Goal: Task Accomplishment & Management: Complete application form

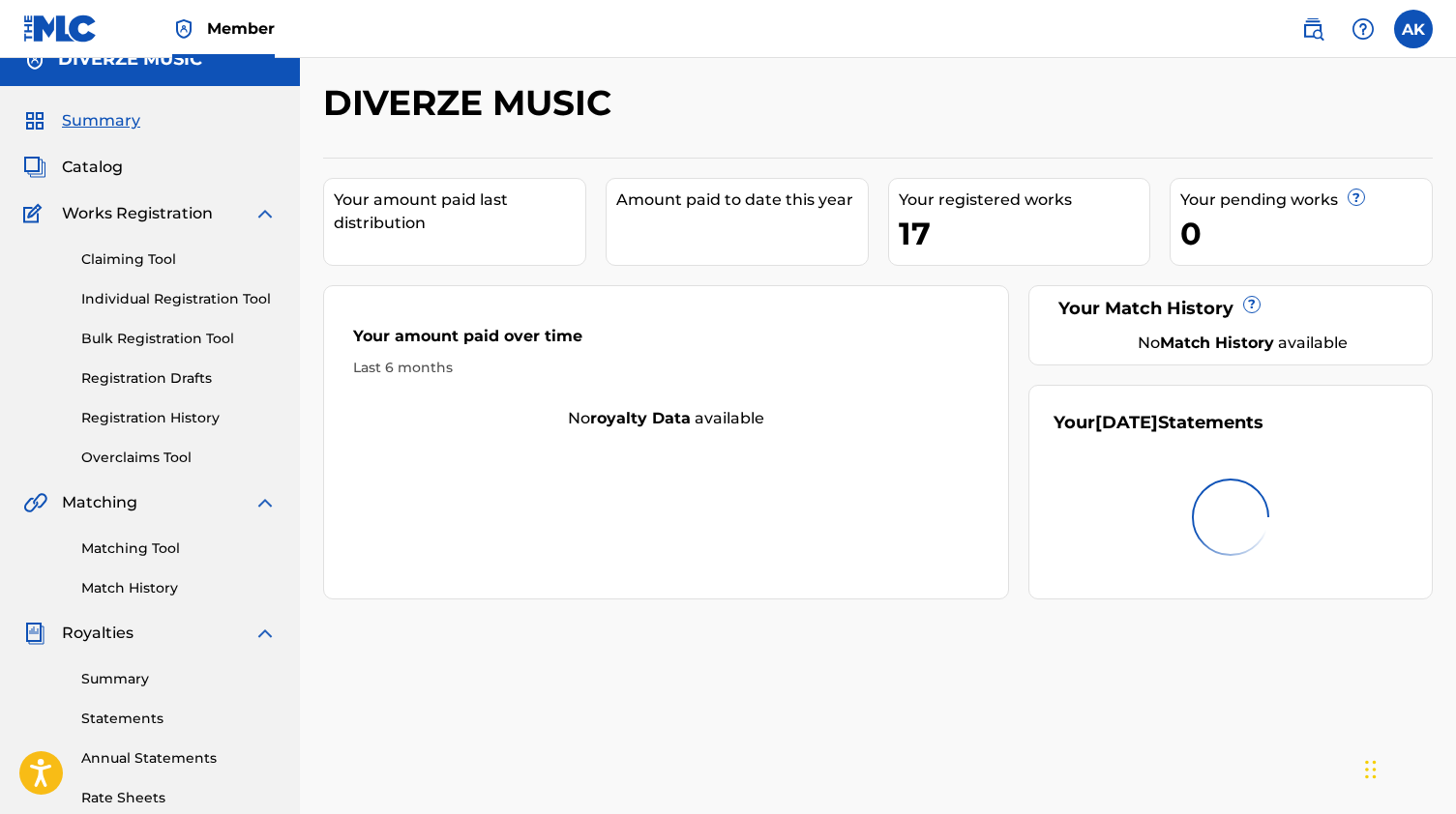
scroll to position [30, 0]
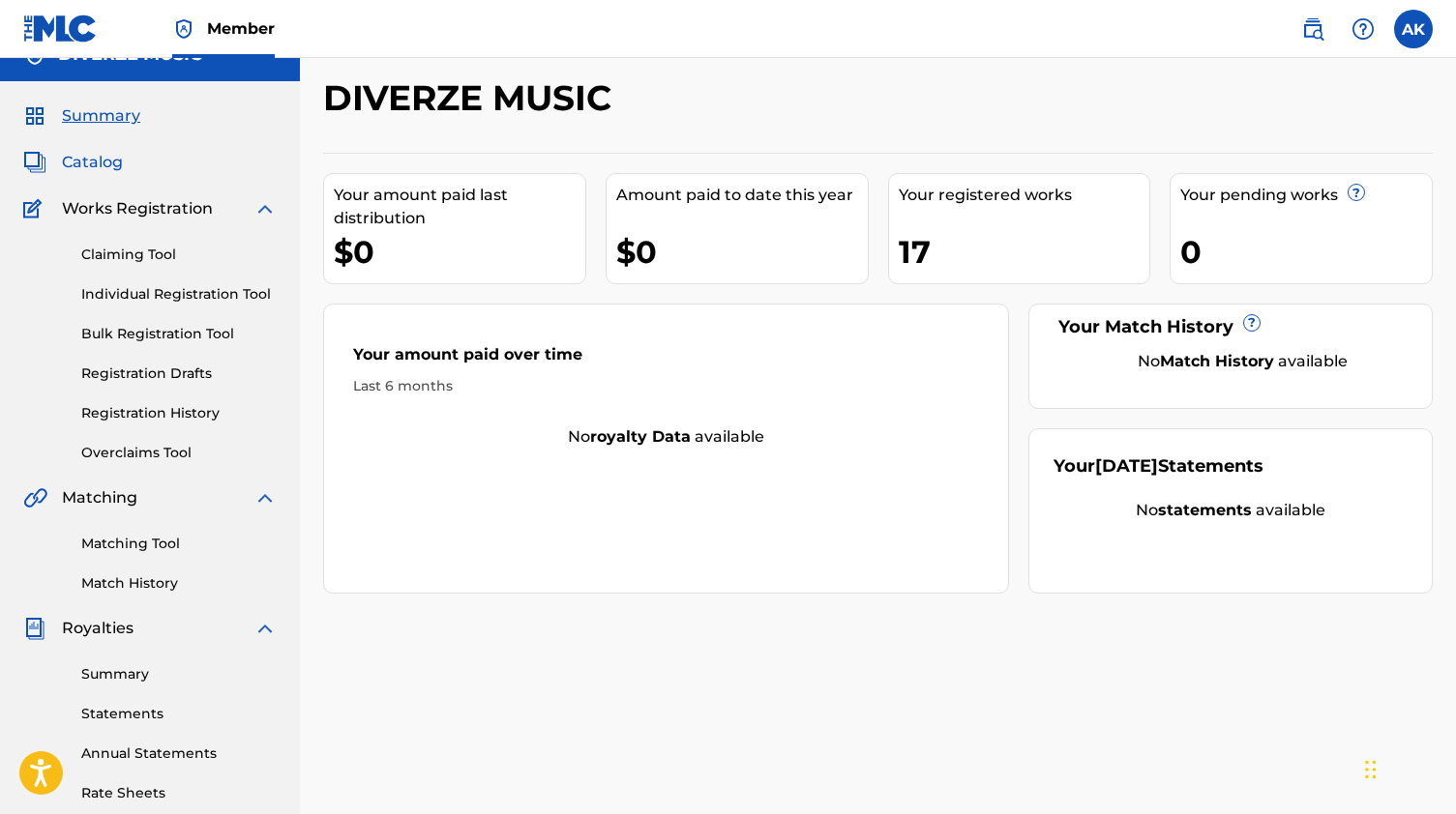
click at [101, 156] on span "Catalog" at bounding box center [91, 162] width 61 height 23
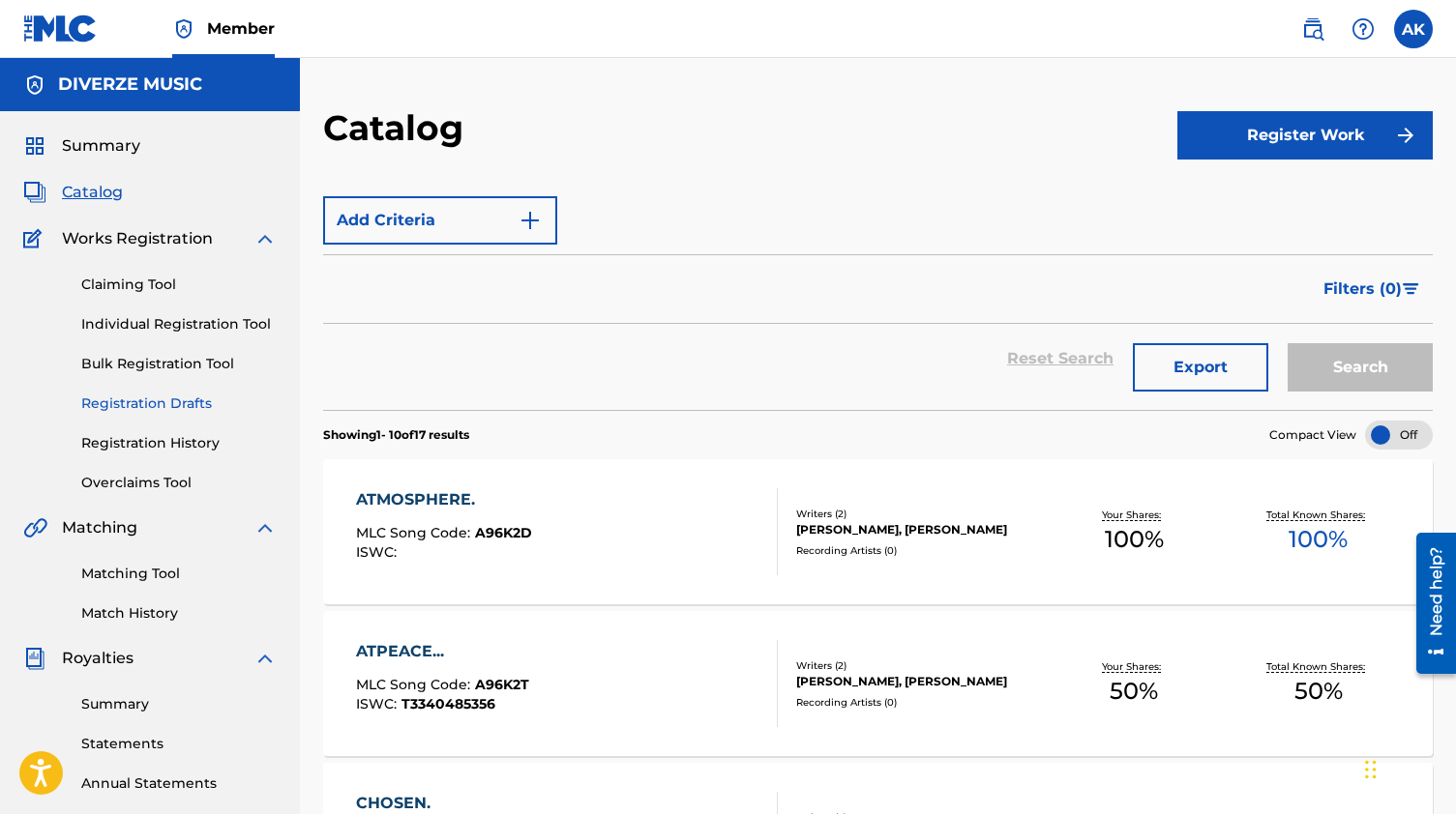
click at [195, 396] on link "Registration Drafts" at bounding box center [179, 403] width 196 height 20
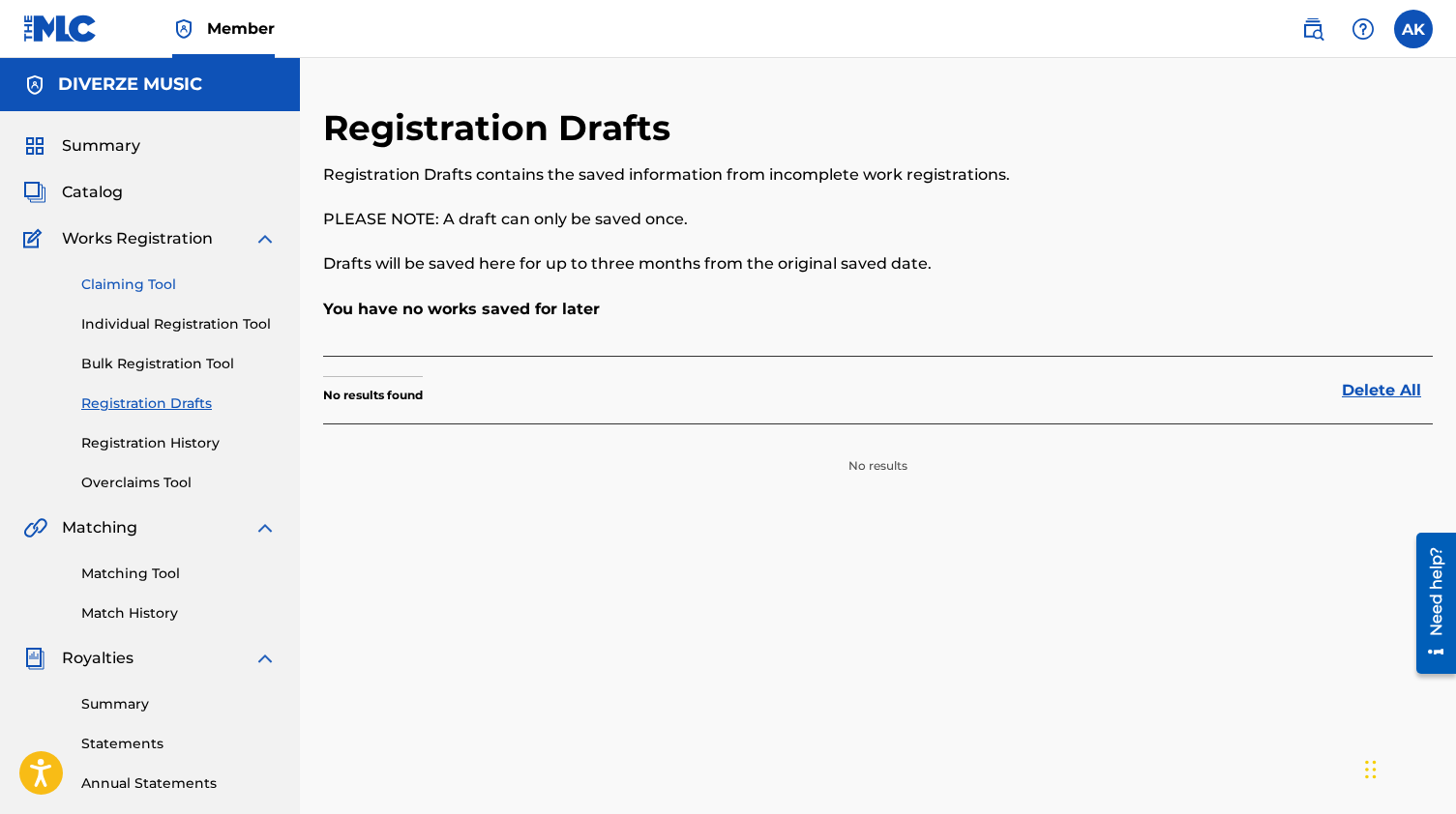
click at [131, 288] on link "Claiming Tool" at bounding box center [179, 285] width 196 height 20
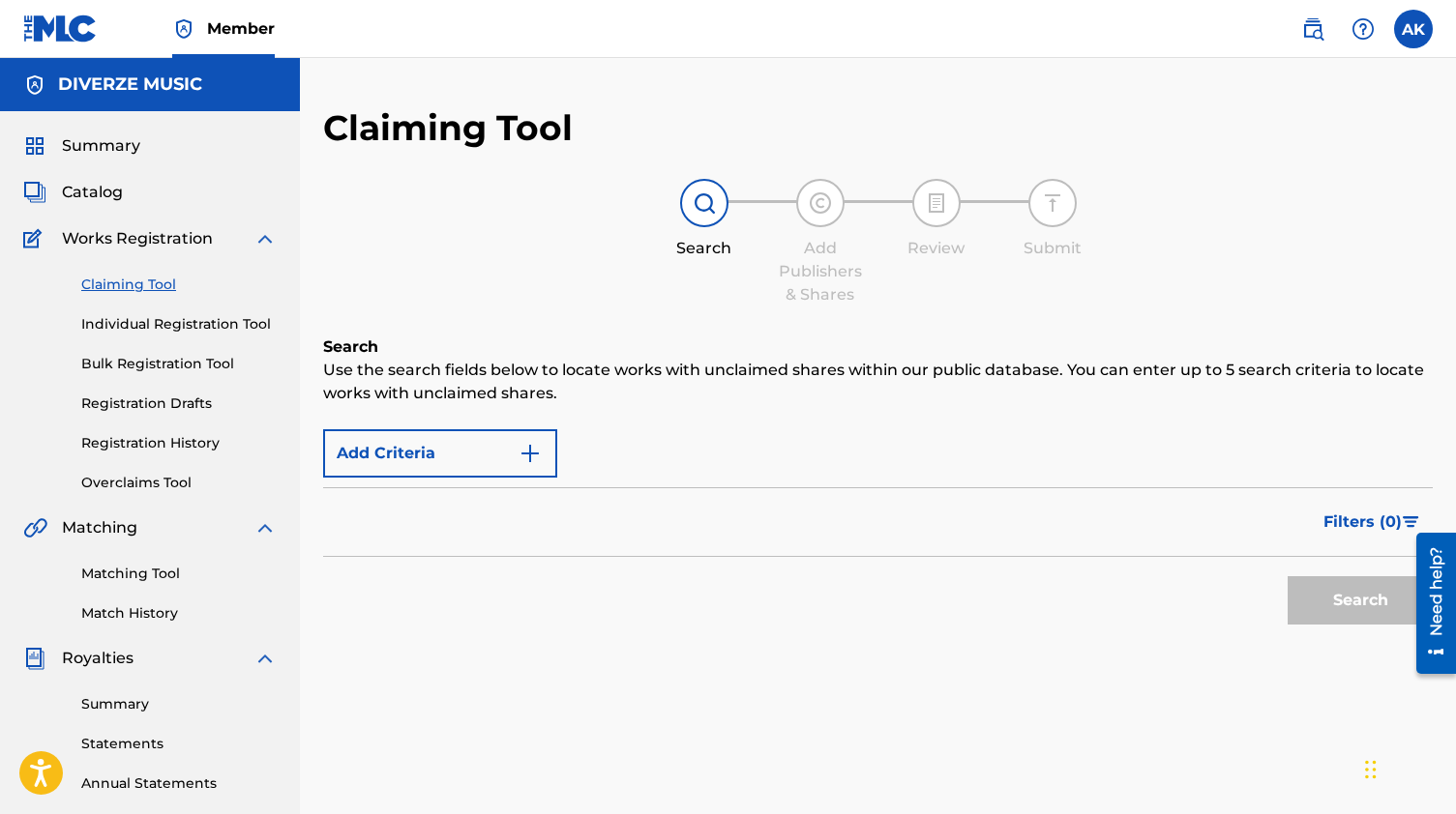
click at [139, 253] on div "Claiming Tool Individual Registration Tool Bulk Registration Tool Registration …" at bounding box center [149, 371] width 253 height 242
click at [139, 234] on span "Works Registration" at bounding box center [137, 238] width 151 height 23
click at [122, 202] on span "Catalog" at bounding box center [91, 192] width 61 height 23
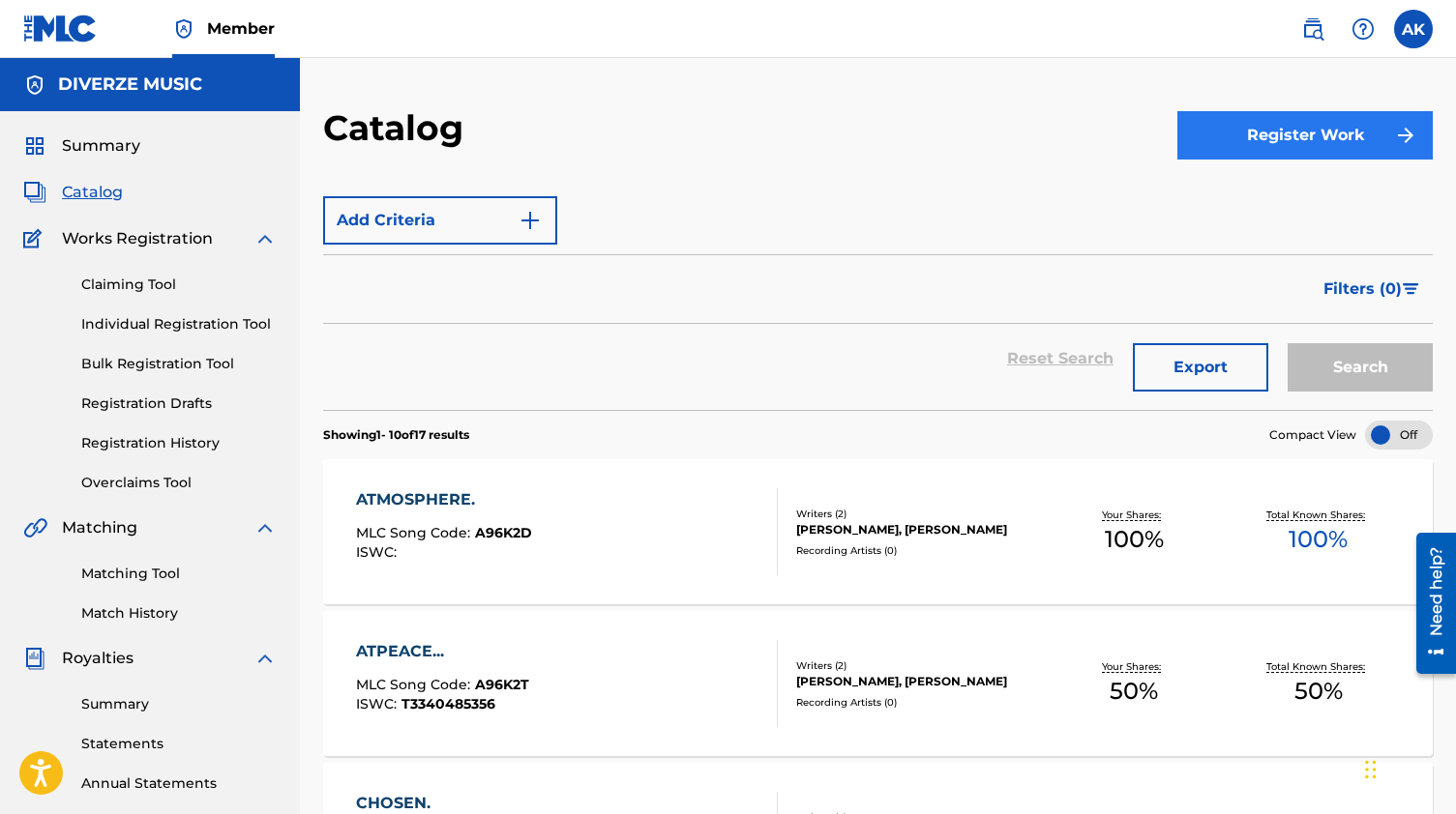
click at [1274, 154] on button "Register Work" at bounding box center [1304, 135] width 255 height 49
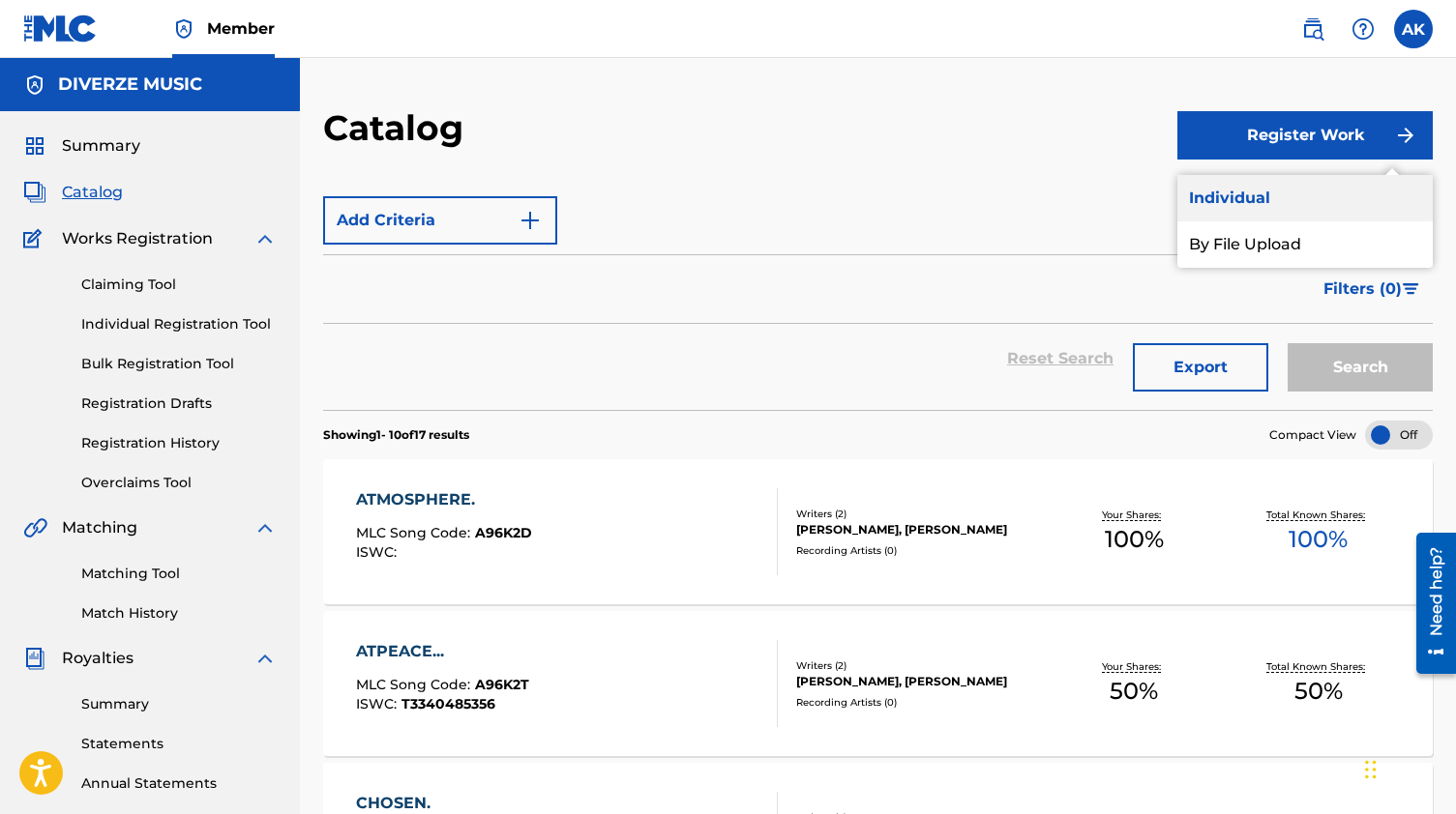
click at [1249, 196] on link "Individual" at bounding box center [1304, 198] width 255 height 47
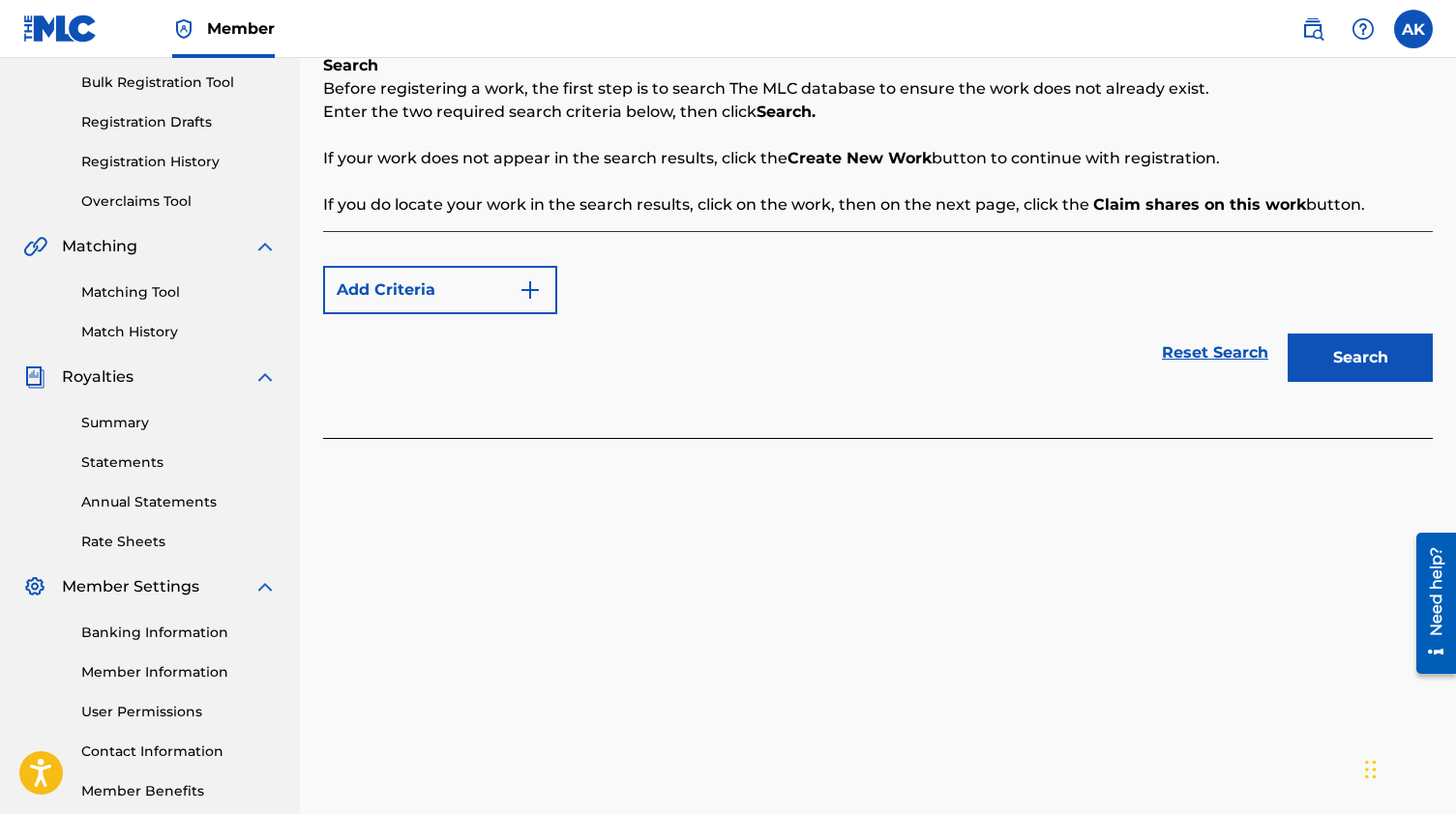
scroll to position [273, 0]
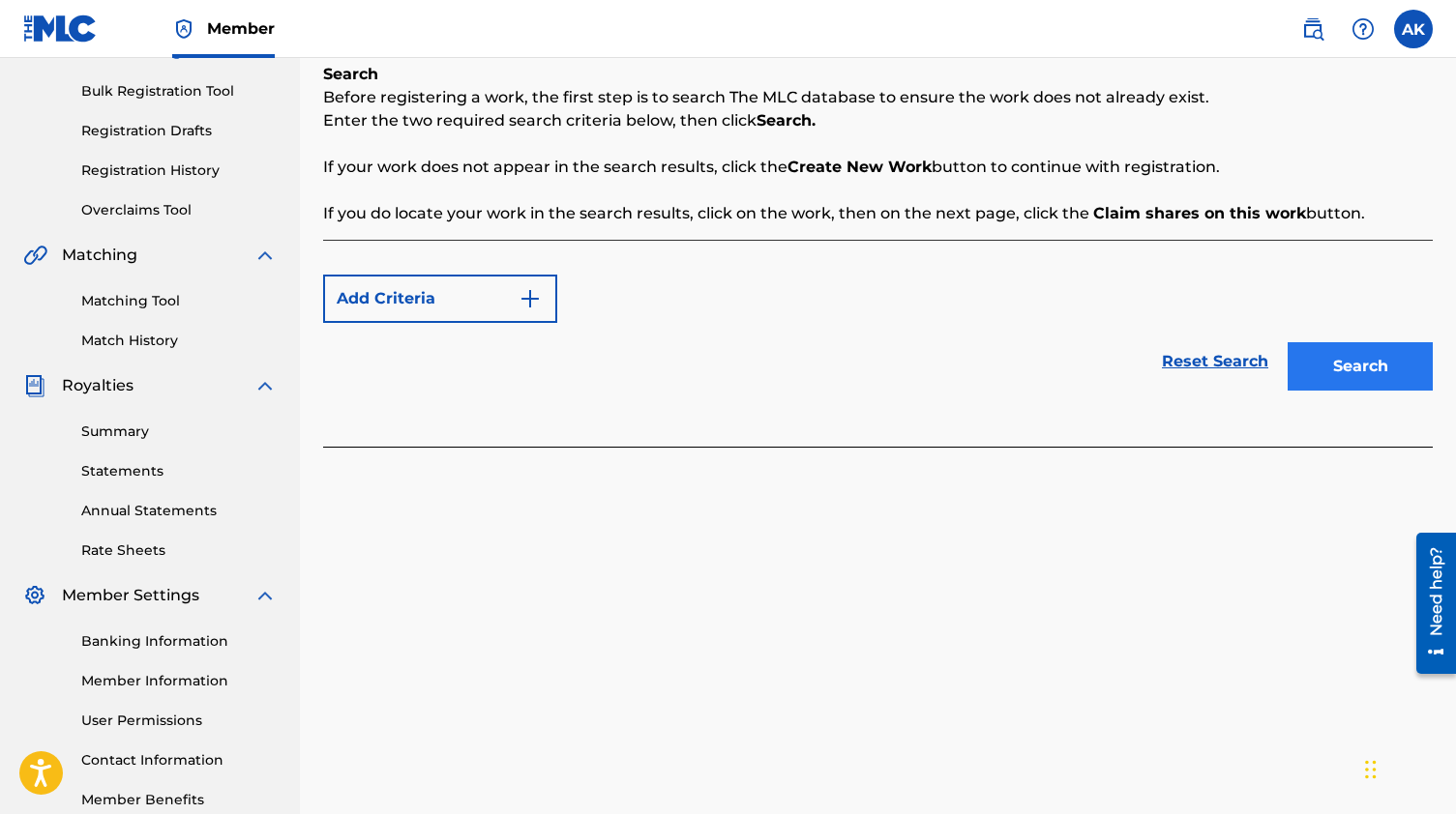
click at [1301, 366] on button "Search" at bounding box center [1360, 366] width 145 height 49
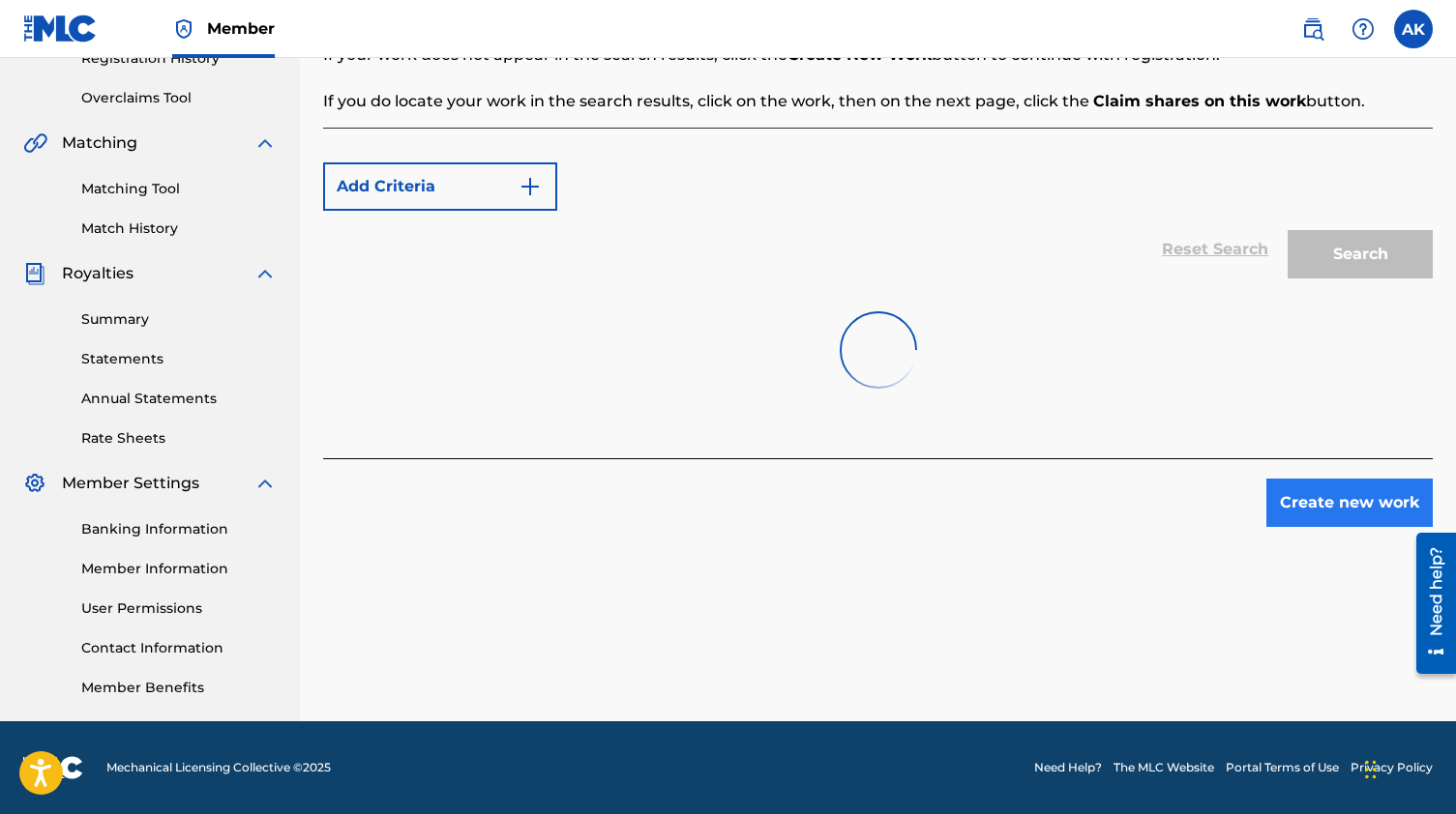
scroll to position [385, 0]
click at [1372, 481] on button "Create new work" at bounding box center [1350, 502] width 167 height 49
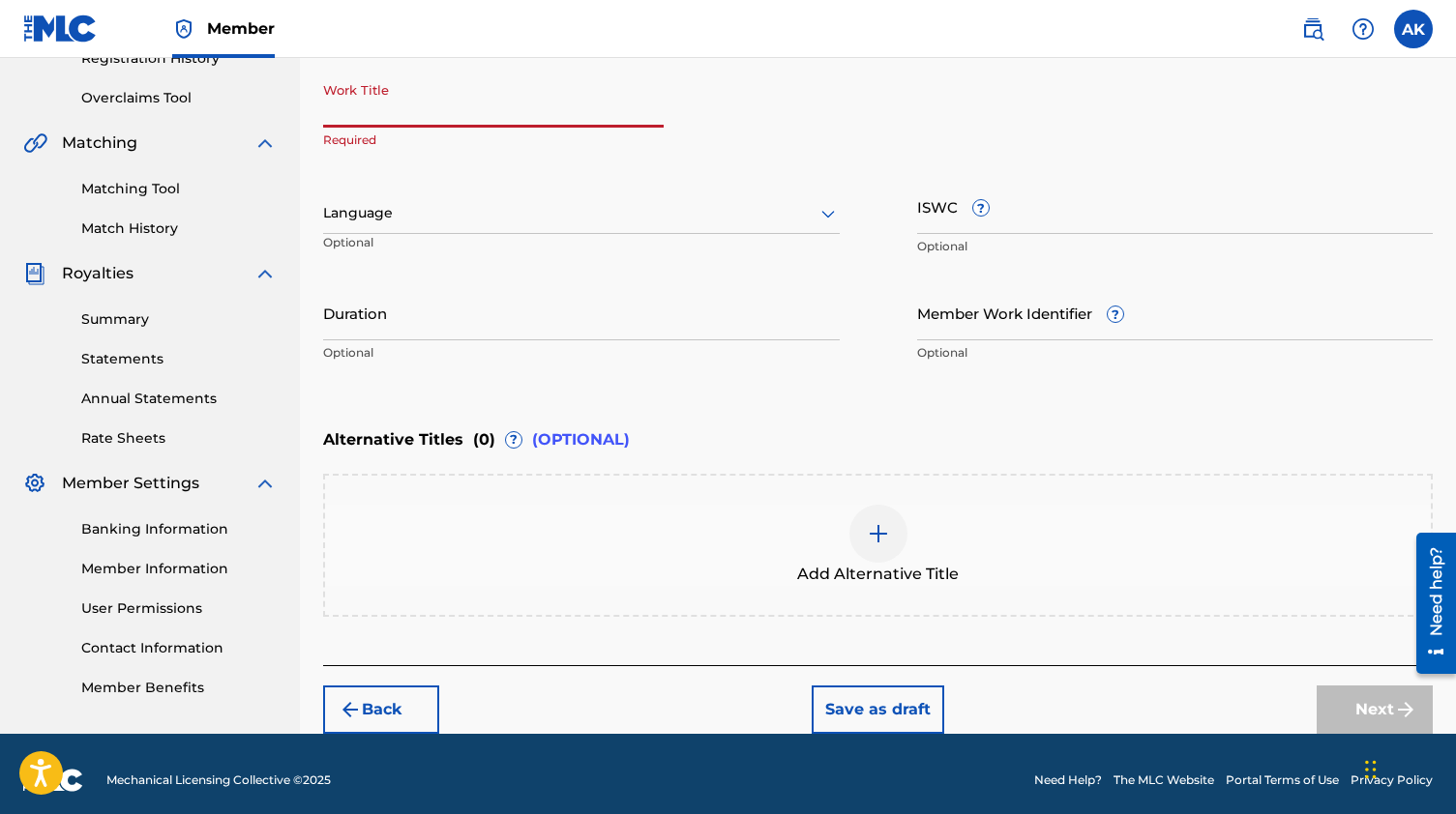
click at [555, 124] on input "Work Title" at bounding box center [493, 100] width 341 height 56
click at [325, 114] on input "GLDNSIDE."" at bounding box center [493, 100] width 341 height 56
type input ""GLDNSIDE.""
click at [655, 240] on div "Language Optional" at bounding box center [581, 222] width 516 height 87
click at [878, 560] on div at bounding box center [878, 533] width 58 height 58
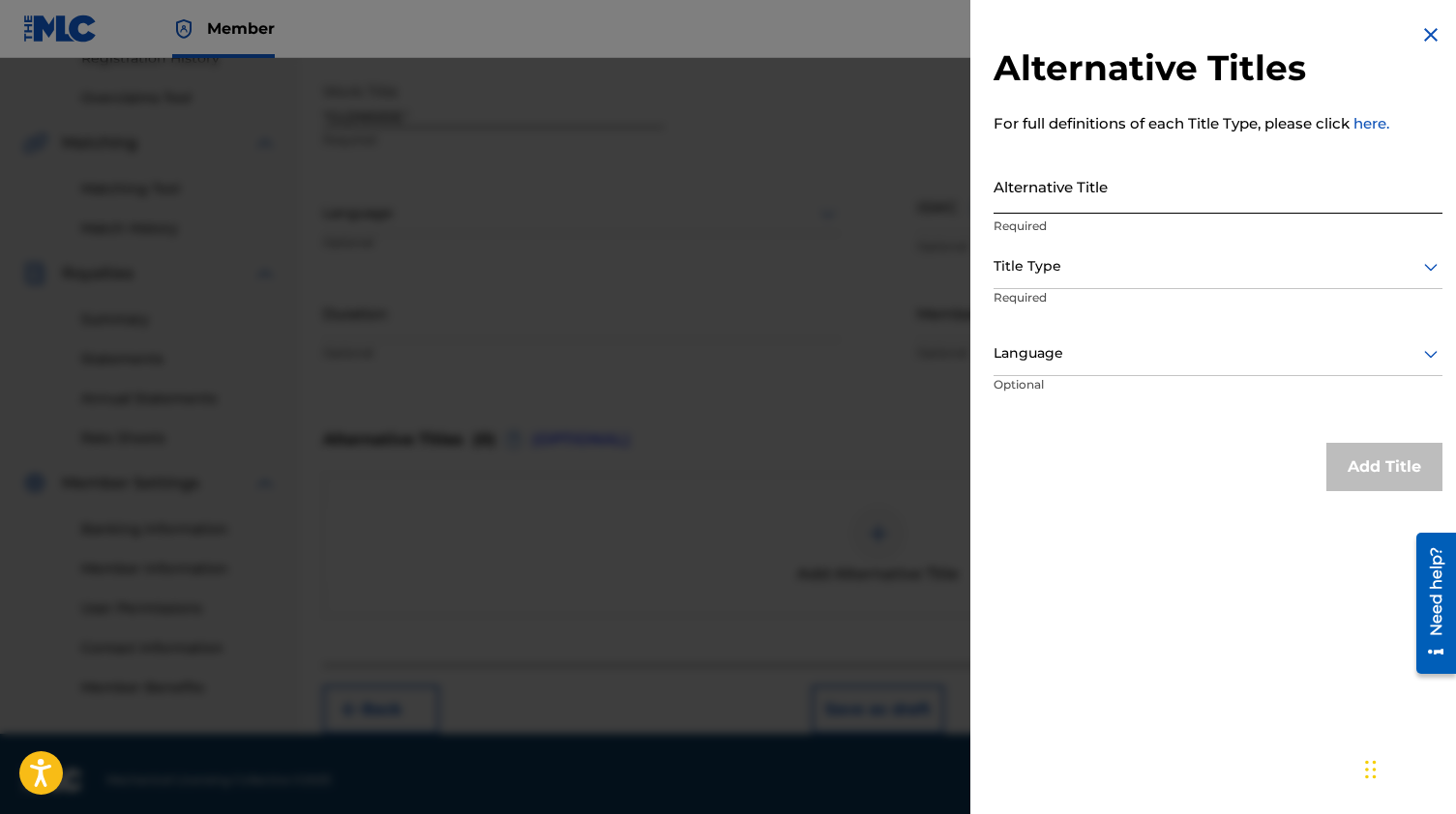
click at [1056, 165] on input "Alternative Title" at bounding box center [1218, 187] width 449 height 56
paste input """
type input """
type input "g"
type input "F"
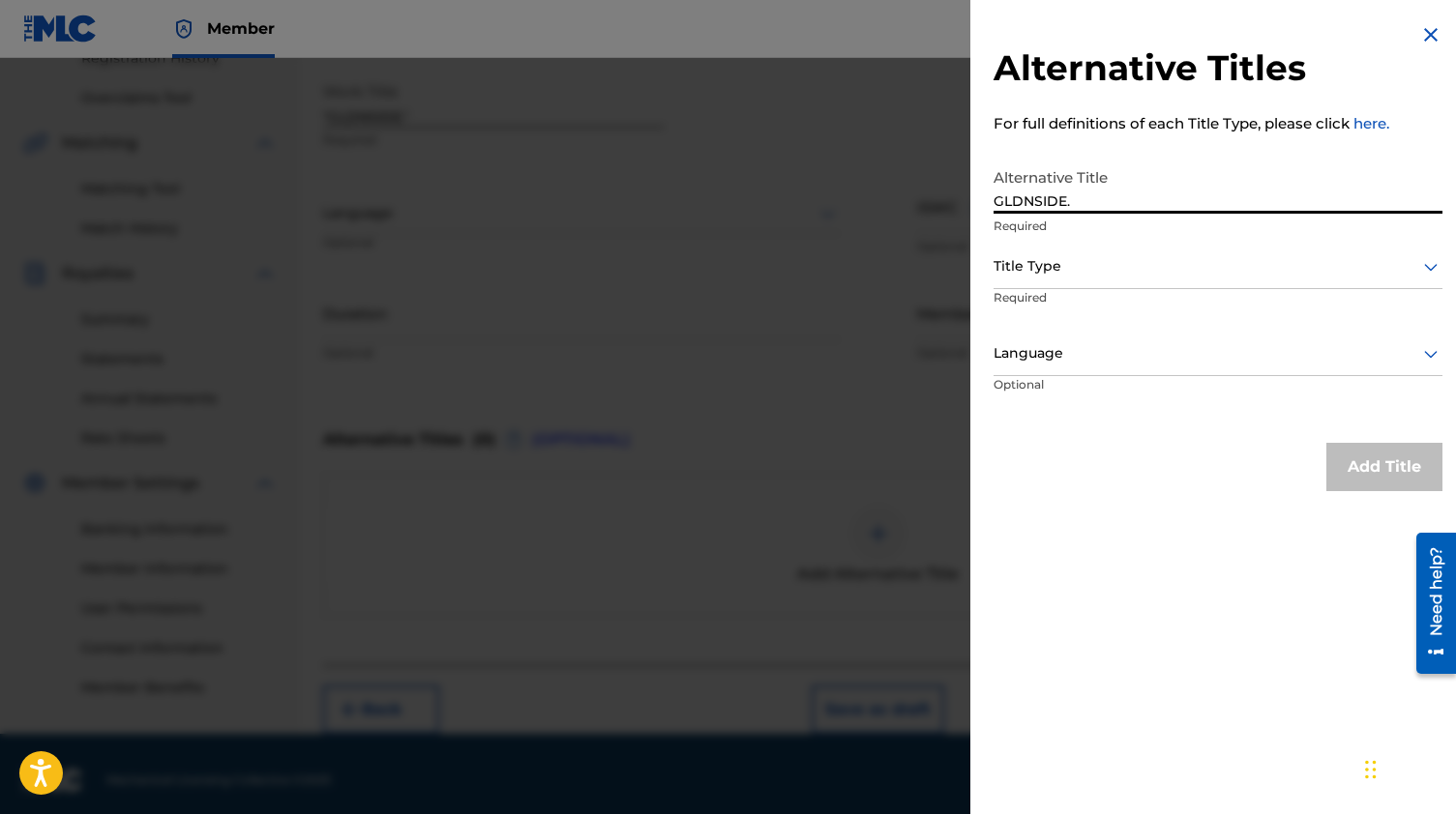
type input "GLDNSIDE."
click at [1040, 271] on div at bounding box center [1218, 266] width 449 height 24
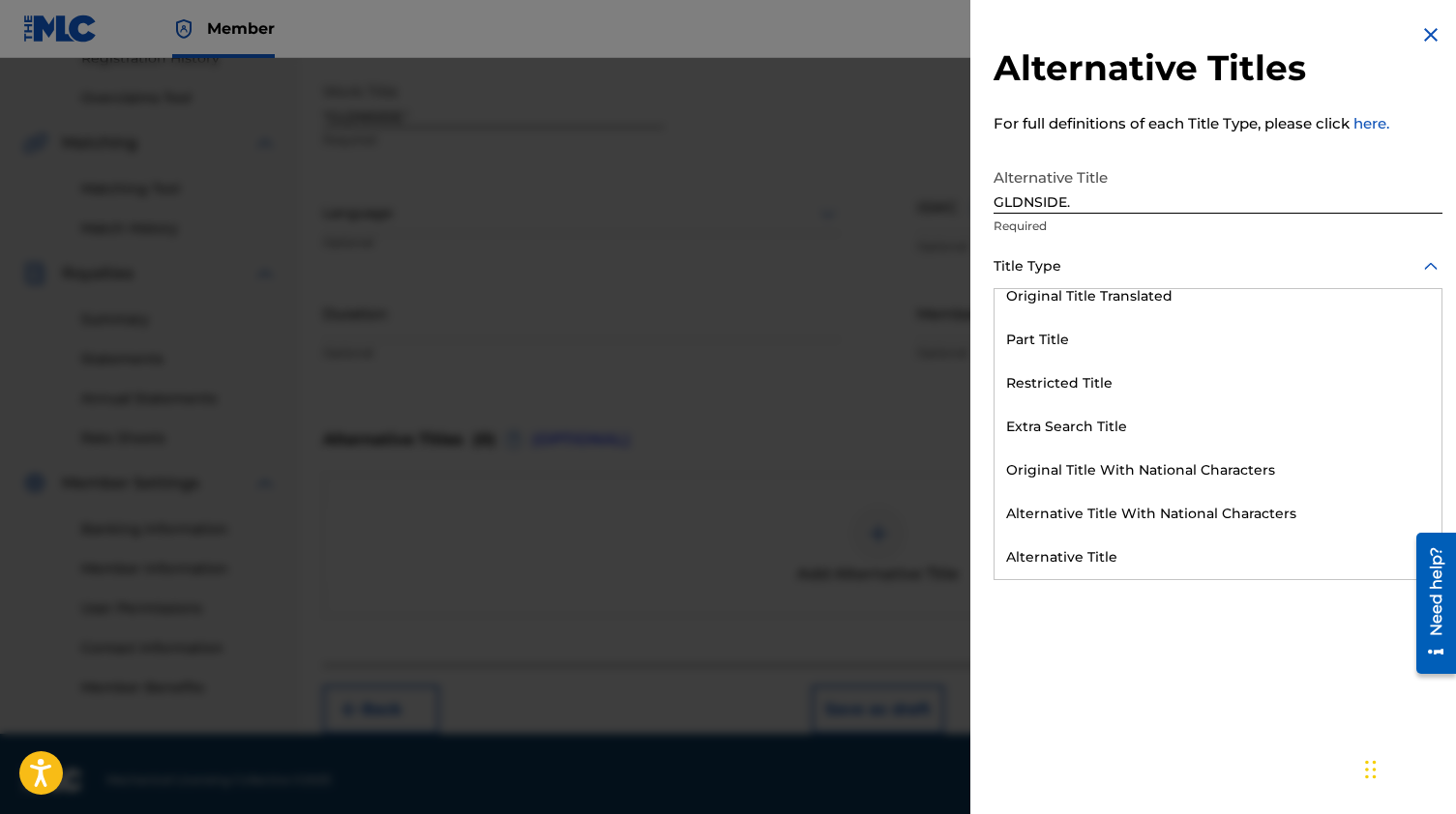
scroll to position [189, 0]
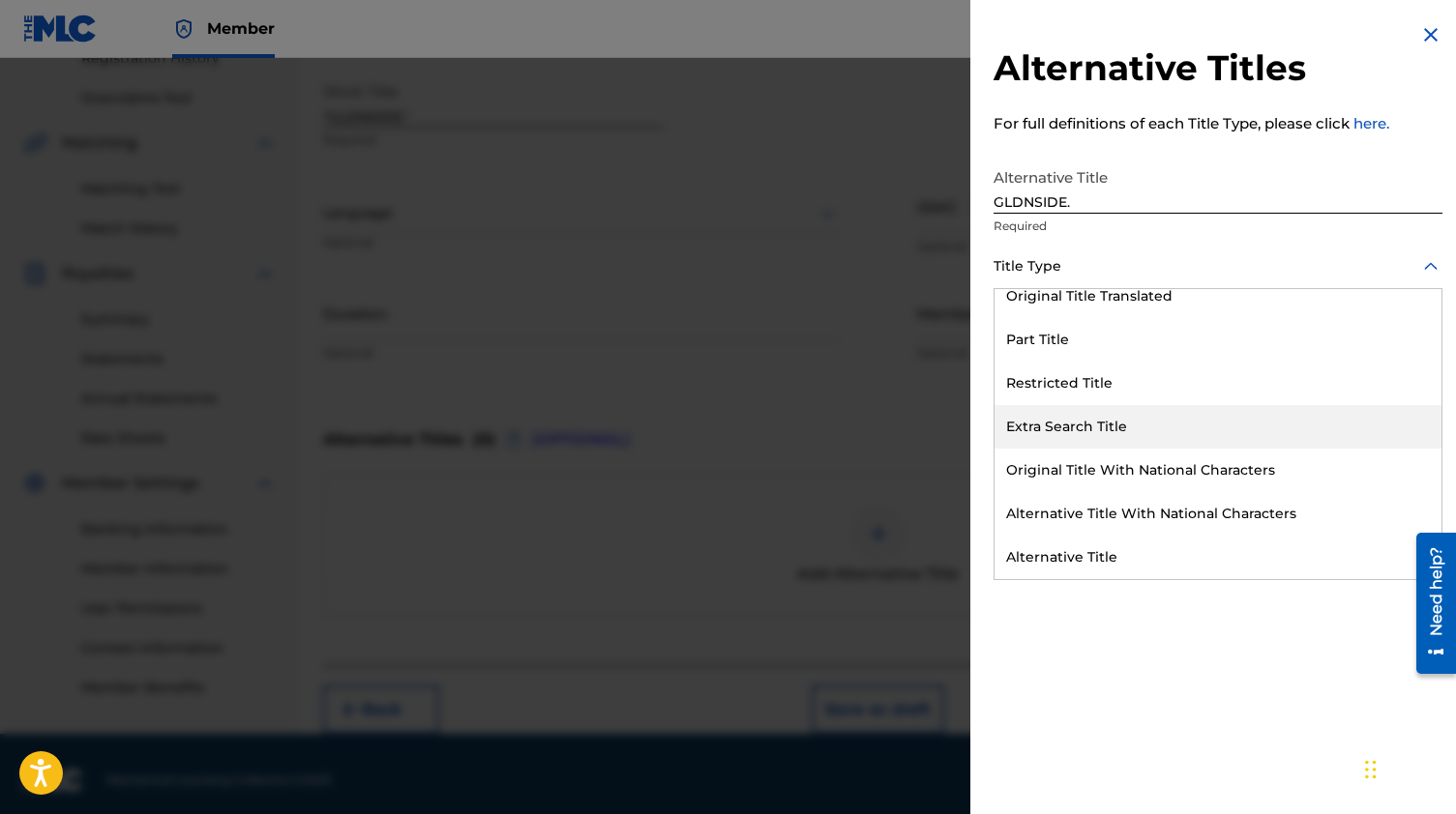
click at [1059, 430] on div "Extra Search Title" at bounding box center [1218, 427] width 447 height 44
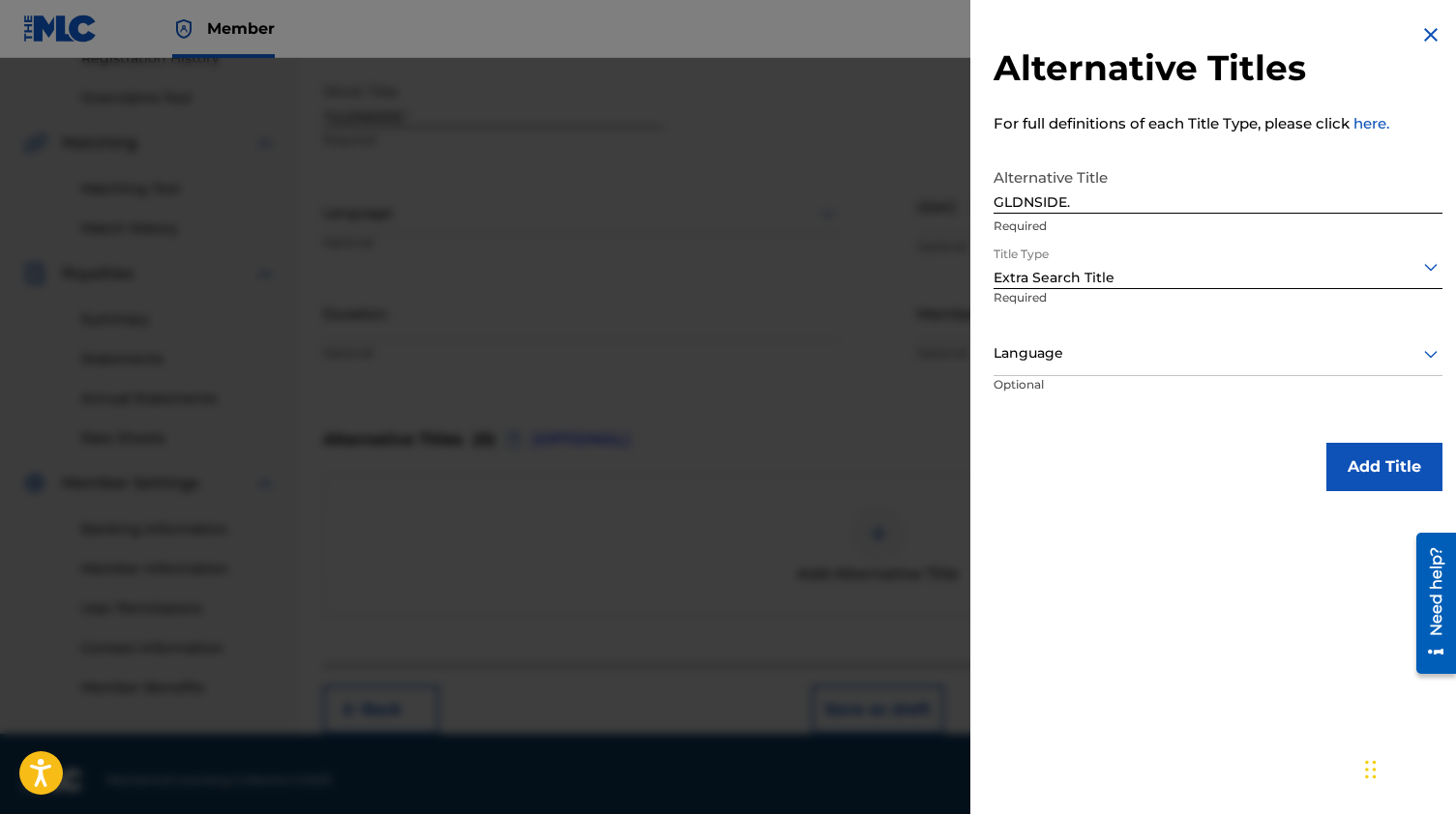
click at [1078, 371] on div "Language" at bounding box center [1218, 354] width 449 height 44
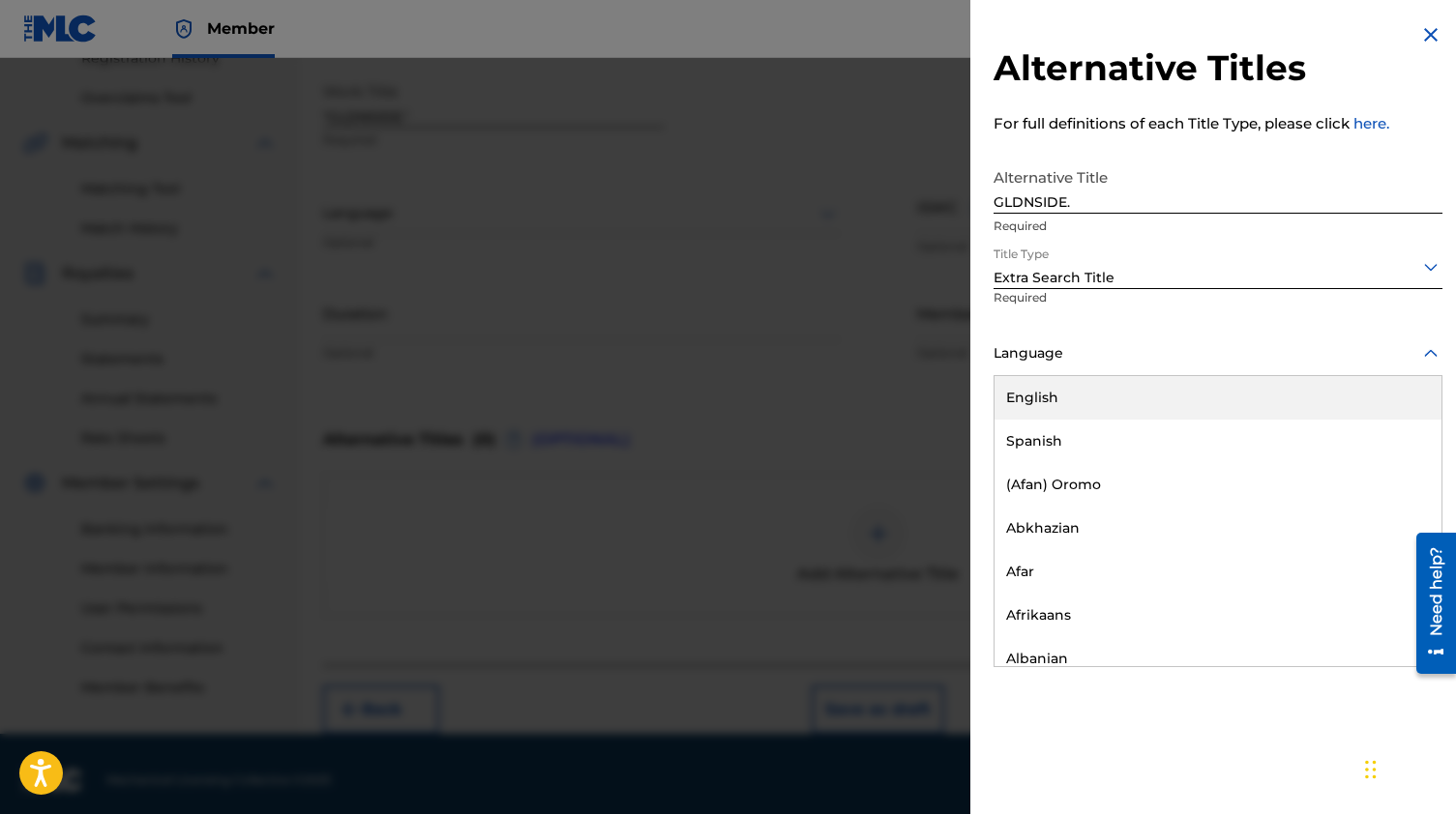
click at [1070, 406] on div "English" at bounding box center [1218, 398] width 447 height 44
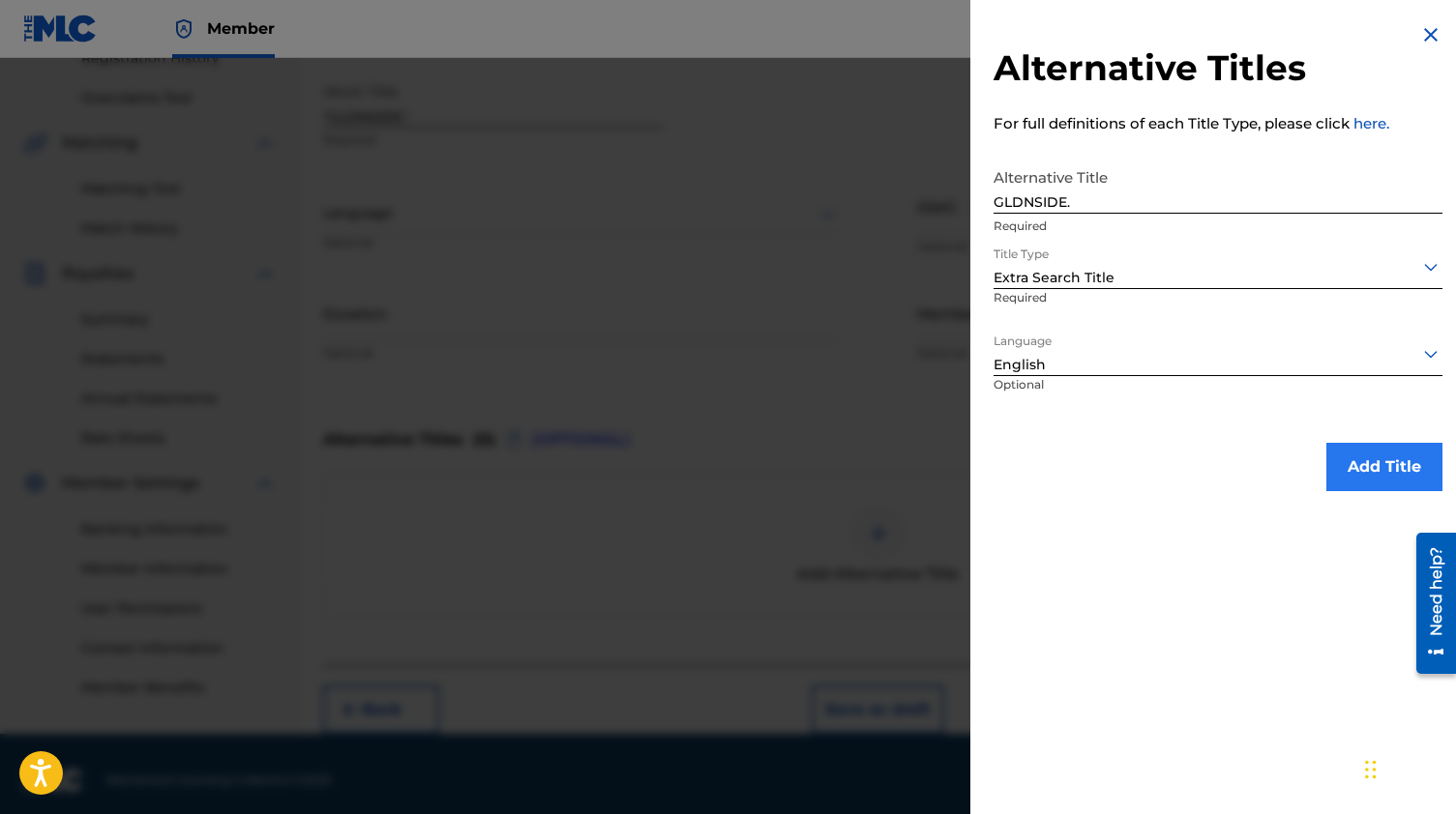
click at [1365, 464] on button "Add Title" at bounding box center [1383, 467] width 116 height 49
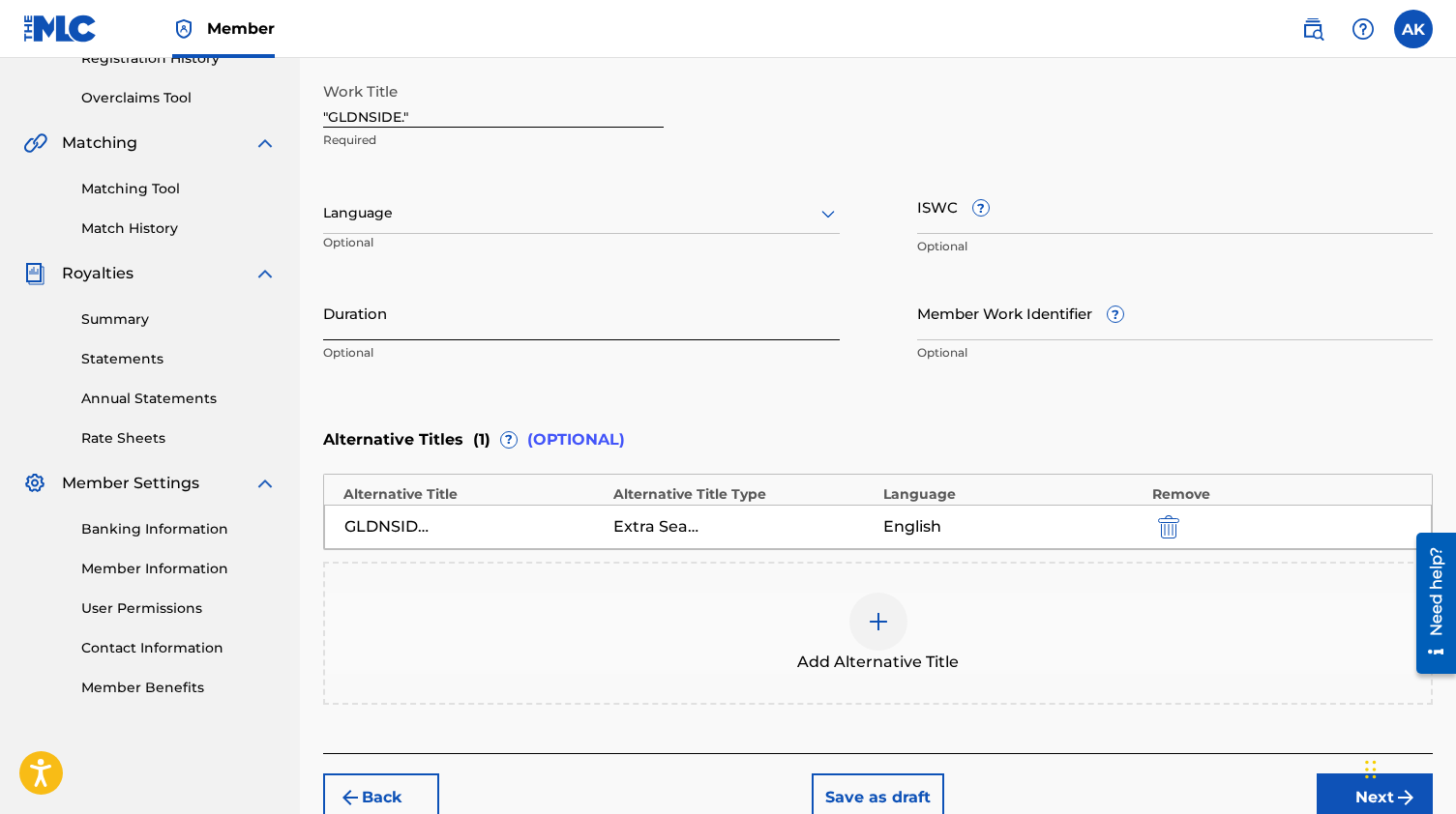
scroll to position [344, 0]
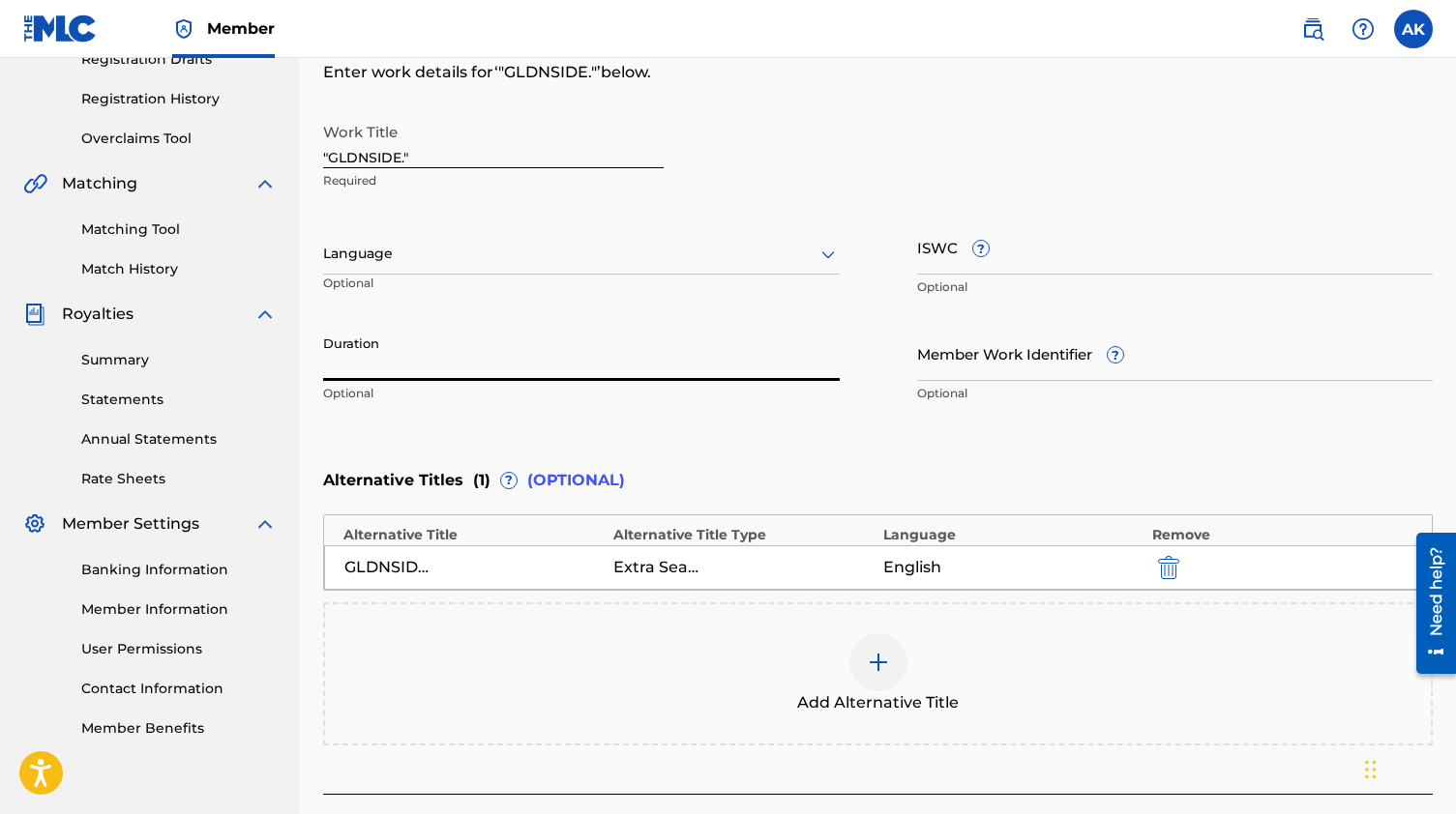
click at [466, 343] on input "Duration" at bounding box center [581, 353] width 516 height 56
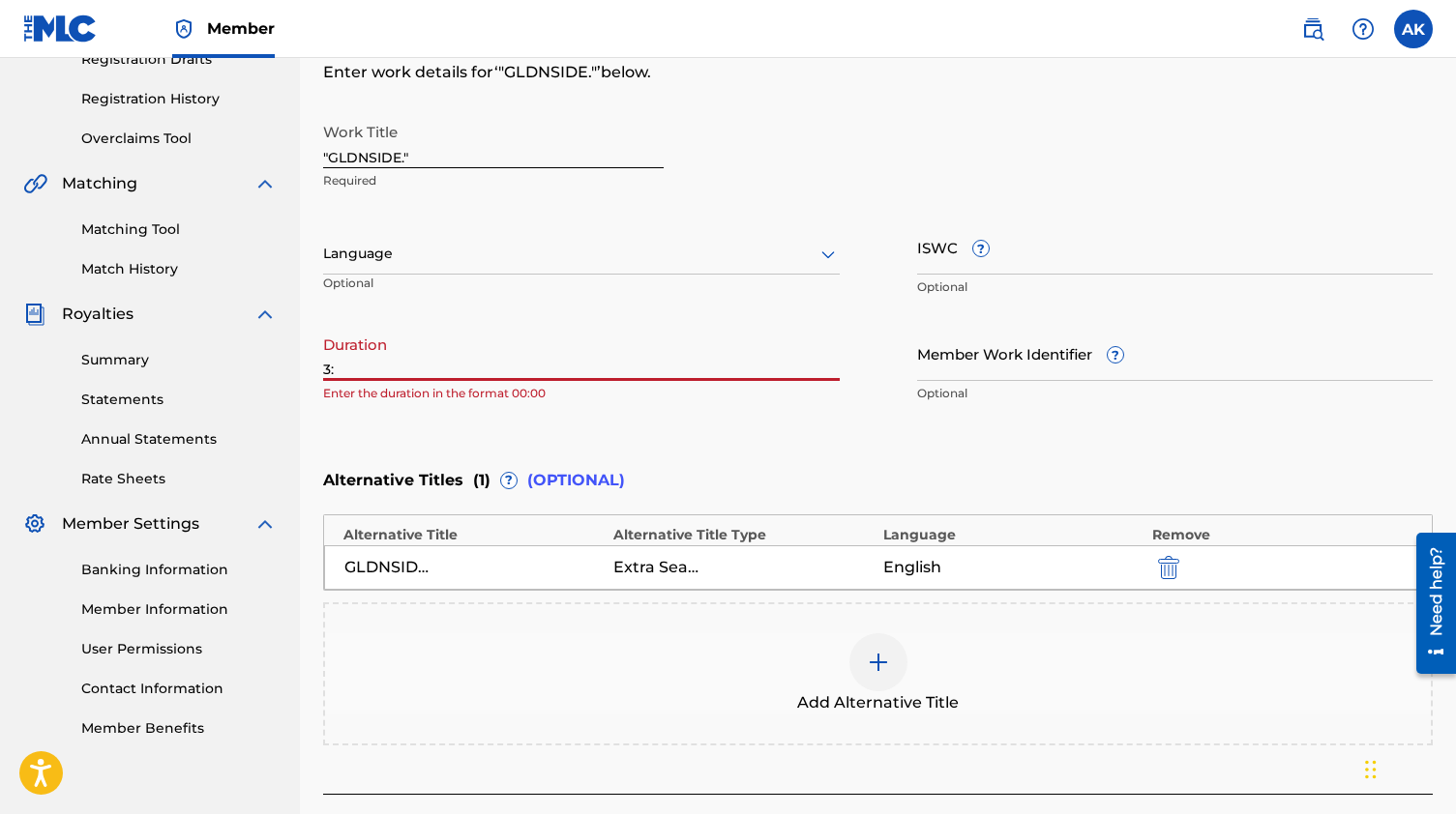
type input "3"
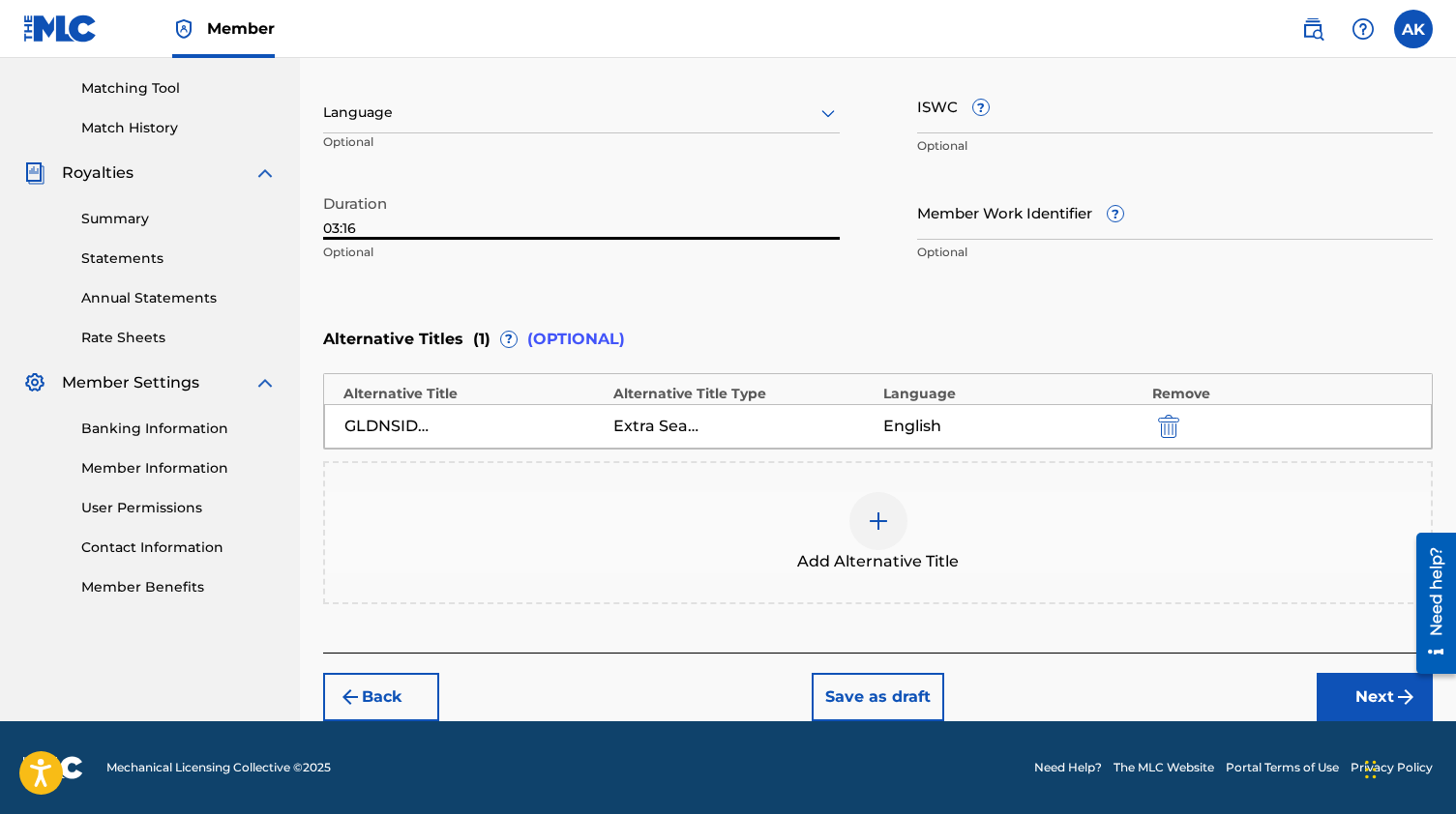
scroll to position [484, 0]
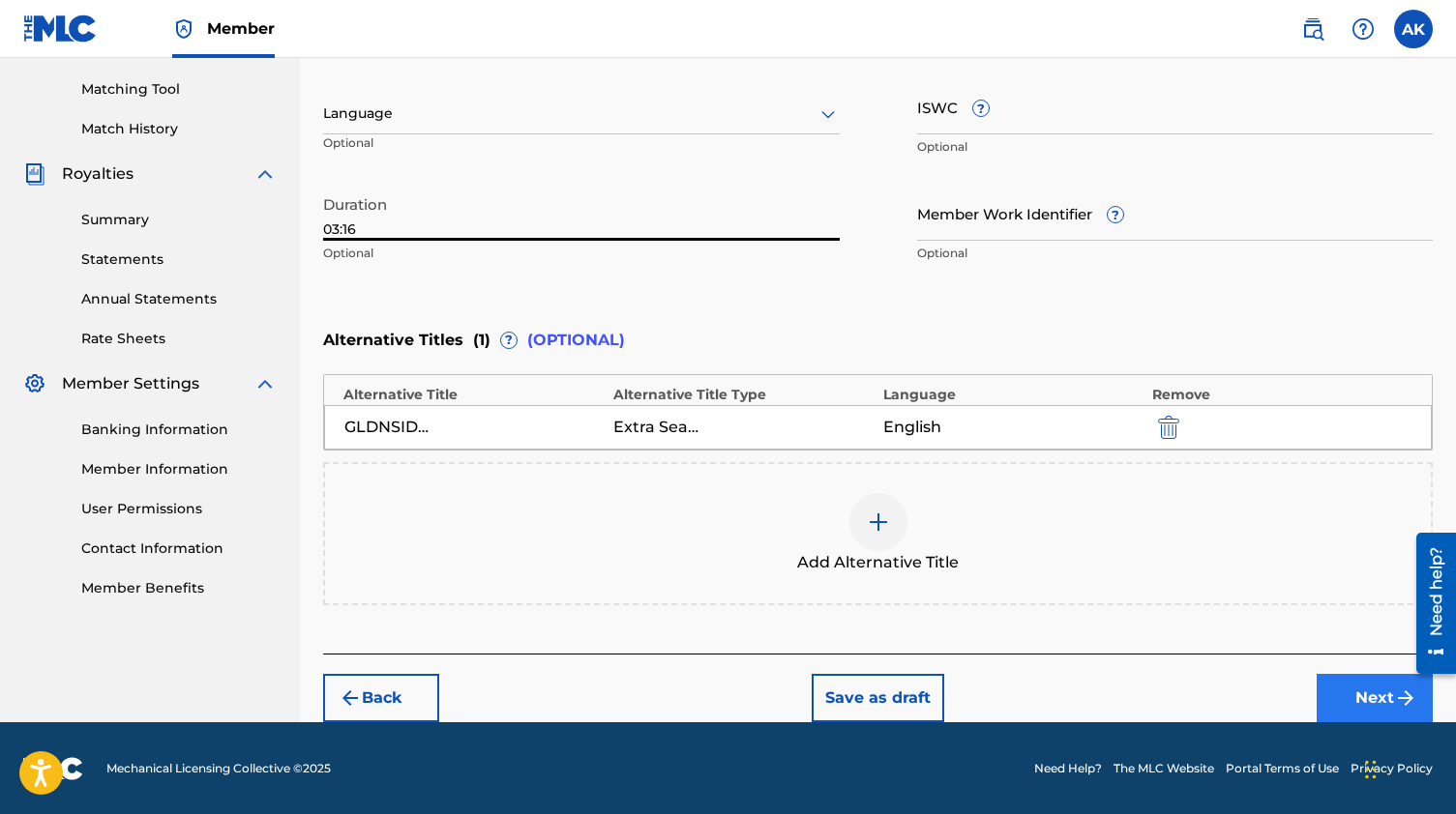
type input "03:16"
click at [1361, 690] on button "Next" at bounding box center [1374, 698] width 116 height 49
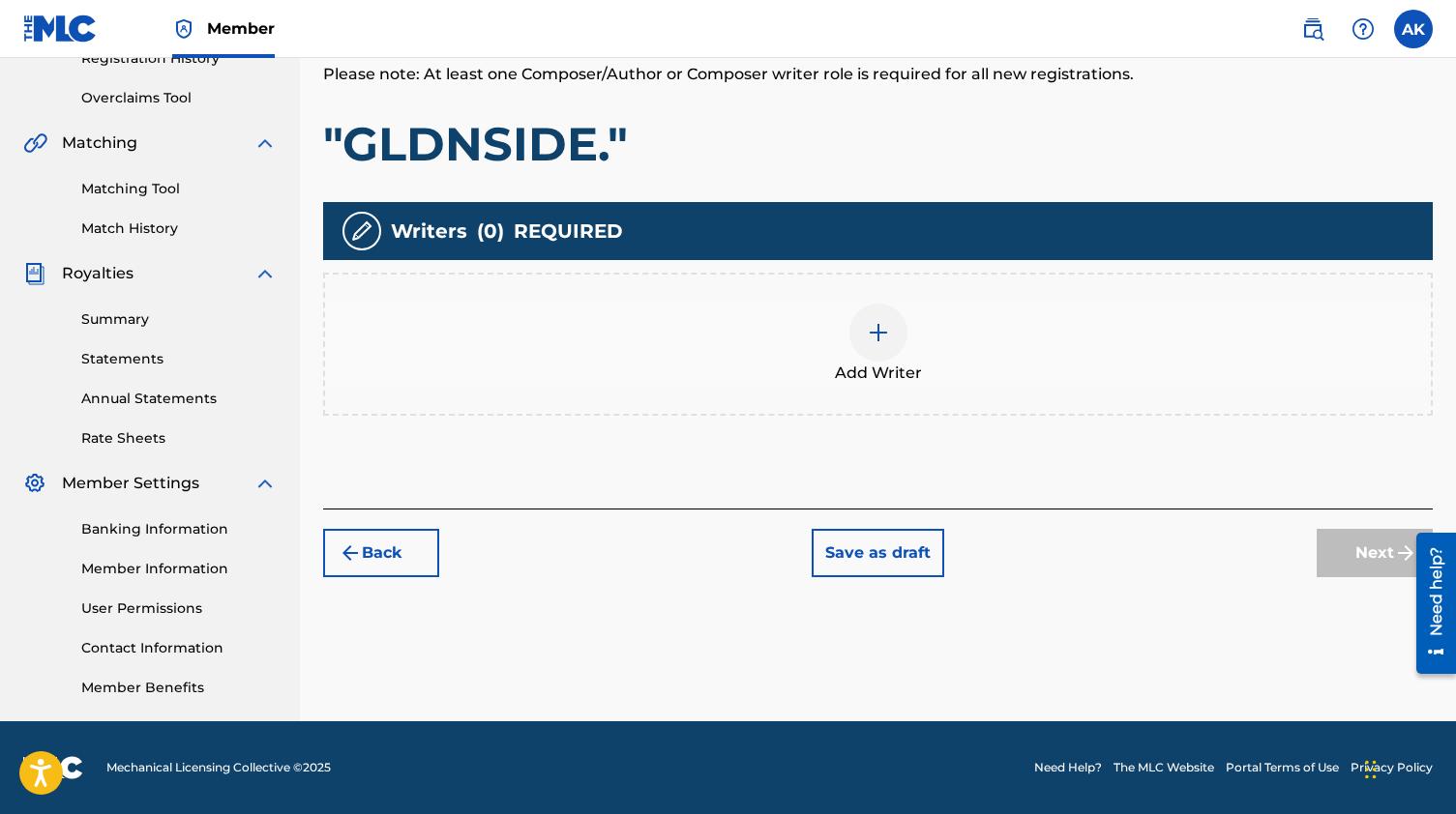
scroll to position [385, 0]
click at [879, 339] on img at bounding box center [878, 332] width 23 height 23
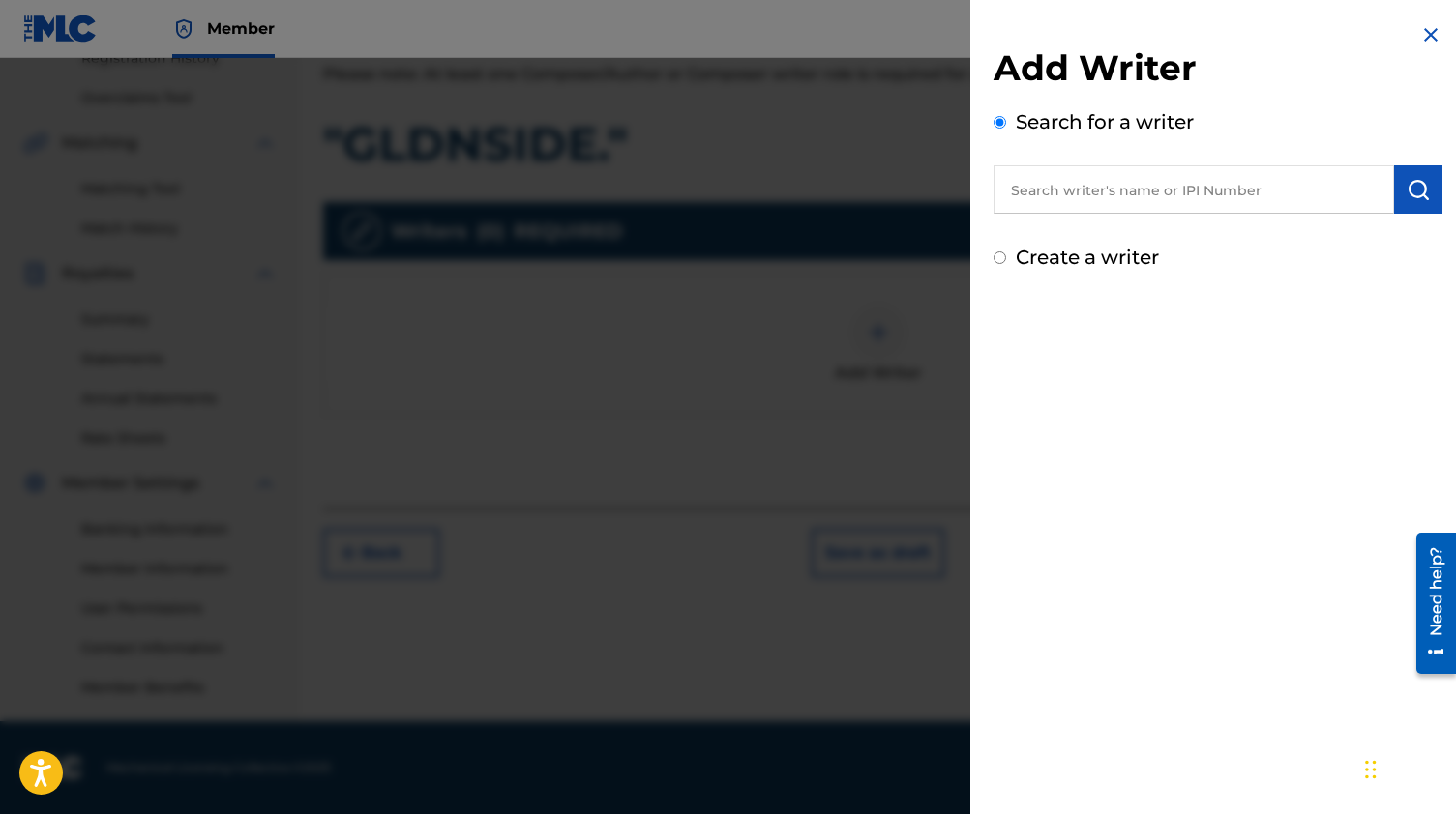
click at [1107, 199] on input "text" at bounding box center [1193, 190] width 400 height 49
type input "[PERSON_NAME]"
click at [1393, 191] on button "submit" at bounding box center [1417, 190] width 49 height 49
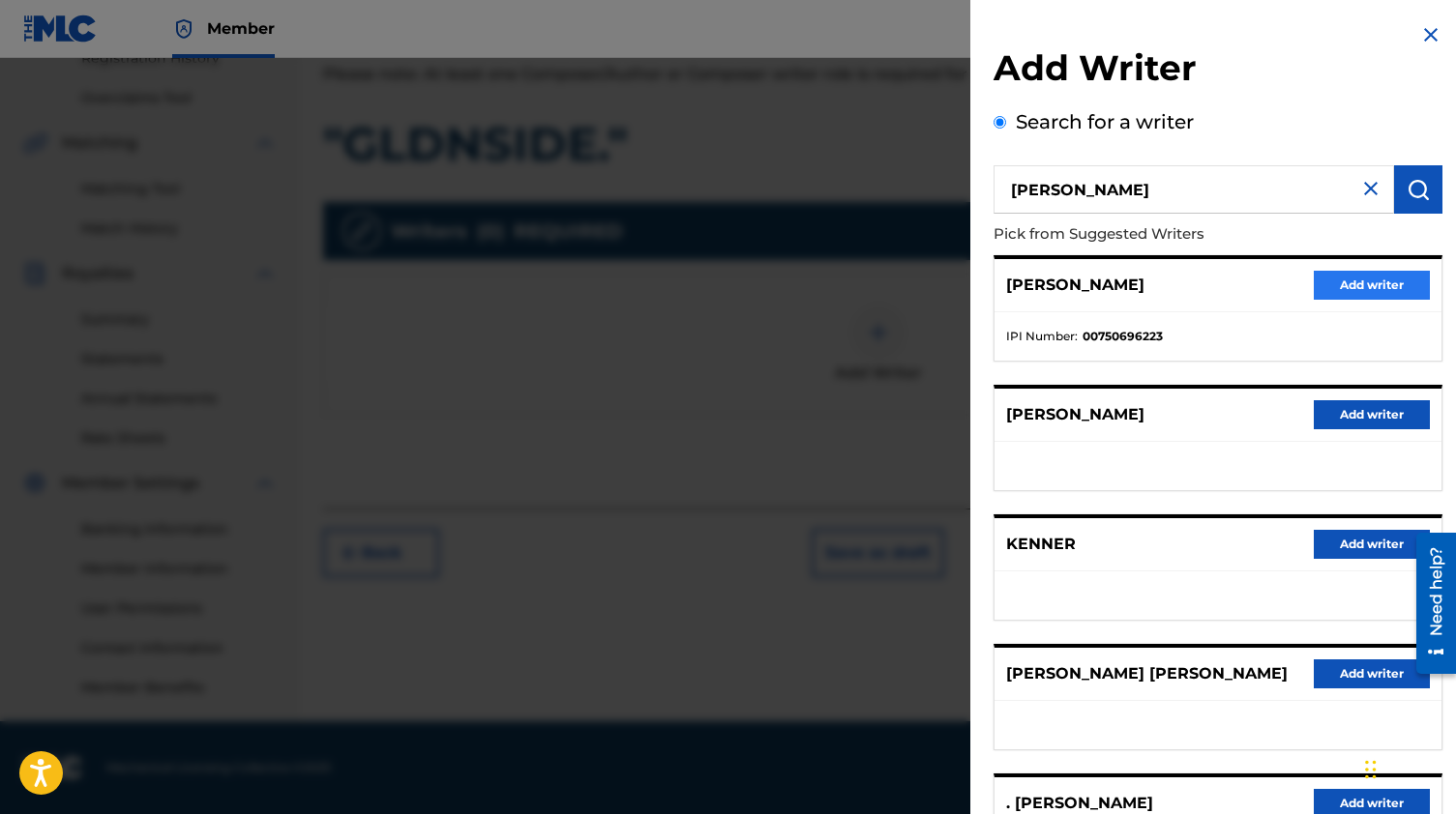
click at [1352, 278] on button "Add writer" at bounding box center [1372, 285] width 116 height 29
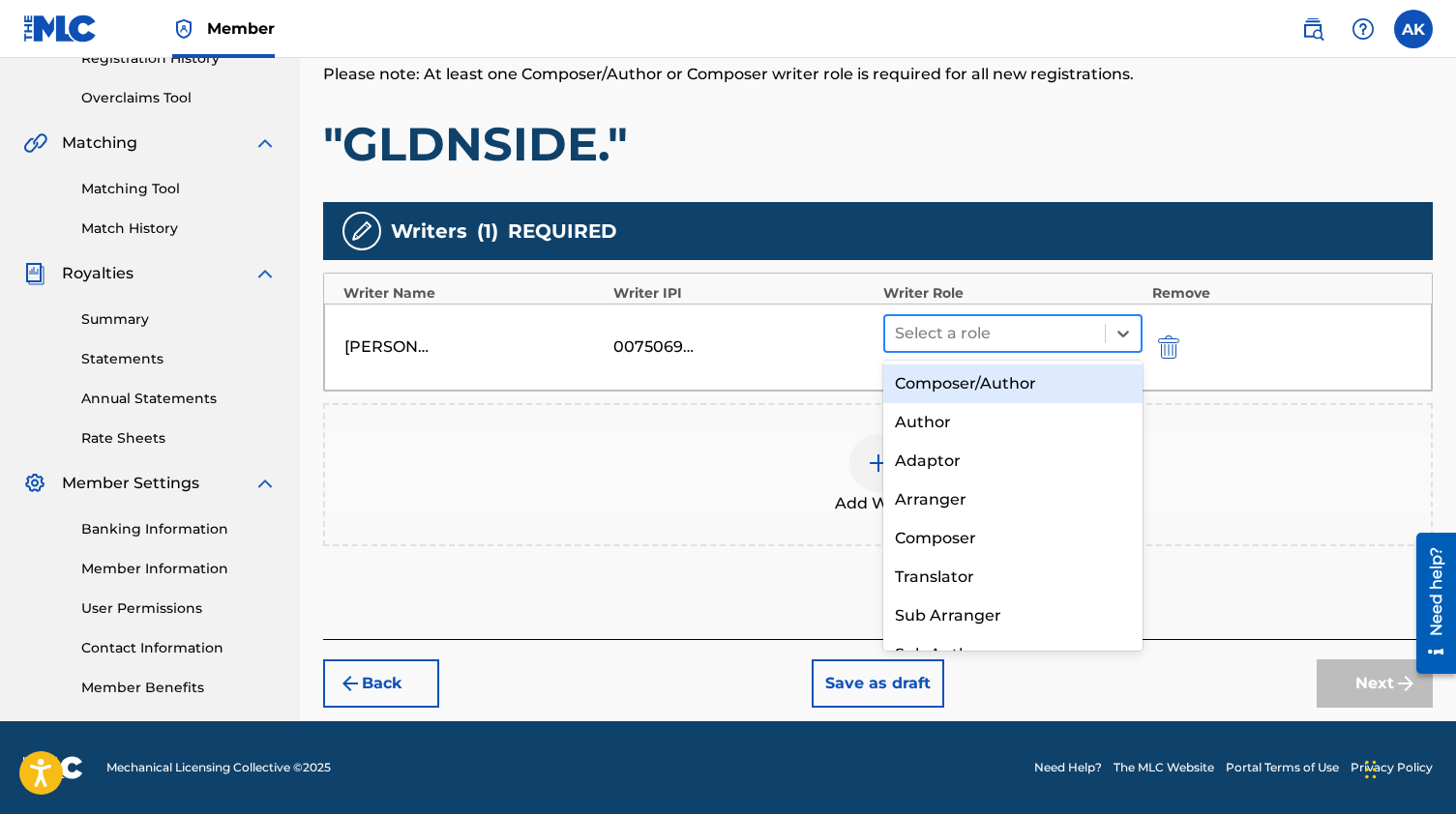
click at [1064, 319] on div "Select a role" at bounding box center [994, 333] width 219 height 35
click at [1015, 379] on div "Composer/Author" at bounding box center [1012, 383] width 259 height 39
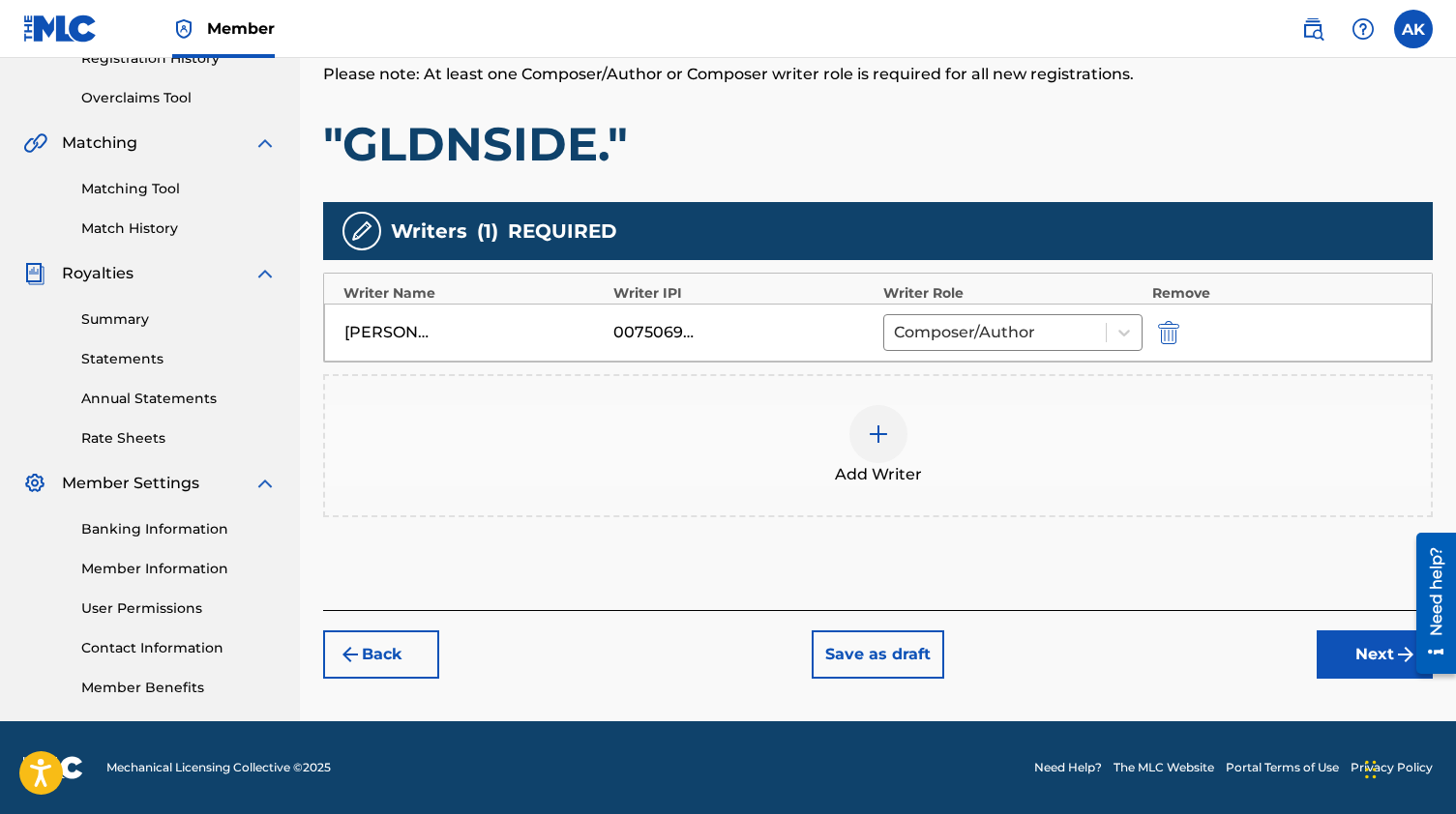
click at [882, 442] on img at bounding box center [878, 434] width 23 height 23
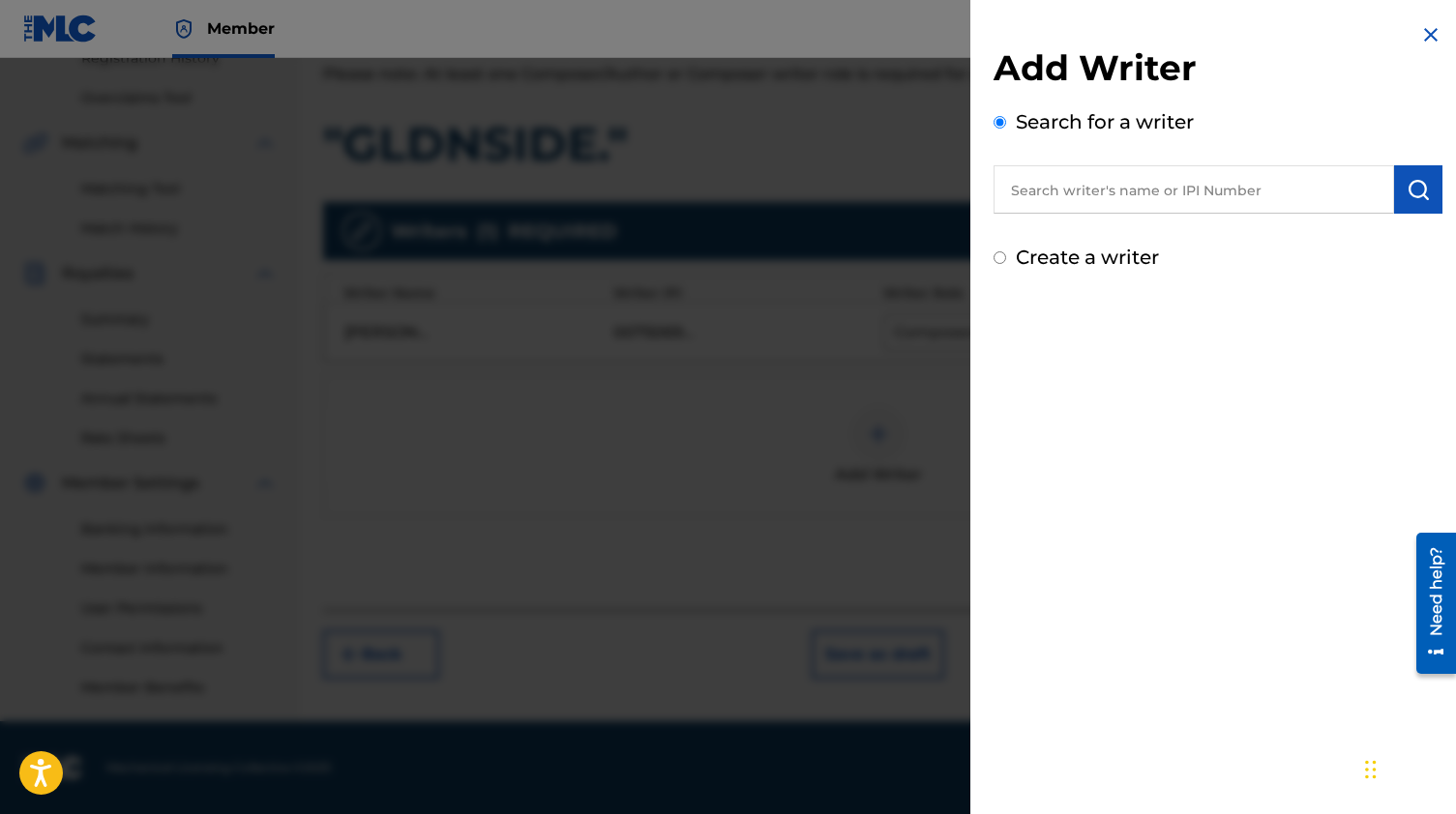
click at [1129, 201] on input "text" at bounding box center [1193, 190] width 400 height 49
paste input "378424923"
type input "378424923"
click at [1440, 186] on div "Add Writer Search for a writer 378424923 Create a writer" at bounding box center [1218, 147] width 496 height 295
click at [1406, 186] on img "submit" at bounding box center [1417, 189] width 23 height 23
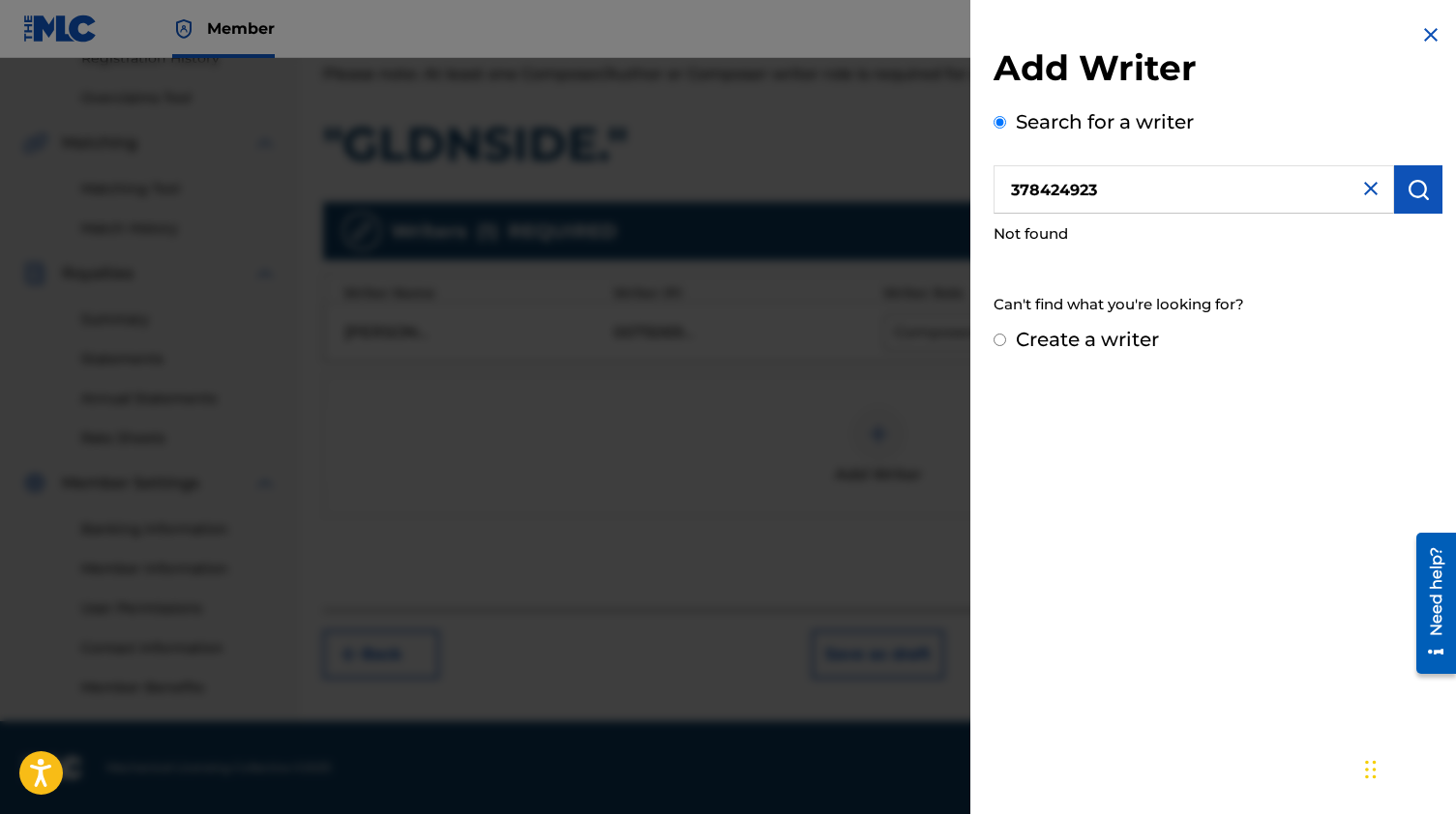
click at [1147, 344] on label "Create a writer" at bounding box center [1088, 339] width 143 height 23
radio input "true"
click at [1006, 344] on input "Create a writer" at bounding box center [999, 339] width 13 height 13
radio input "false"
radio input "true"
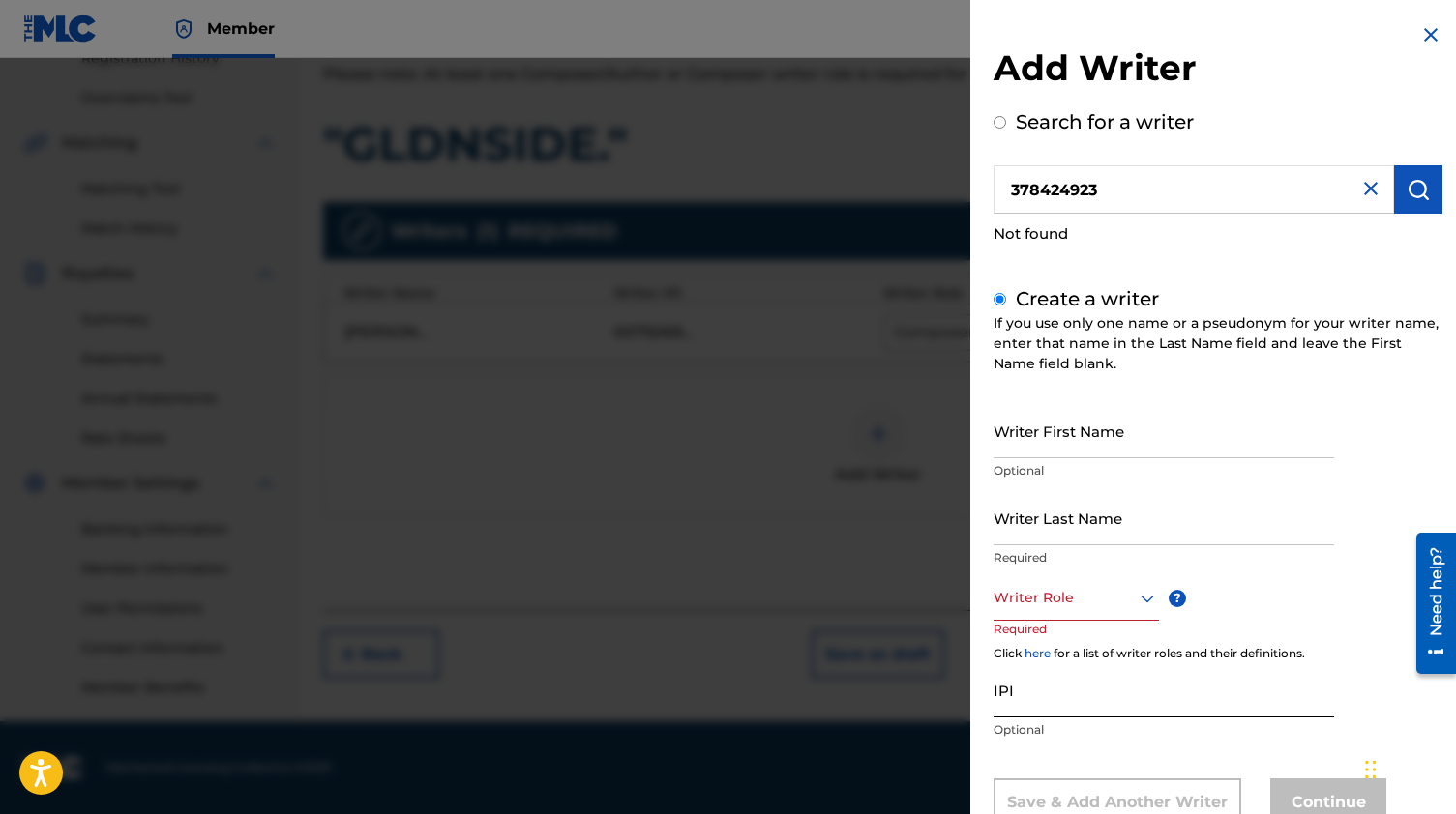
click at [1028, 684] on input "IPI" at bounding box center [1163, 690] width 341 height 56
paste input "378424923"
type input "378424923"
click at [1087, 436] on input "Writer First Name" at bounding box center [1163, 431] width 341 height 56
type input "[PERSON_NAME]"
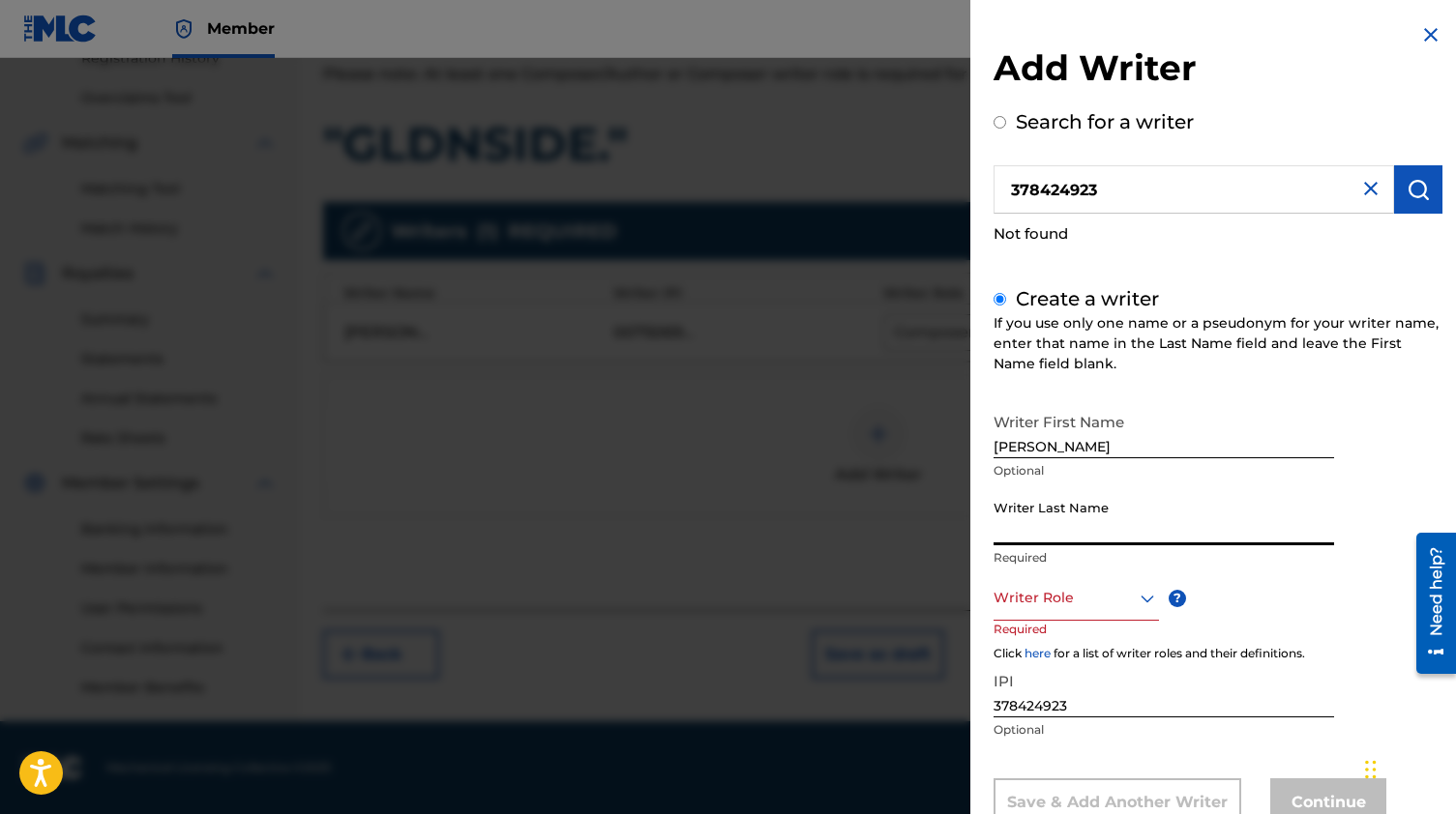
paste input "[PERSON_NAME] Laws"
type input "[PERSON_NAME] Laws"
click at [1052, 447] on input "[PERSON_NAME]" at bounding box center [1163, 431] width 341 height 56
type input "[PERSON_NAME]"
click at [1021, 540] on input "[PERSON_NAME] Laws" at bounding box center [1163, 518] width 341 height 56
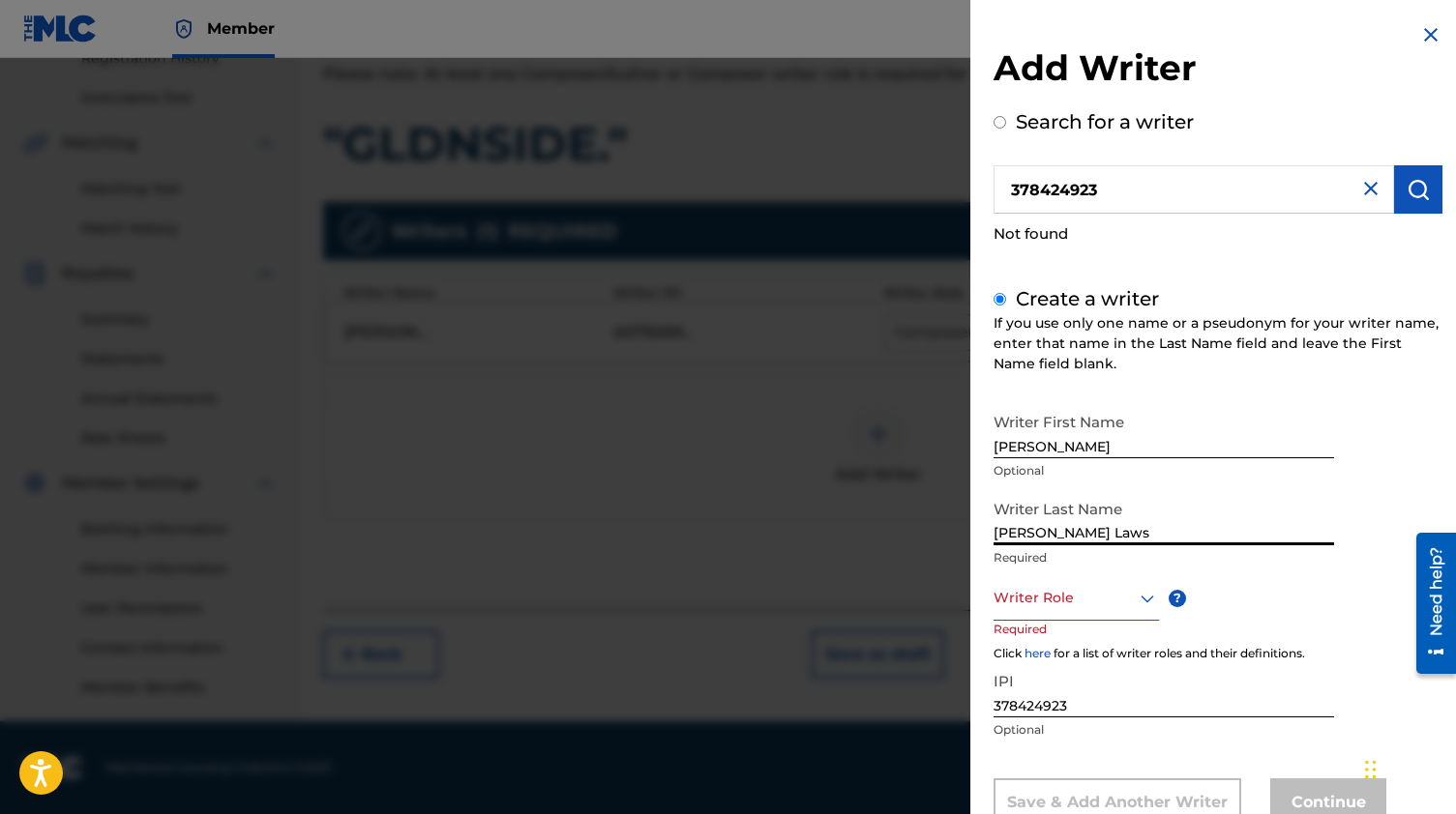
click at [1021, 540] on input "[PERSON_NAME] Laws" at bounding box center [1163, 518] width 341 height 56
click at [1019, 530] on input "[PERSON_NAME]" at bounding box center [1163, 518] width 341 height 56
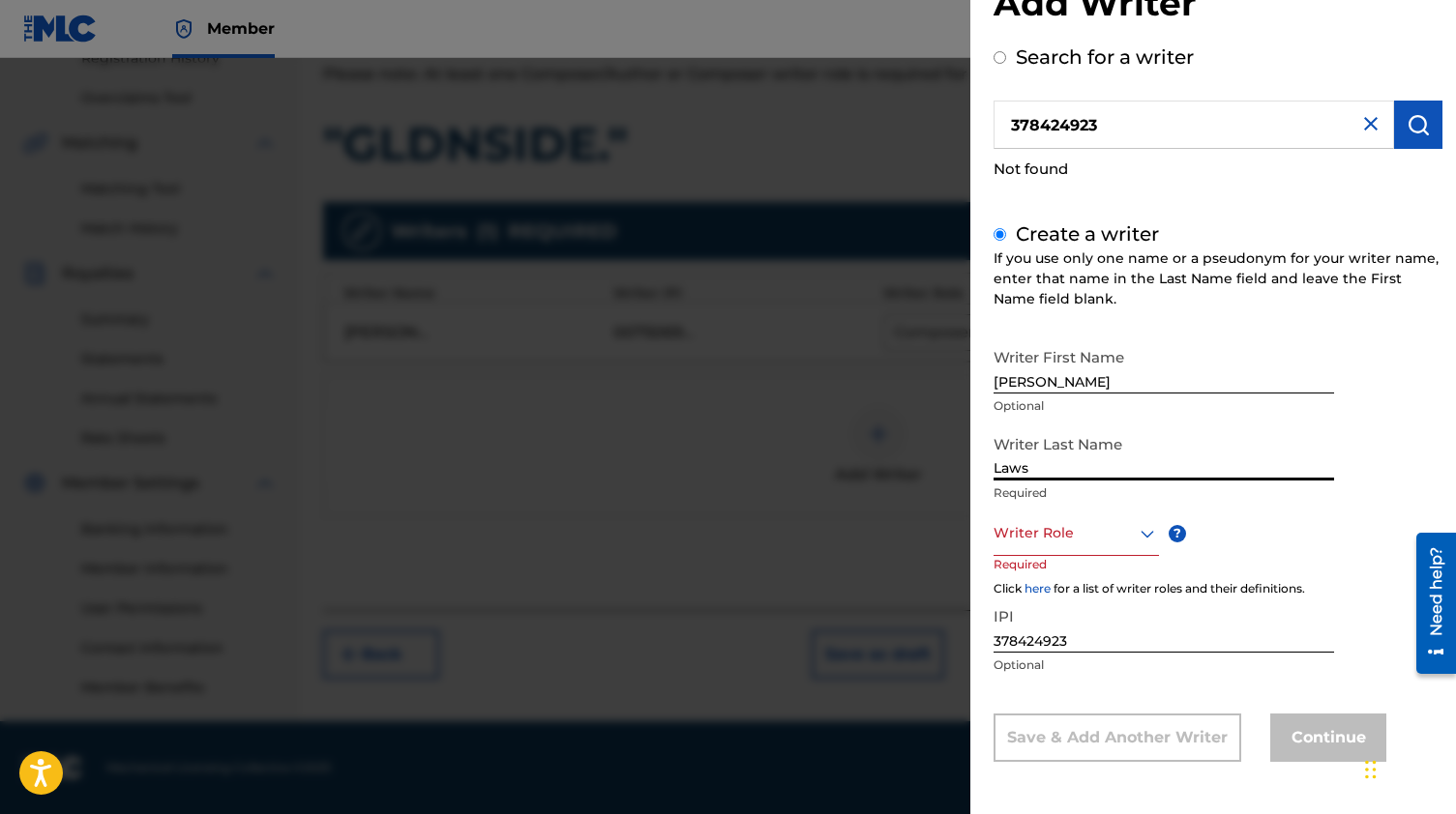
type input "Laws"
click at [1037, 534] on div at bounding box center [1076, 534] width 166 height 24
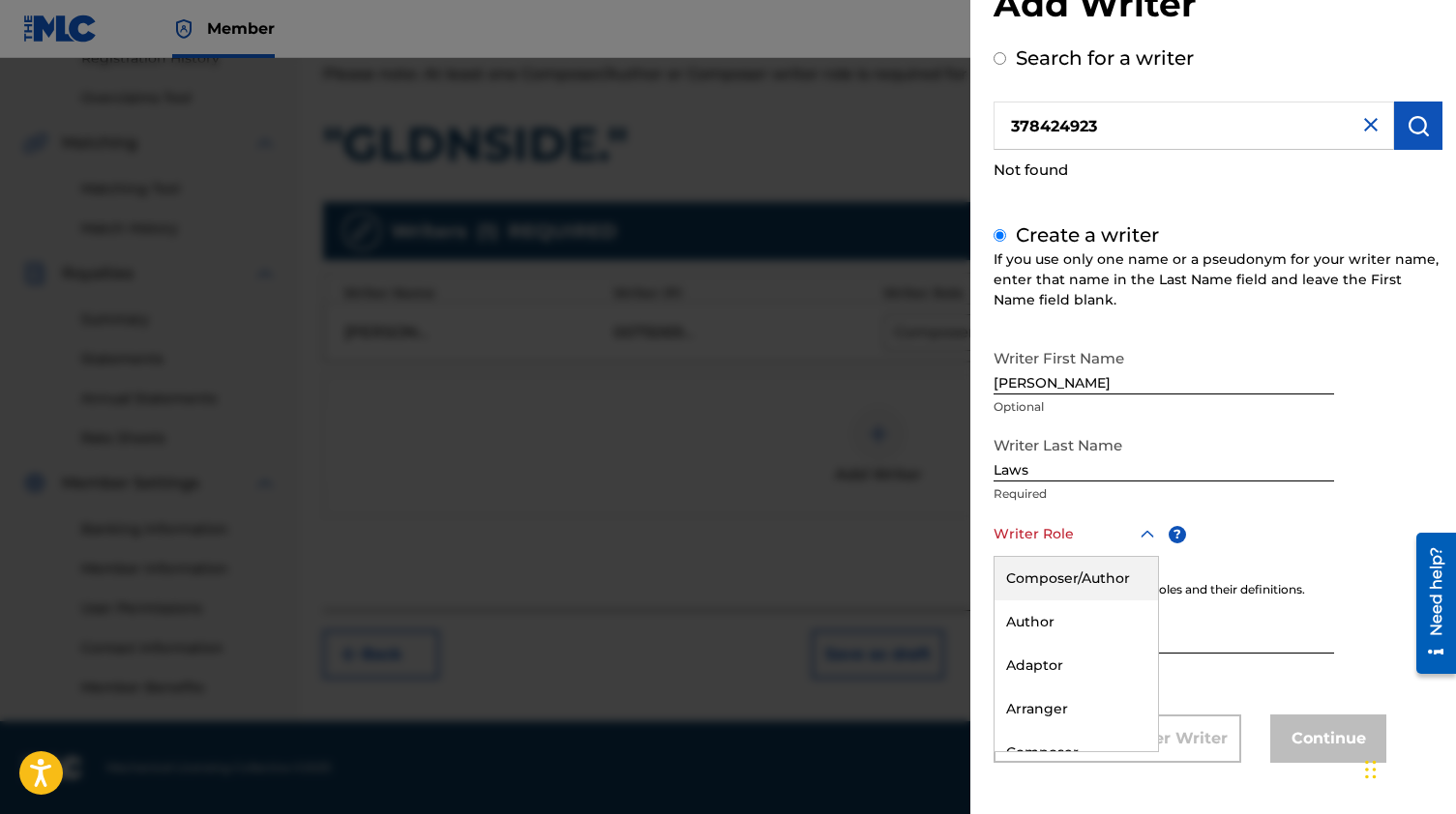
click at [1042, 586] on div "Composer/Author" at bounding box center [1076, 579] width 164 height 44
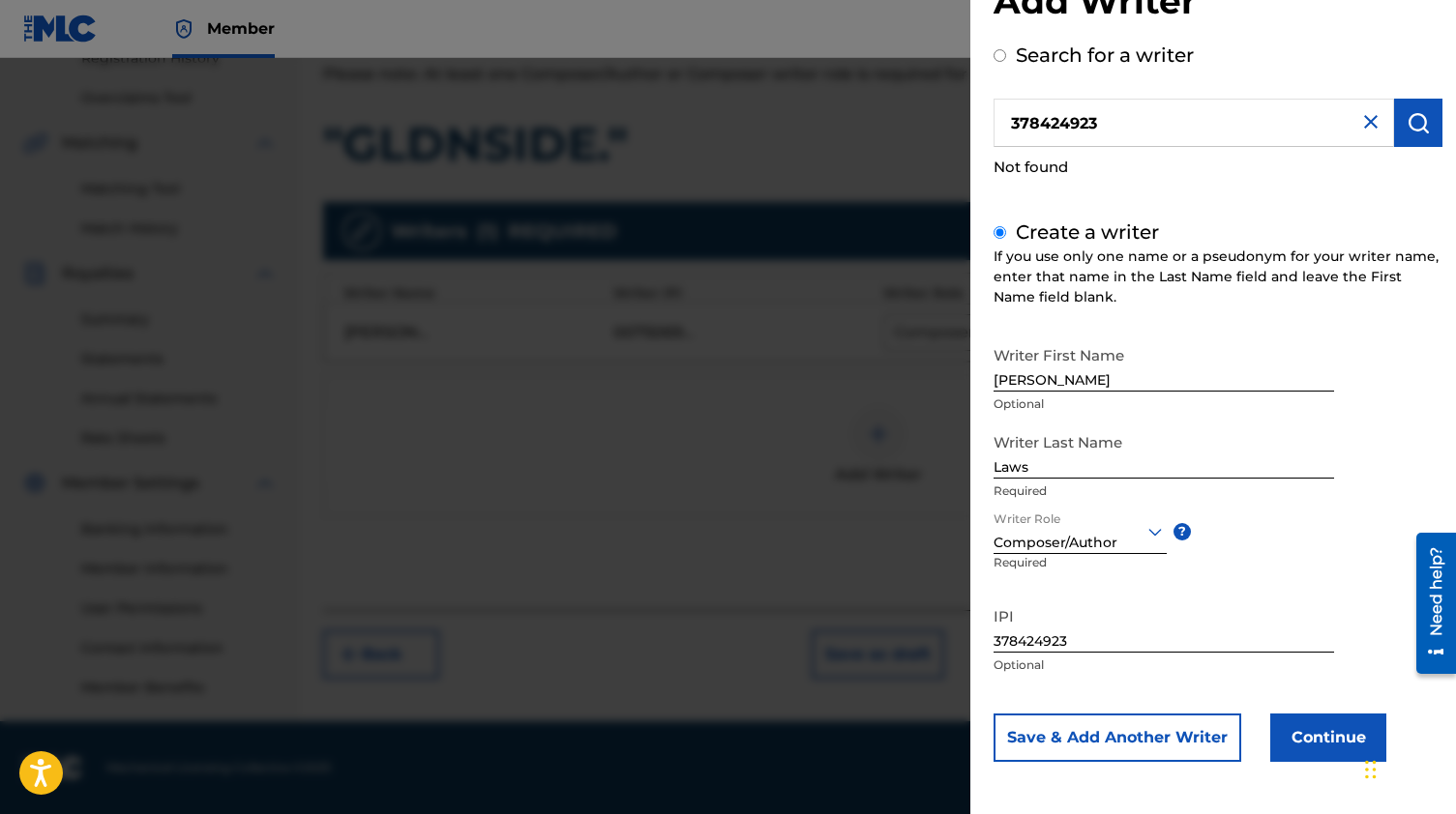
scroll to position [66, 0]
click at [1153, 729] on button "Save & Add Another Writer" at bounding box center [1116, 739] width 247 height 49
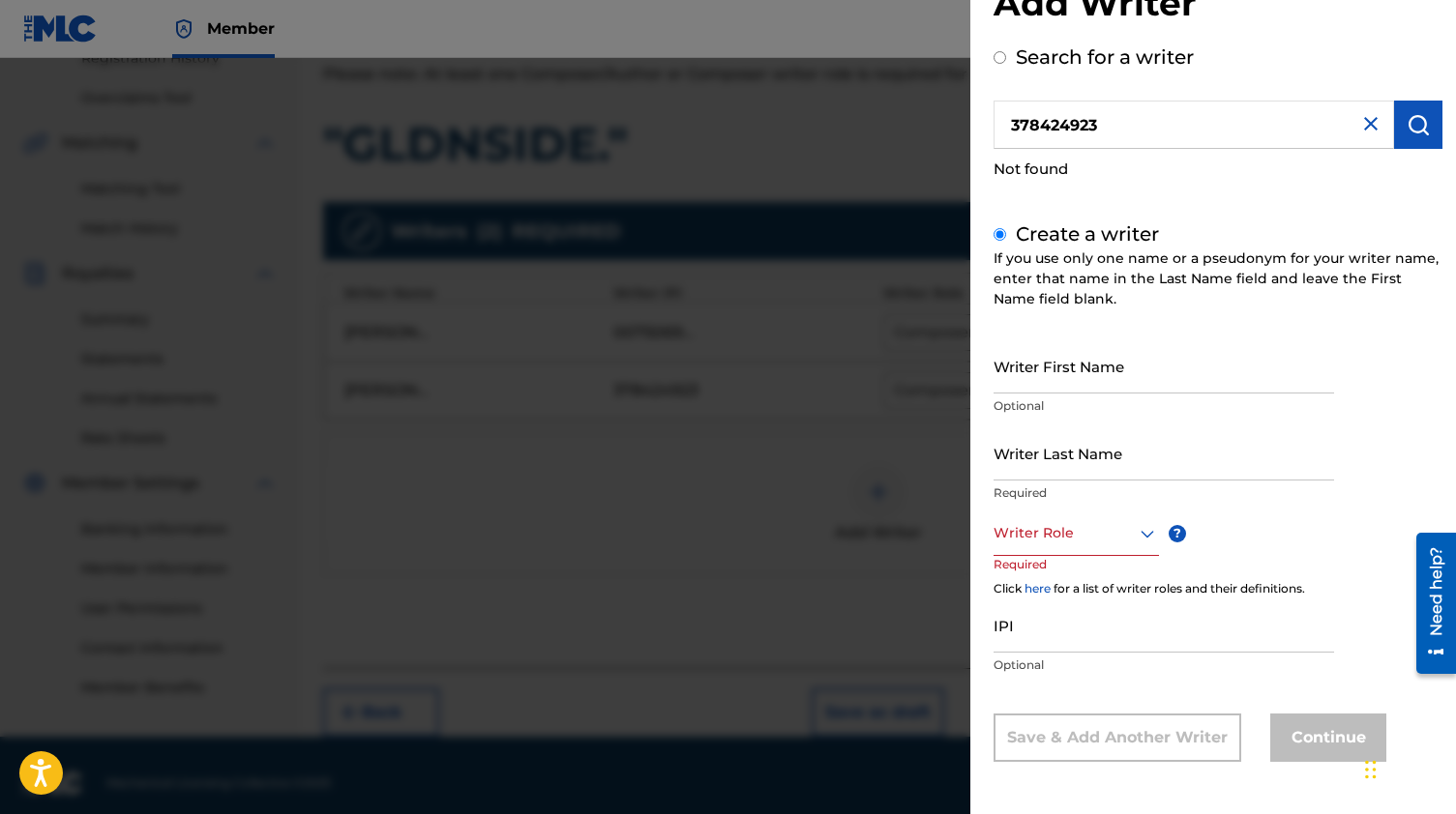
scroll to position [64, 0]
click at [1069, 136] on input "378424923" at bounding box center [1193, 125] width 400 height 49
radio input "true"
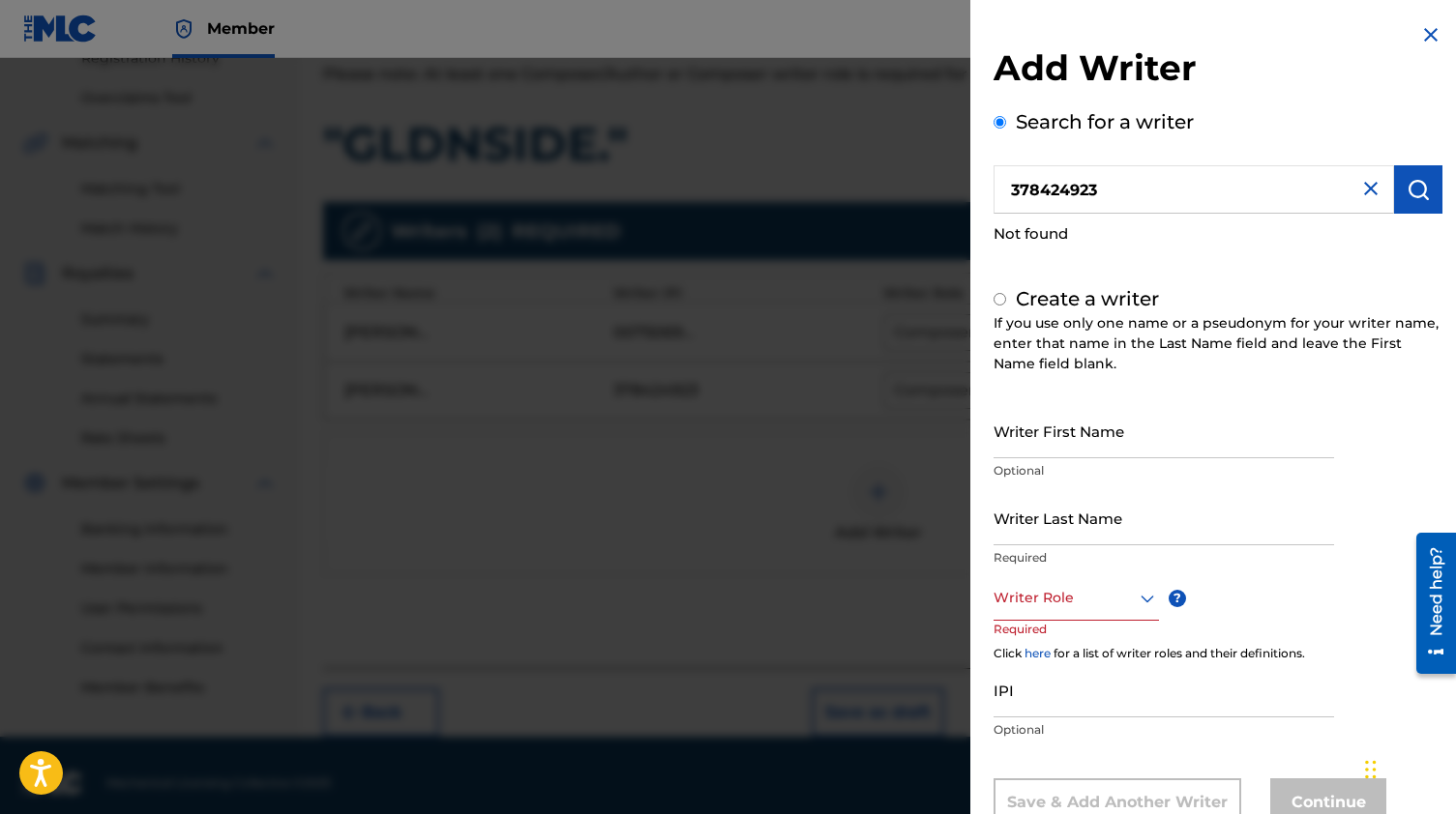
click at [1069, 136] on div "Search for a writer 378424923 Not found" at bounding box center [1218, 181] width 449 height 148
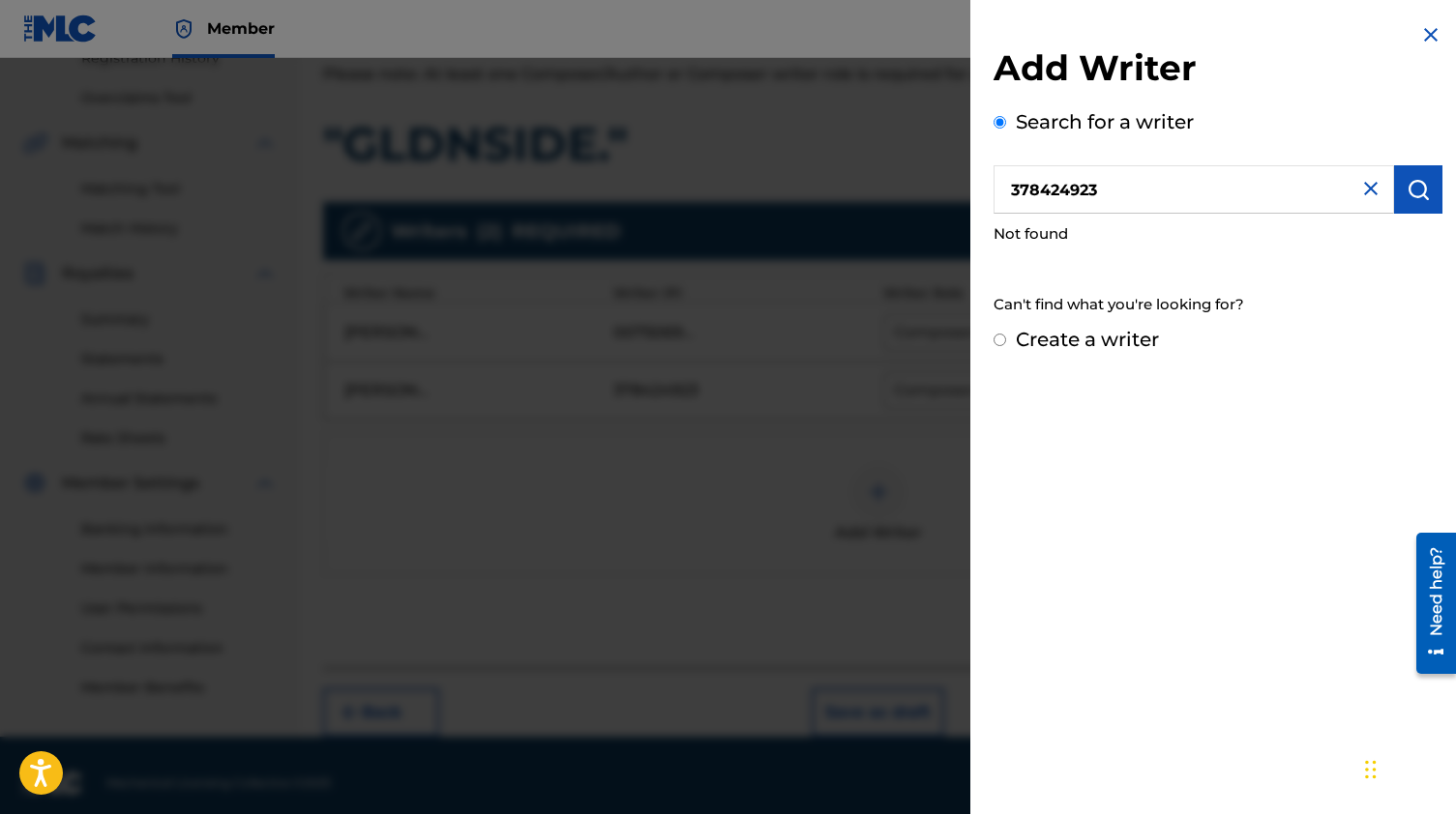
click at [1062, 181] on input "378424923" at bounding box center [1193, 190] width 400 height 49
click at [1127, 204] on input "378424923" at bounding box center [1193, 190] width 400 height 49
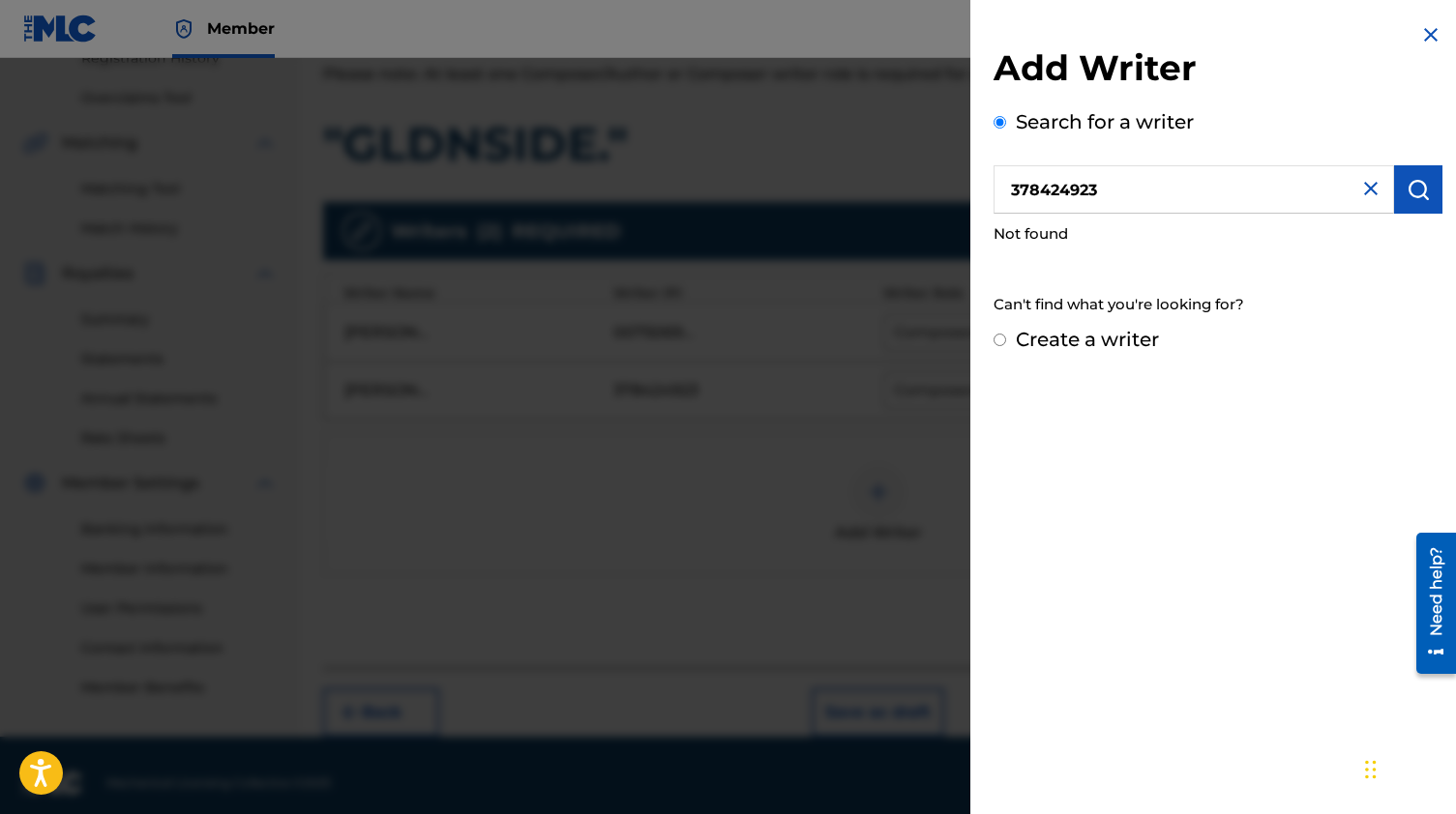
paste input "100695576"
click at [1417, 178] on img "submit" at bounding box center [1417, 189] width 23 height 23
click at [1018, 189] on input "1006955763" at bounding box center [1193, 190] width 400 height 49
type input "006955763"
click at [1375, 194] on img at bounding box center [1370, 188] width 23 height 23
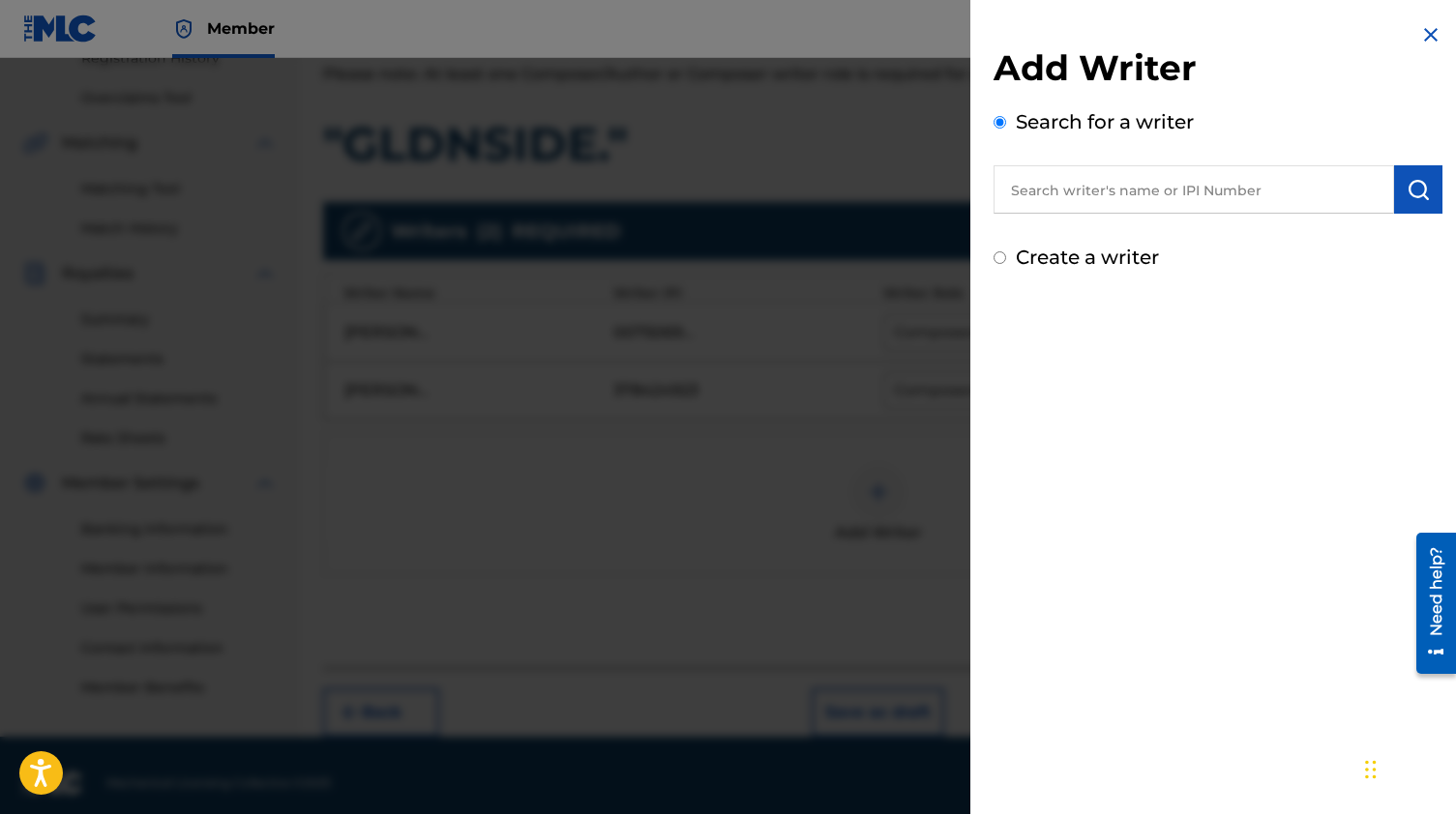
click at [1226, 189] on input "text" at bounding box center [1193, 190] width 400 height 49
paste input "1006955763"
click at [1017, 193] on input "1006955763" at bounding box center [1193, 190] width 400 height 49
type input "006955763"
click at [1412, 185] on img "submit" at bounding box center [1417, 189] width 23 height 23
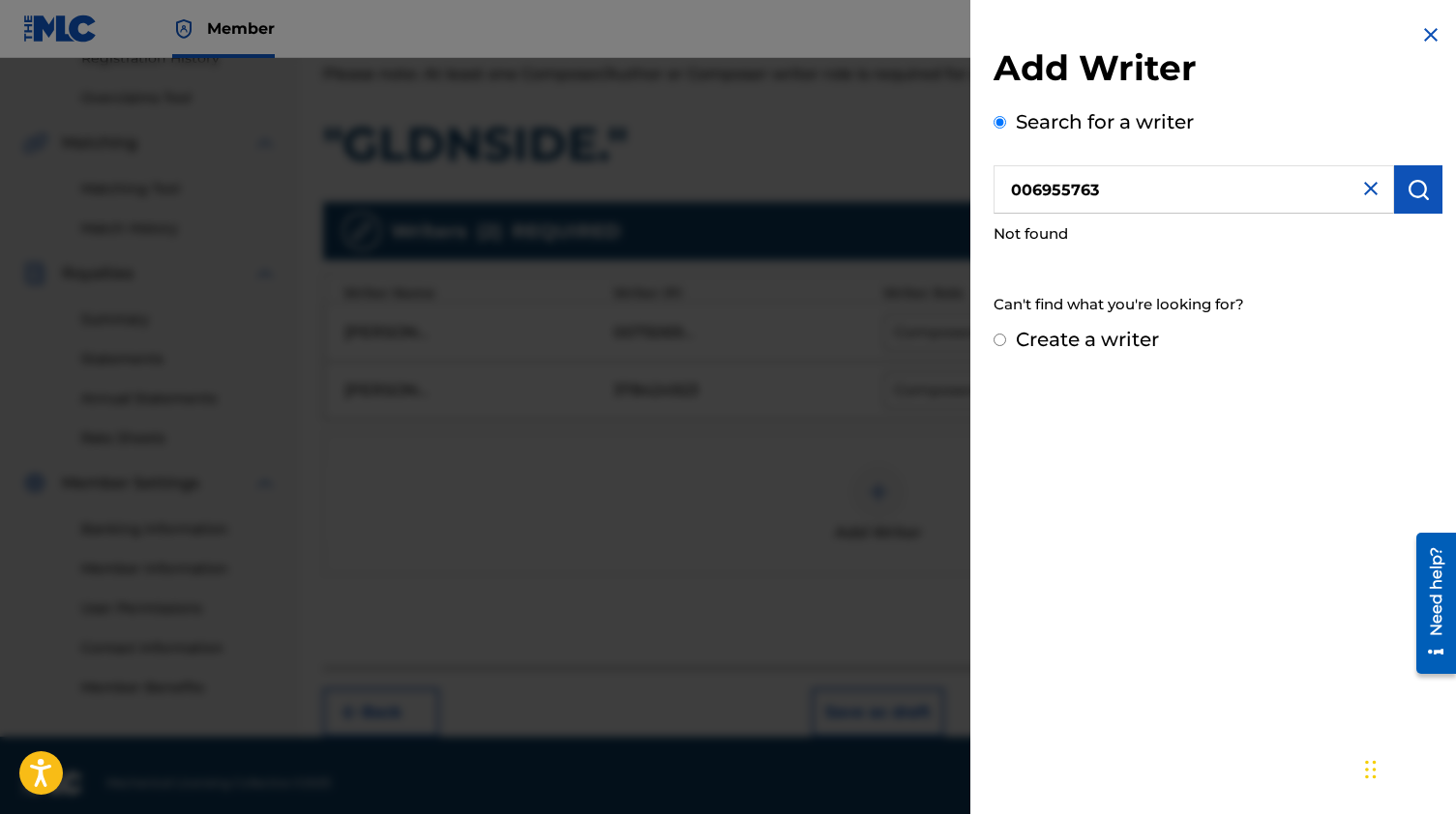
click at [1122, 328] on label "Create a writer" at bounding box center [1088, 339] width 143 height 23
radio input "true"
click at [1006, 334] on input "Create a writer" at bounding box center [999, 339] width 13 height 13
radio input "false"
radio input "true"
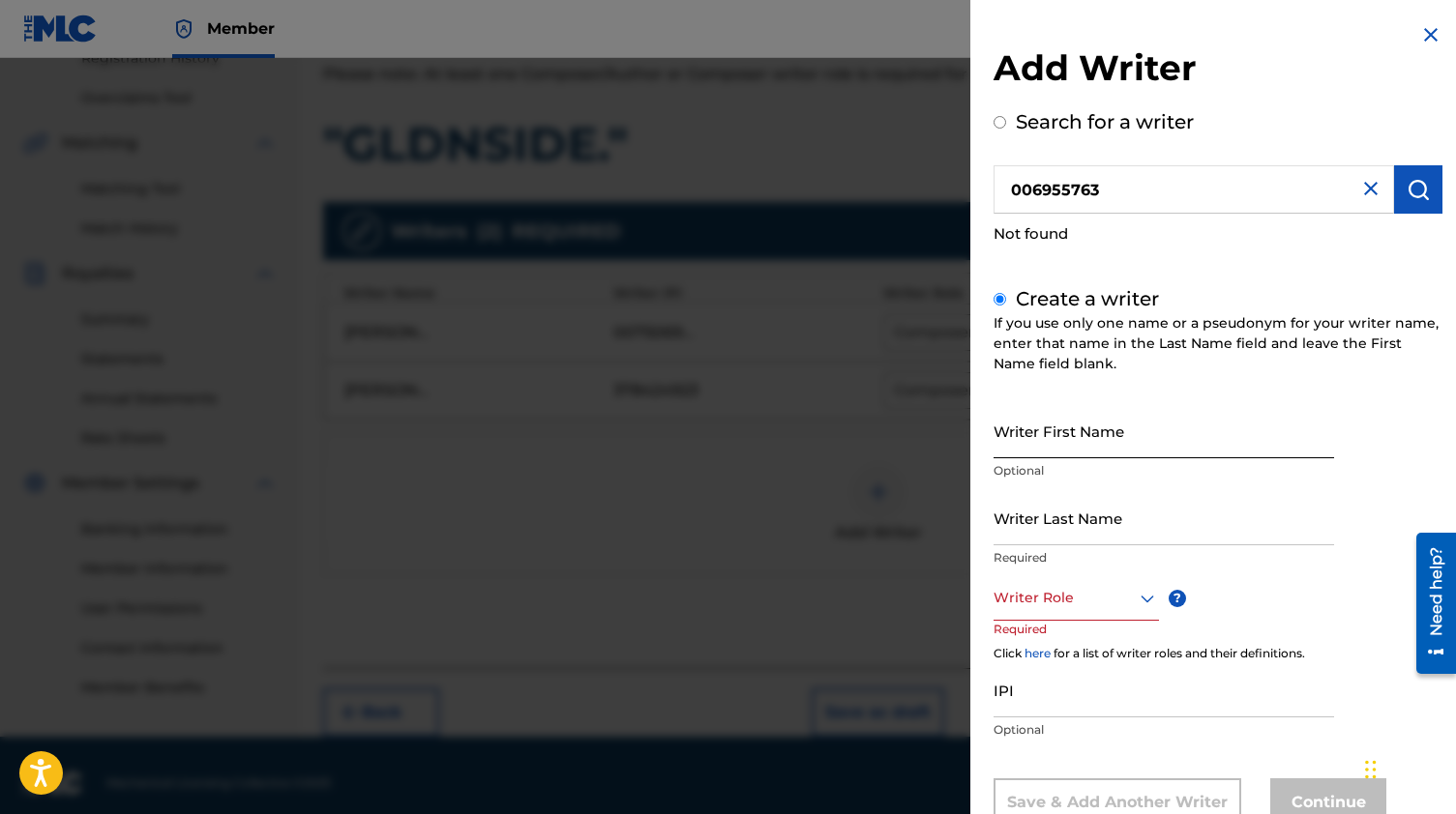
click at [1074, 432] on input "Writer First Name" at bounding box center [1163, 431] width 341 height 56
type input "B"
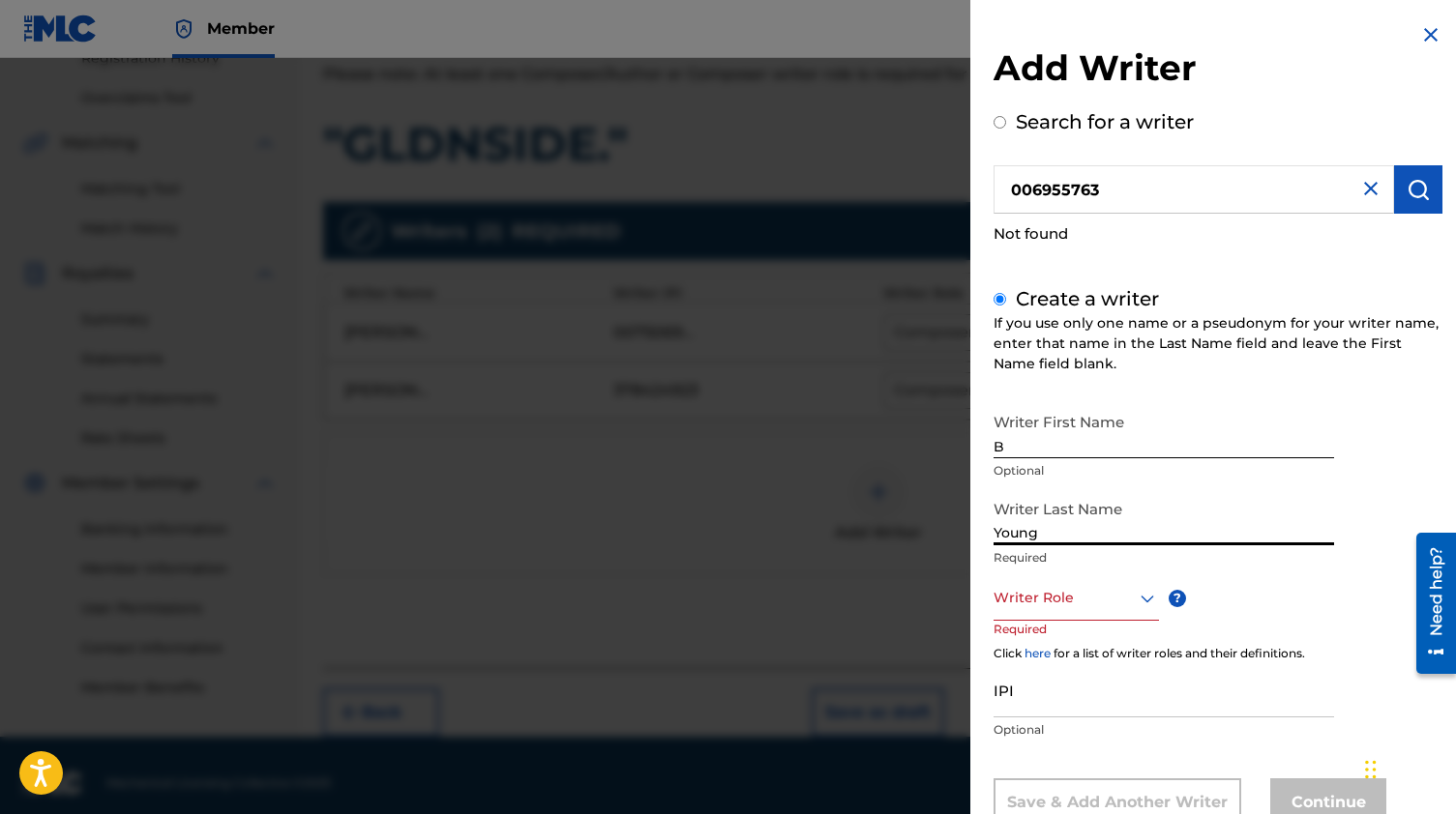
type input "Young"
click at [1058, 610] on div "Writer Role" at bounding box center [1076, 599] width 166 height 44
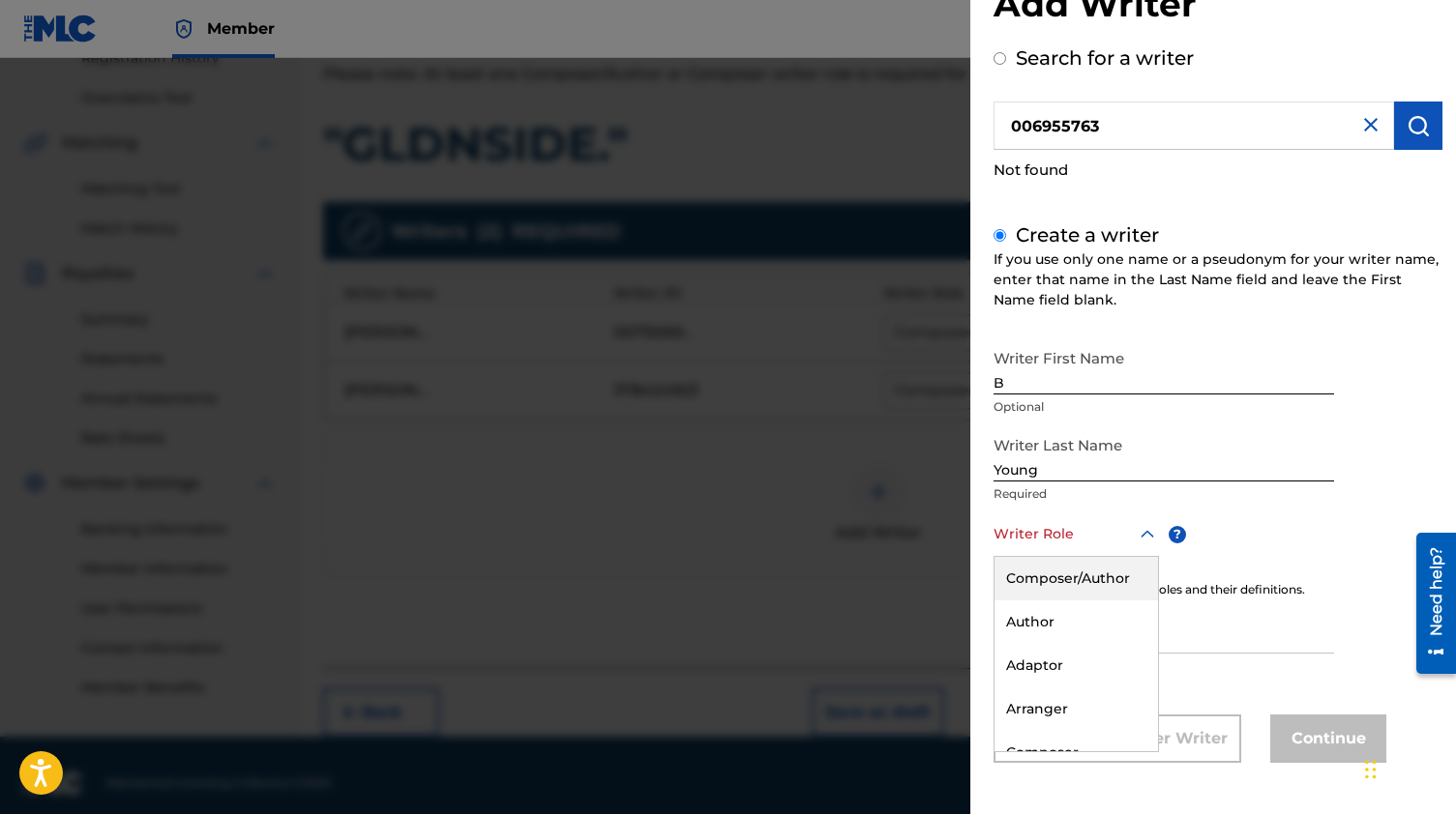
click at [1059, 583] on div "Composer/Author" at bounding box center [1076, 579] width 164 height 44
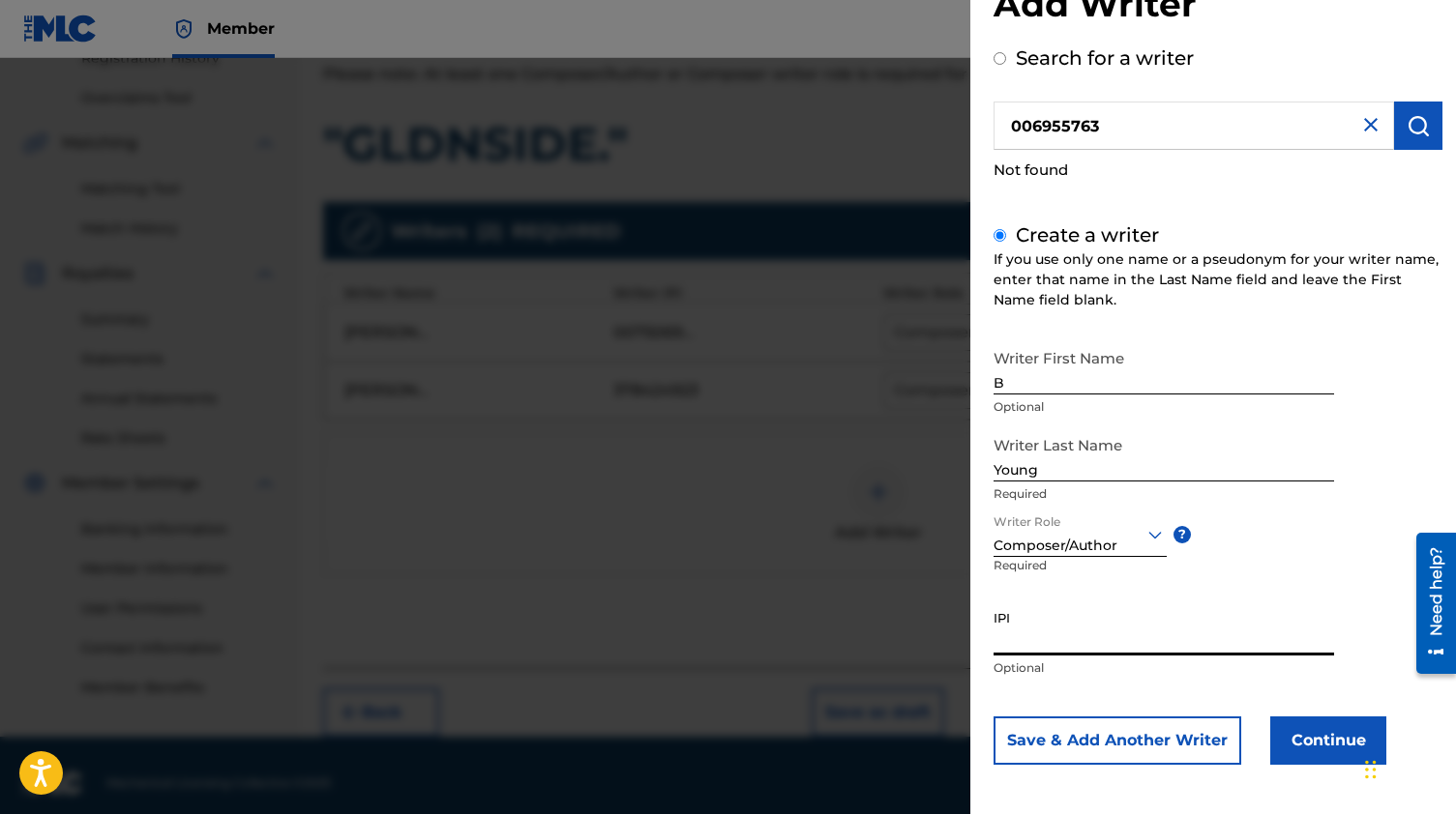
click at [1058, 634] on input "IPI" at bounding box center [1163, 628] width 341 height 56
paste input "1006955763"
type input "1006955763"
click at [1314, 721] on button "Continue" at bounding box center [1328, 741] width 116 height 49
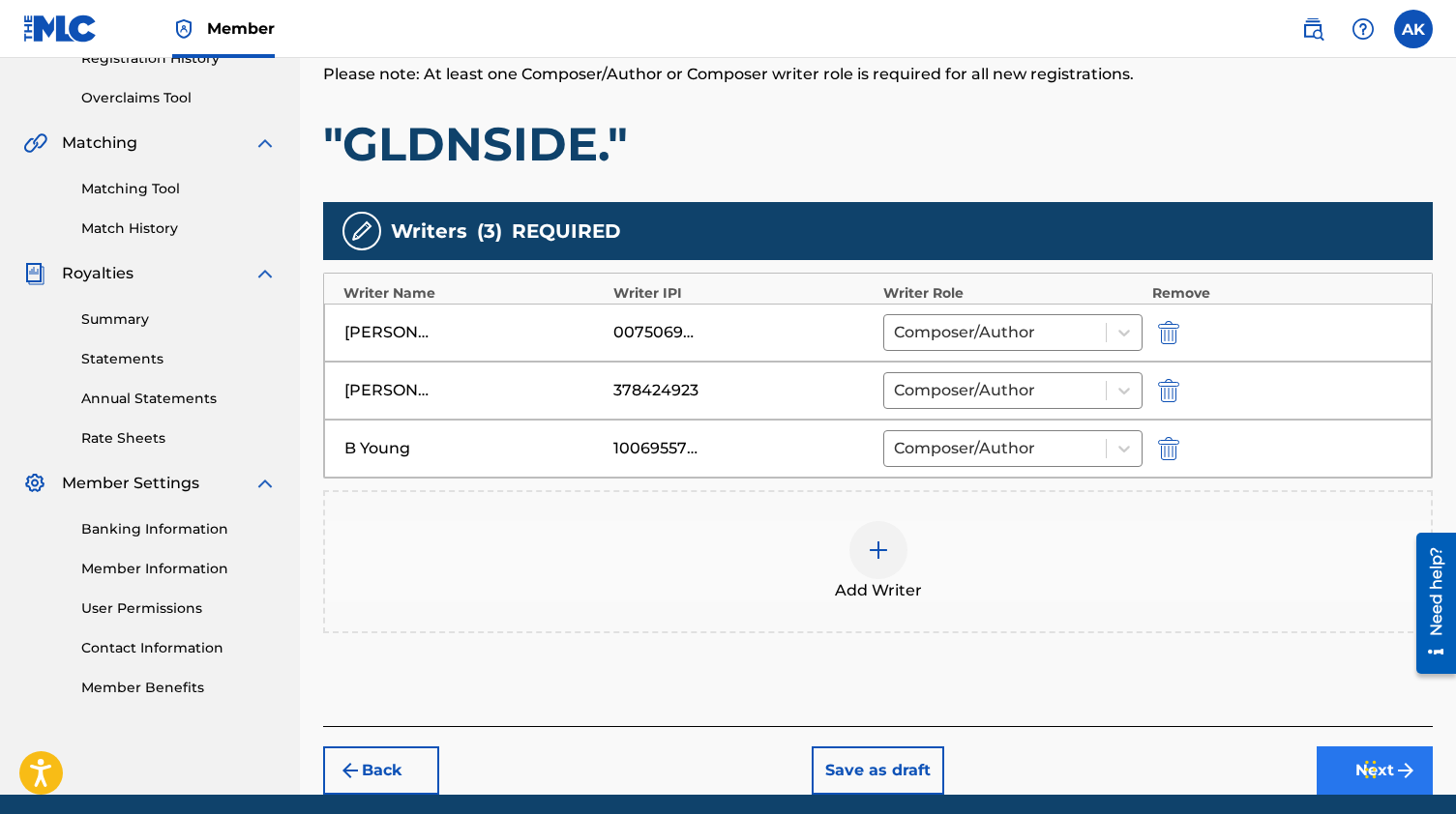
click at [1325, 764] on button "Next" at bounding box center [1374, 770] width 116 height 49
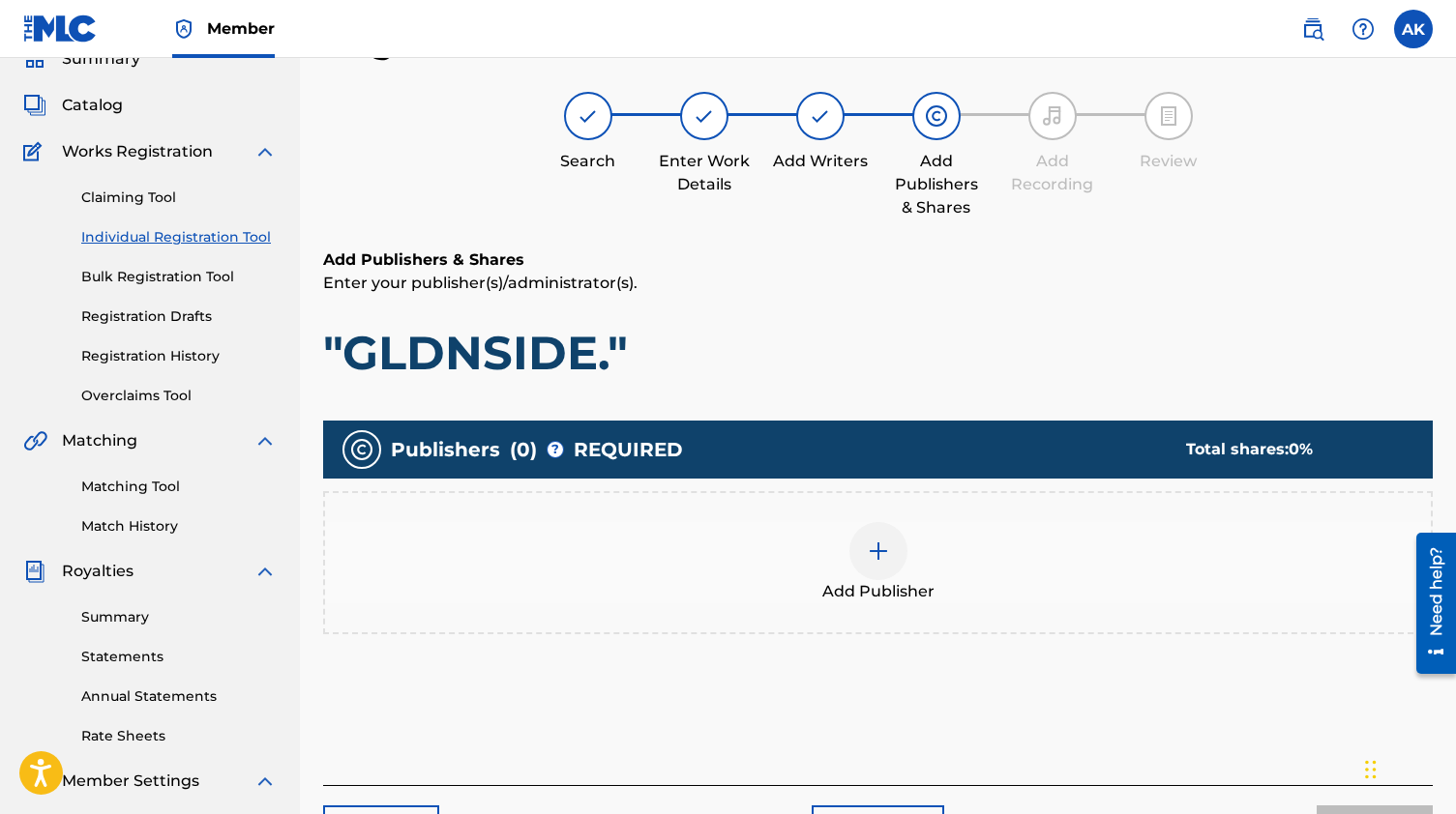
click at [943, 568] on div "Add Publisher" at bounding box center [877, 563] width 1105 height 81
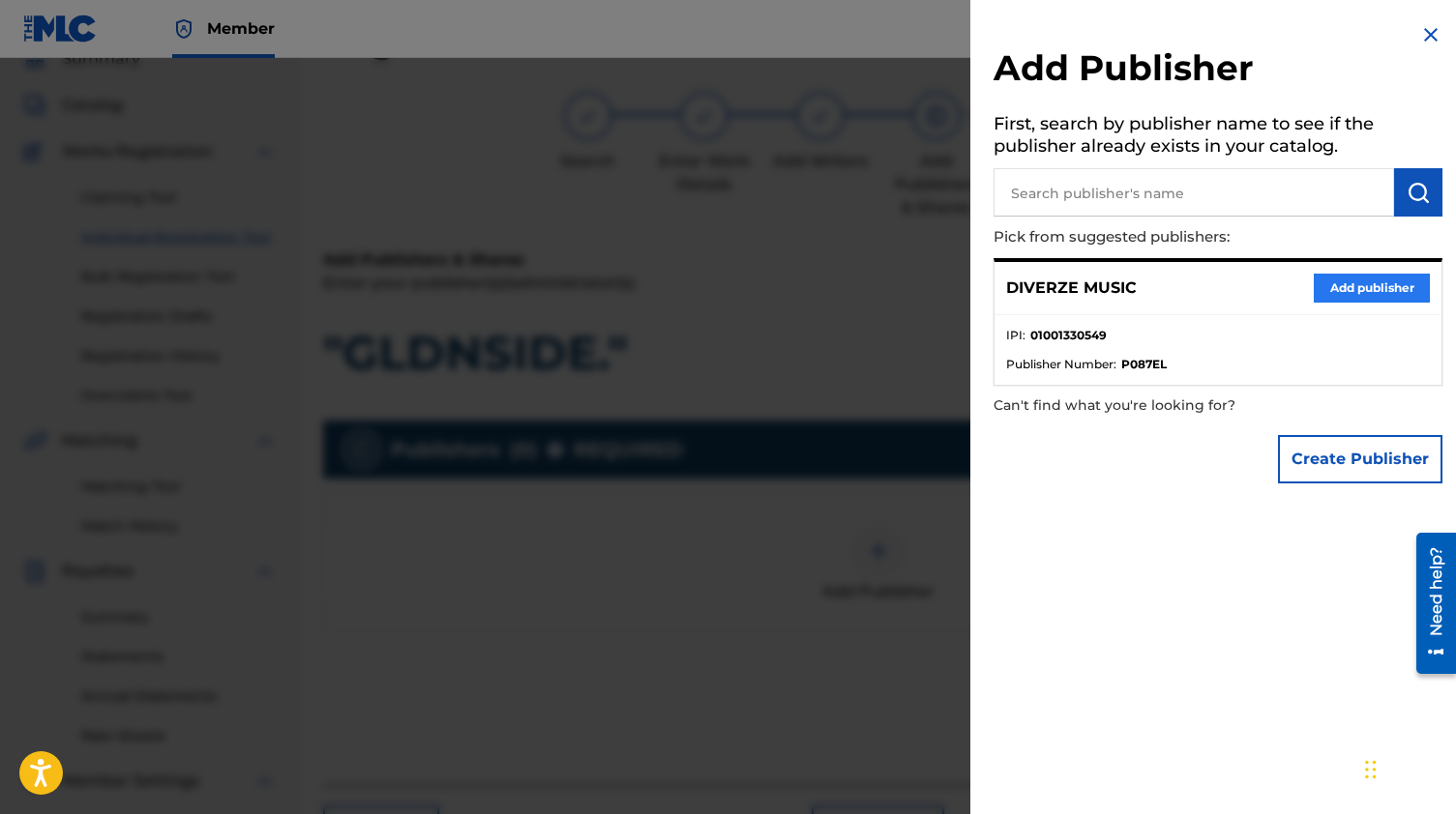
click at [1348, 284] on button "Add publisher" at bounding box center [1372, 288] width 116 height 29
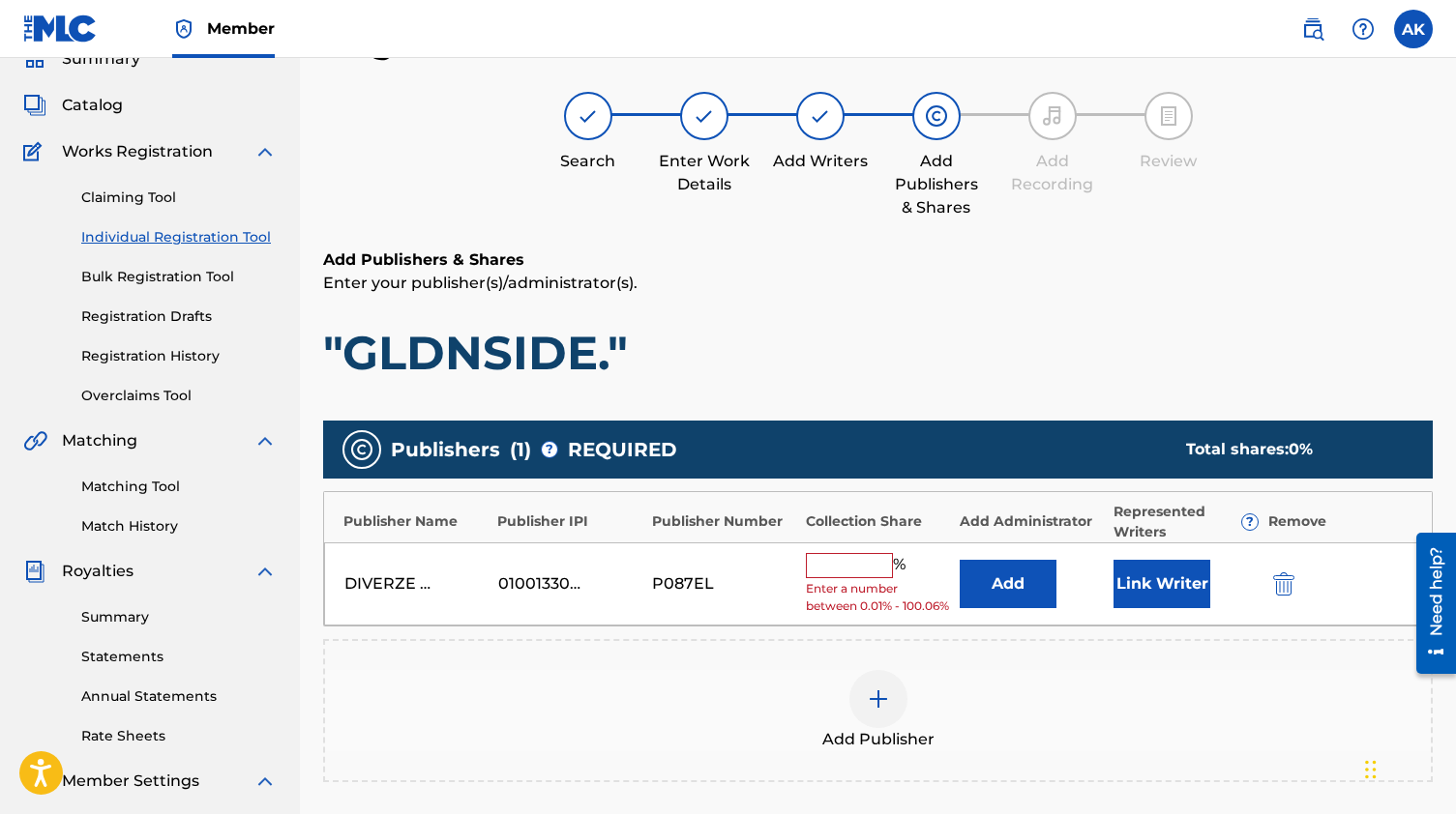
click at [870, 548] on div "DIVERZE MUSIC 01001330549 P087EL % Enter a number between 0.01% - 100.06% Add L…" at bounding box center [877, 584] width 1107 height 84
click at [870, 569] on input "text" at bounding box center [849, 565] width 87 height 25
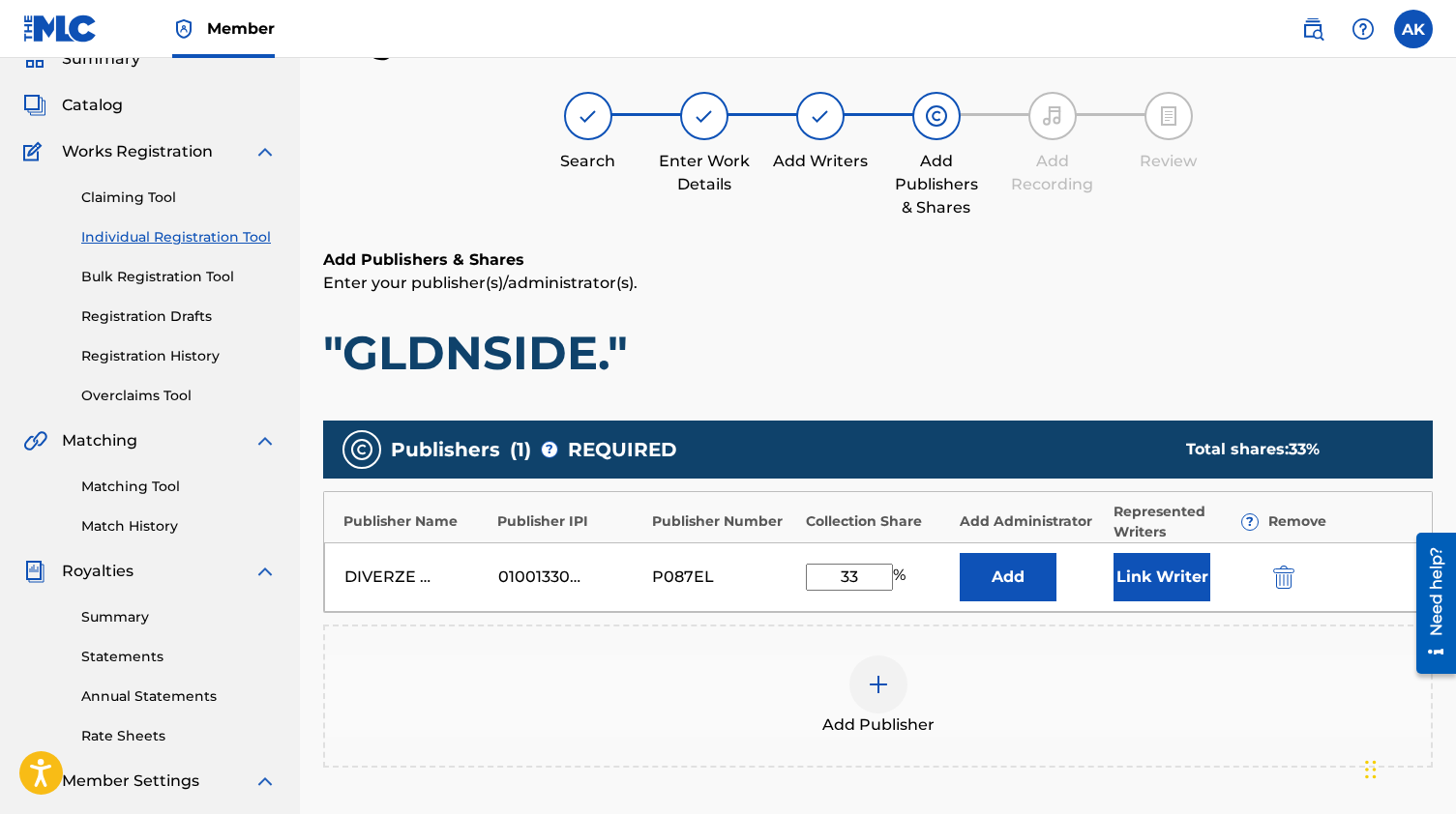
type input "33"
click at [1204, 610] on div "DIVERZE MUSIC 01001330549 P087EL 33 % Add Link Writer" at bounding box center [877, 577] width 1107 height 69
click at [1198, 592] on button "Link Writer" at bounding box center [1161, 577] width 96 height 49
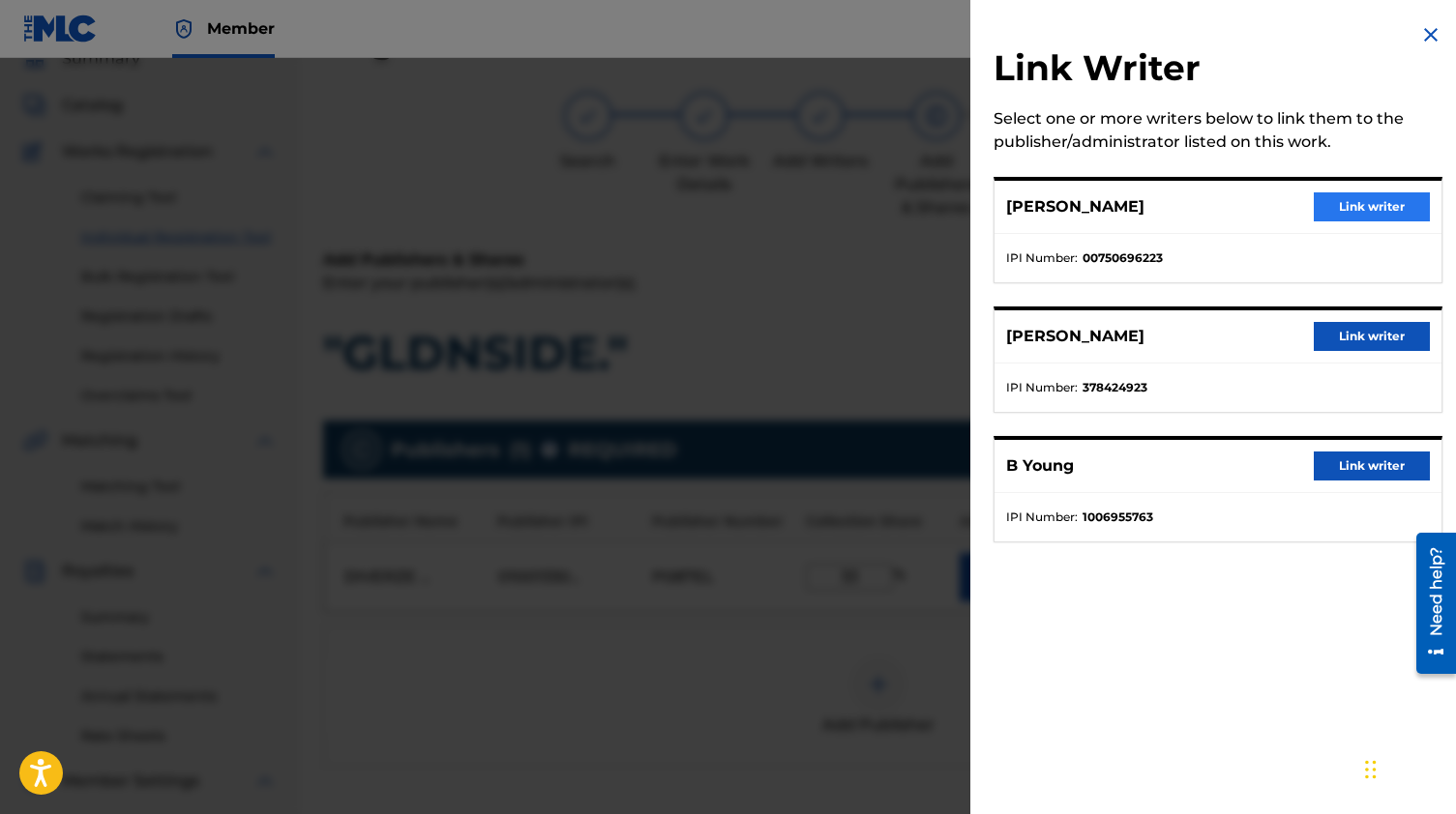
click at [1353, 220] on button "Link writer" at bounding box center [1372, 206] width 116 height 29
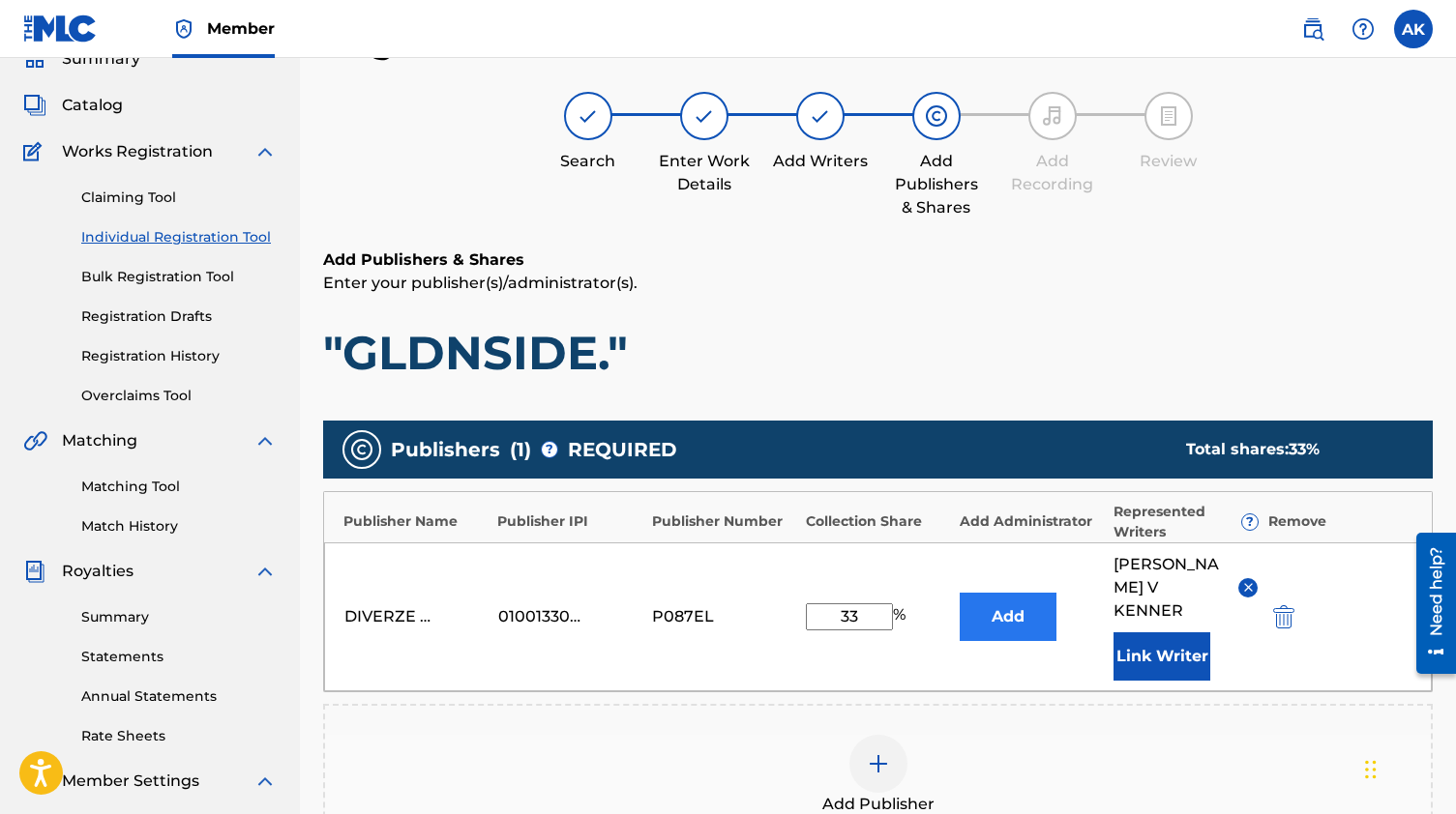
click at [1042, 602] on button "Add" at bounding box center [1007, 616] width 96 height 49
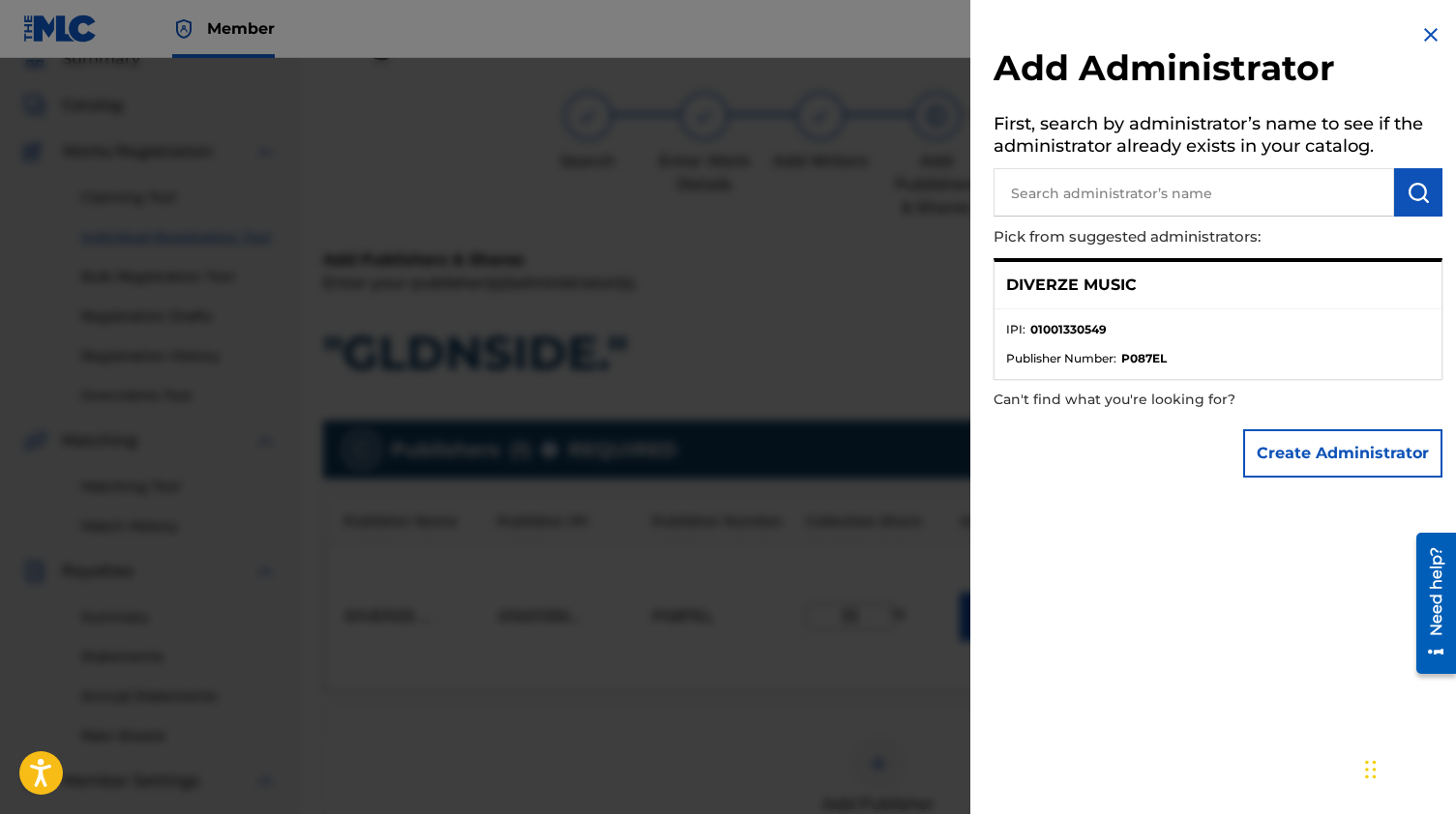
click at [1258, 310] on ul "IPI : 01001330549 Publisher Number : P087EL" at bounding box center [1218, 344] width 447 height 69
click at [1086, 289] on p "DIVERZE MUSIC" at bounding box center [1071, 285] width 130 height 23
click at [1078, 342] on li "IPI : 01001330549" at bounding box center [1218, 335] width 424 height 29
click at [1430, 32] on img at bounding box center [1430, 34] width 23 height 23
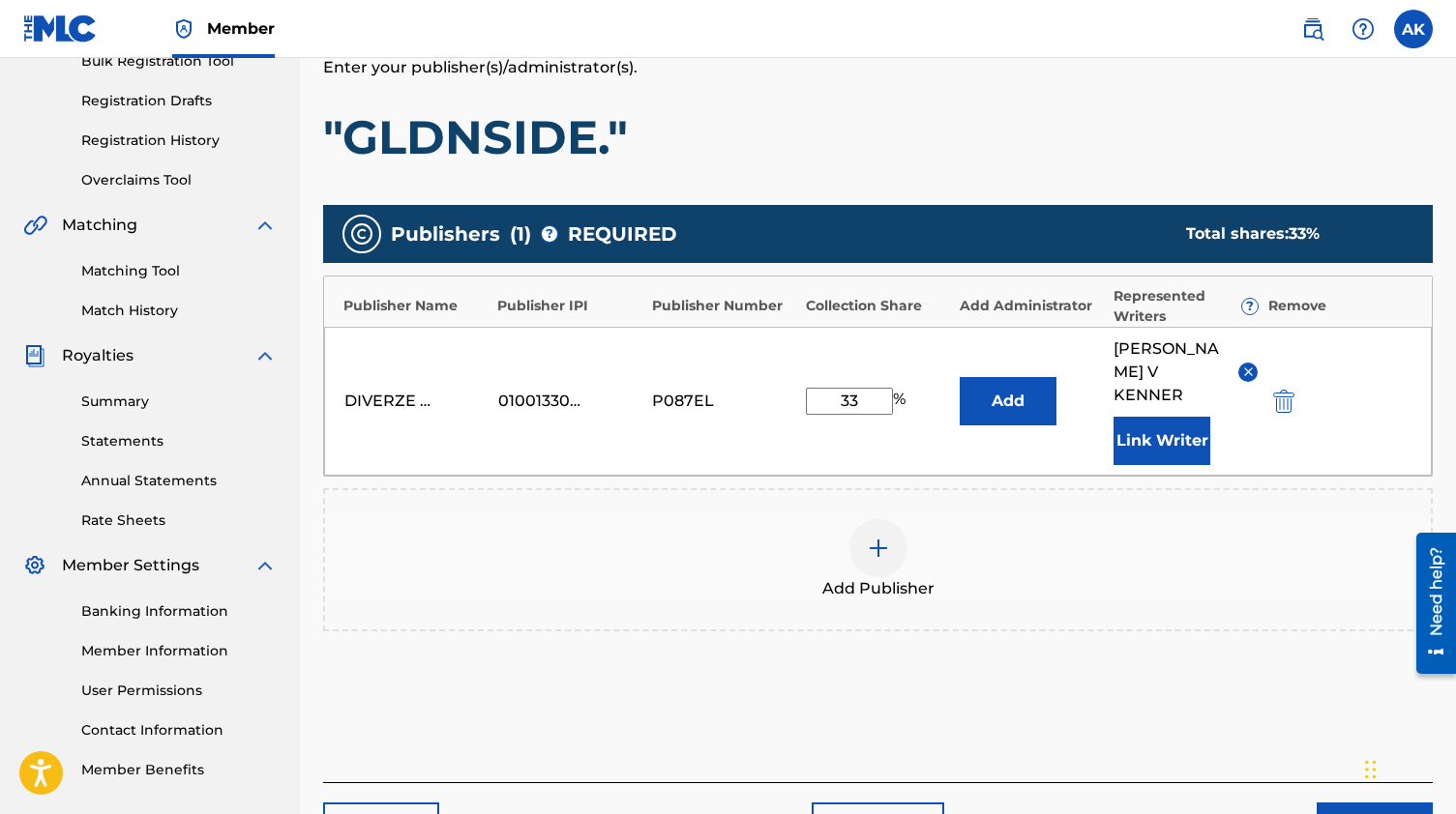
scroll to position [305, 0]
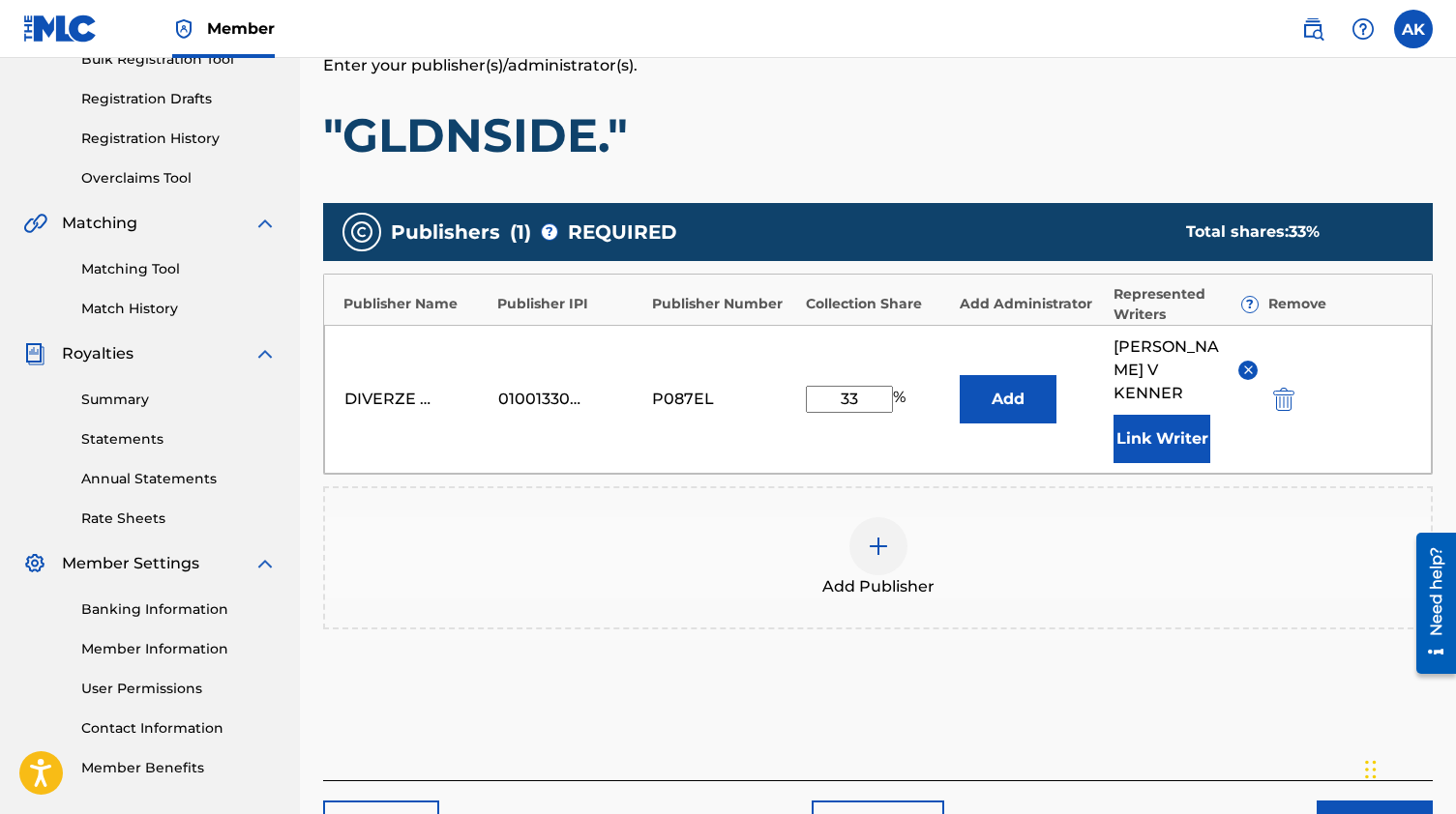
click at [876, 535] on img at bounding box center [878, 546] width 23 height 23
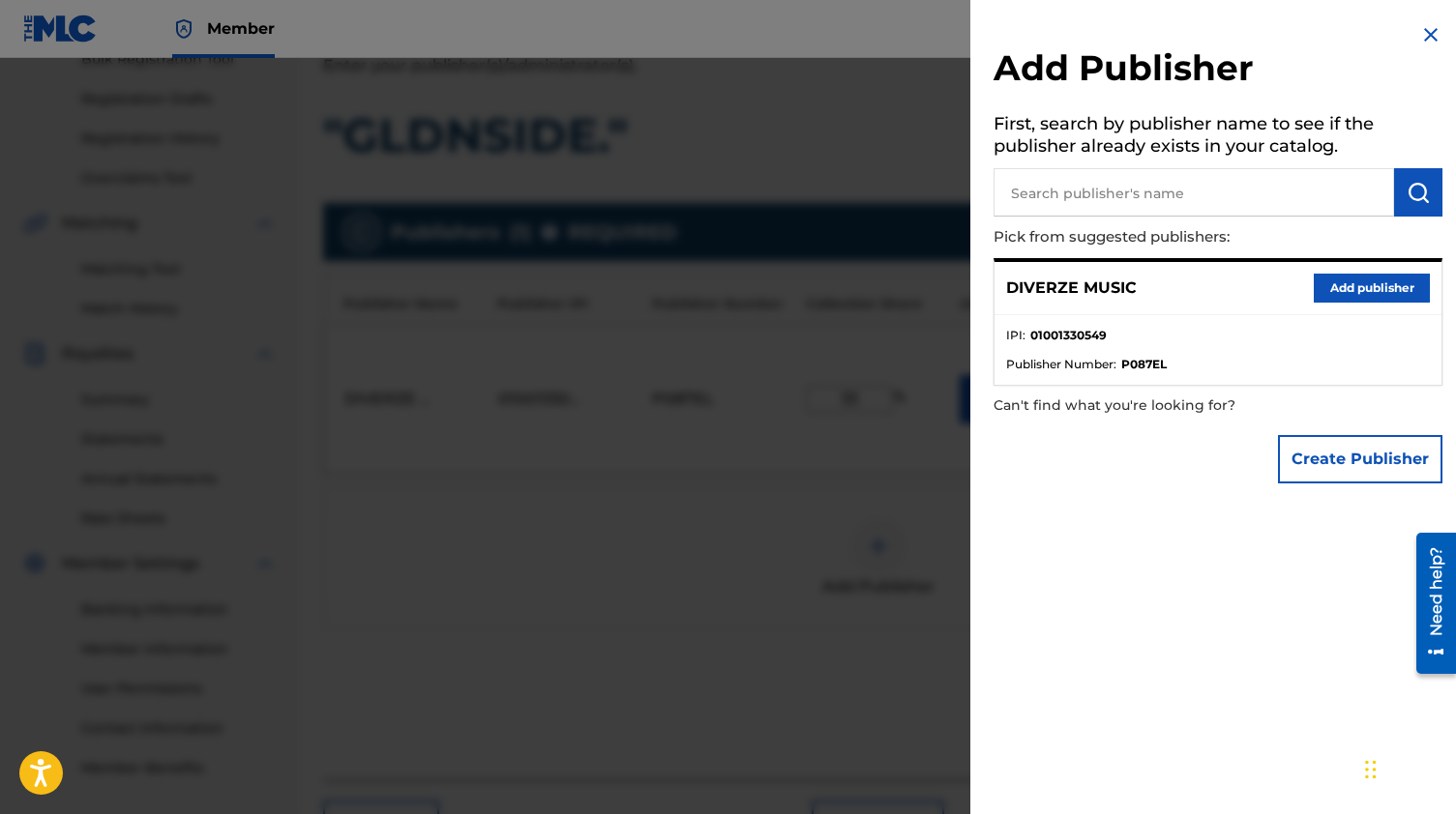
click at [1249, 202] on input "text" at bounding box center [1193, 192] width 400 height 49
click at [1101, 176] on input "text" at bounding box center [1193, 192] width 400 height 49
paste input "1063175673"
click at [1416, 188] on img "submit" at bounding box center [1417, 192] width 23 height 23
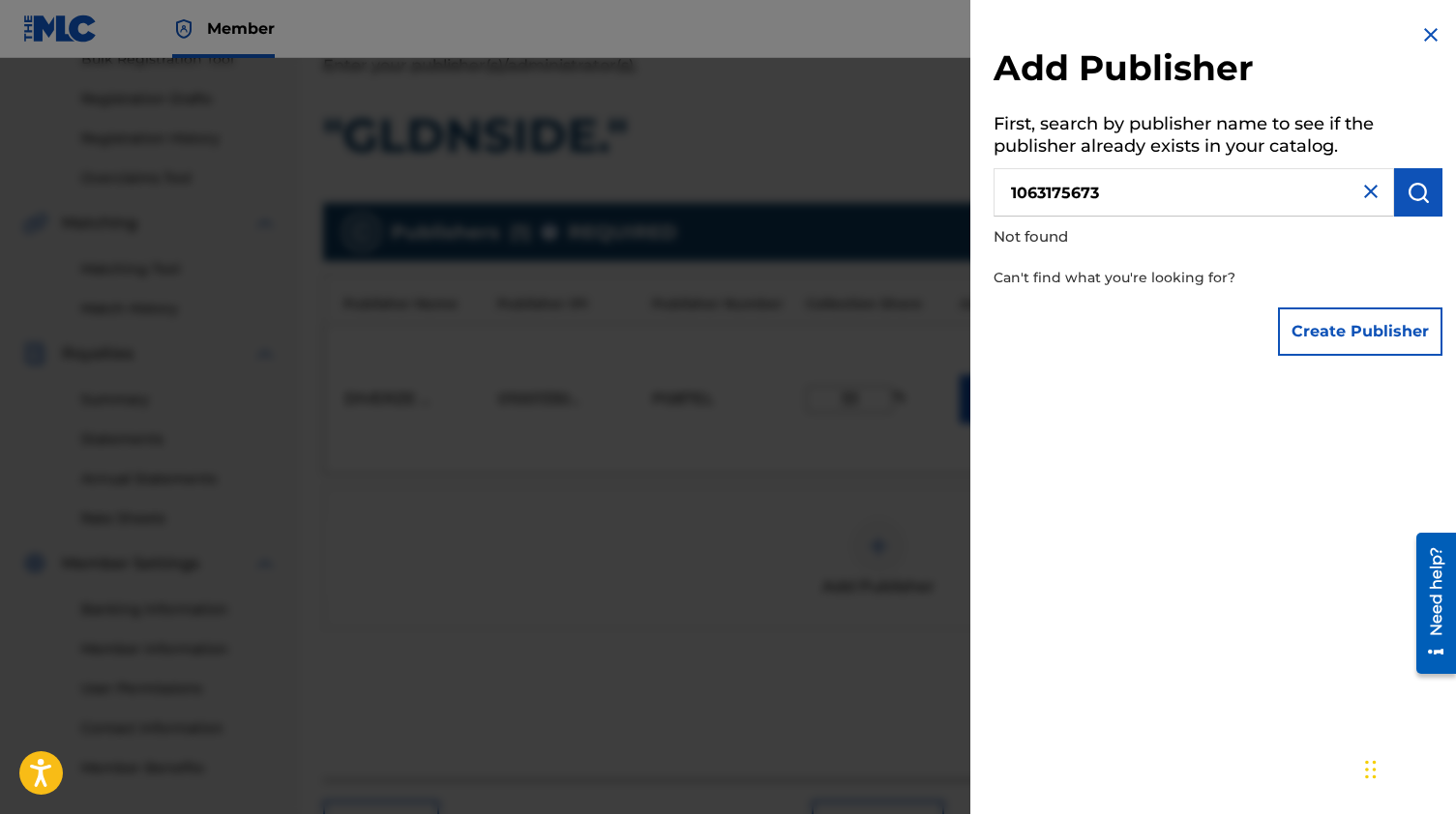
click at [1018, 193] on input "1063175673" at bounding box center [1193, 192] width 400 height 49
type input "063175673"
click at [1437, 204] on div "Add Publisher First, search by publisher name to see if the publisher already e…" at bounding box center [1218, 194] width 496 height 388
click at [1409, 204] on button "submit" at bounding box center [1417, 192] width 49 height 49
click at [1369, 317] on button "Create Publisher" at bounding box center [1360, 332] width 165 height 49
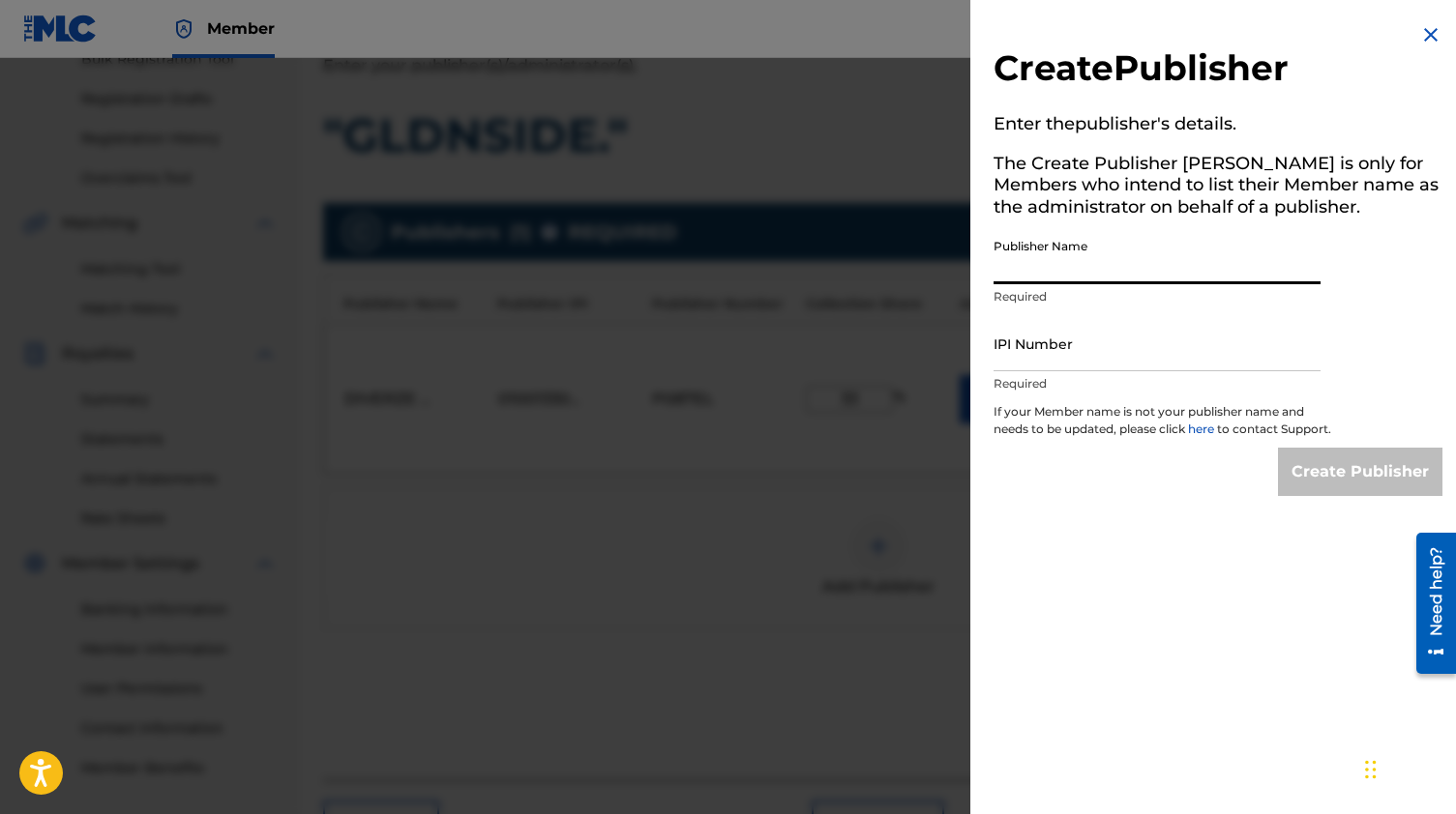
click at [1163, 271] on input "Publisher Name" at bounding box center [1156, 257] width 327 height 56
paste input "1063175673"
type input "1063175673"
click at [1110, 358] on input "IPI Number" at bounding box center [1156, 343] width 327 height 56
paste input "1063175673"
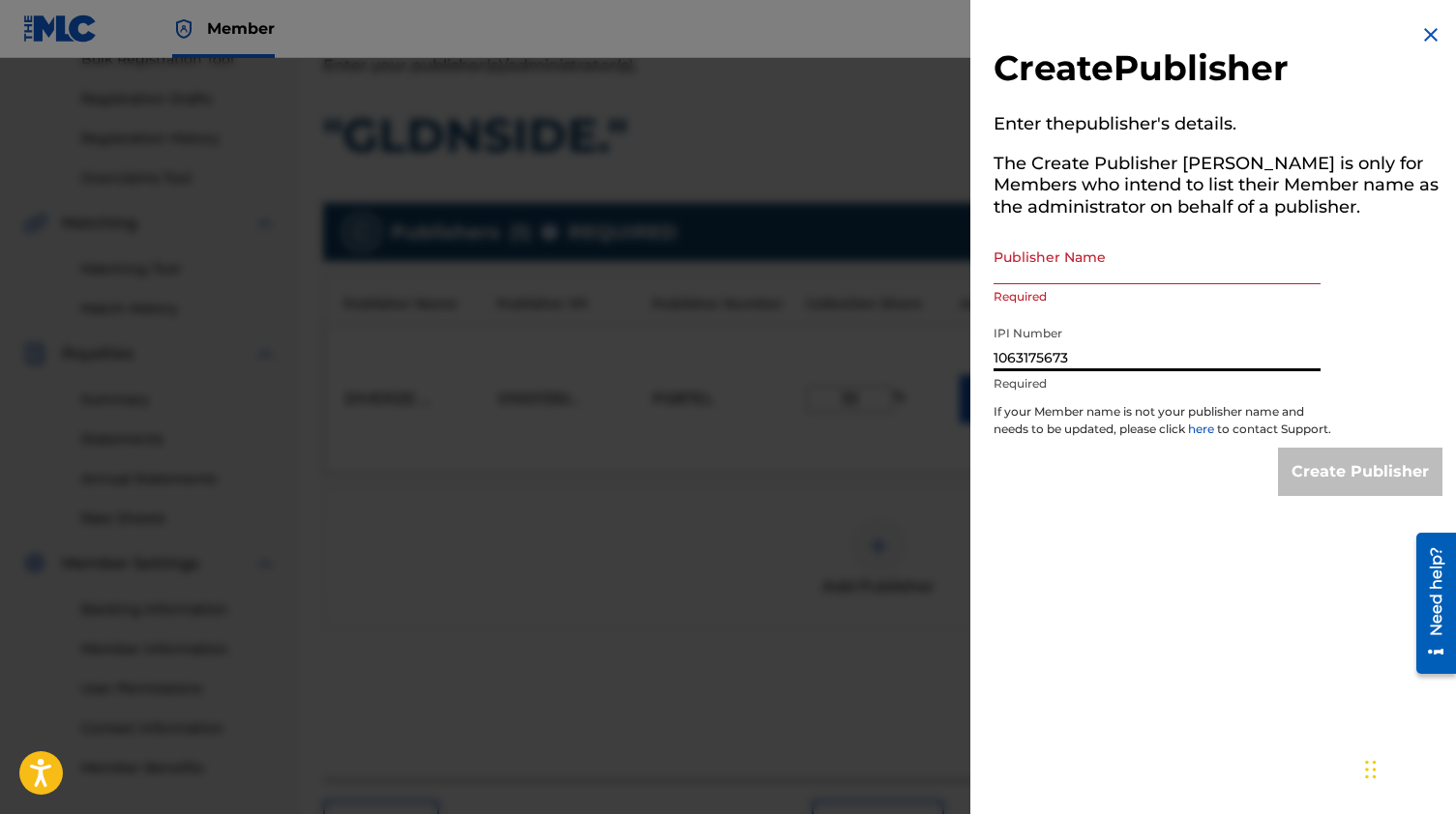
type input "1063175673"
click at [1105, 283] on div "Publisher Name Required" at bounding box center [1156, 273] width 327 height 87
click at [1105, 274] on input "Publisher Name" at bounding box center [1156, 257] width 327 height 56
paste input "WZRDLND ENTERTAINMENT"
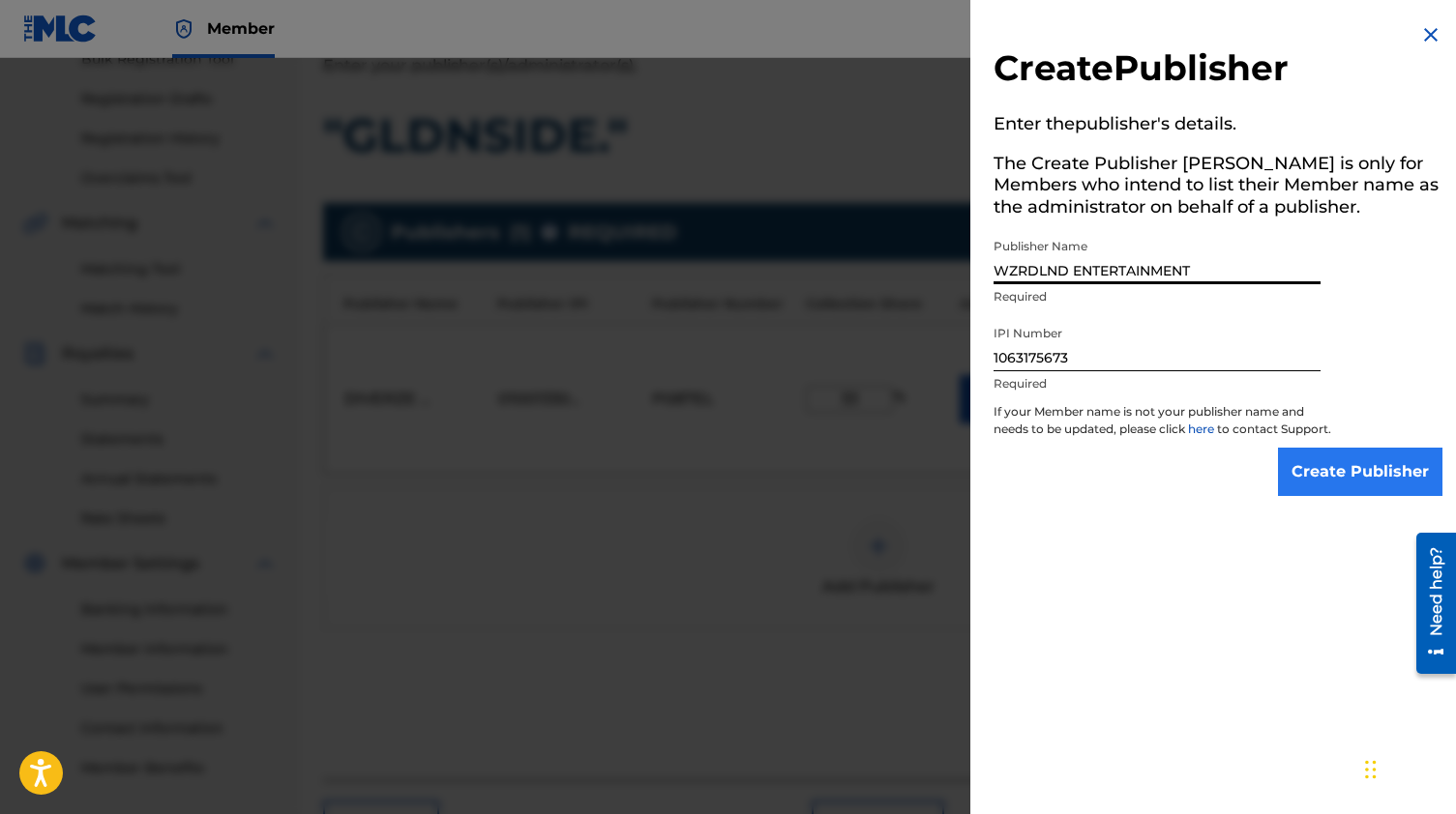
type input "WZRDLND ENTERTAINMENT"
click at [1363, 473] on input "Create Publisher" at bounding box center [1360, 472] width 165 height 49
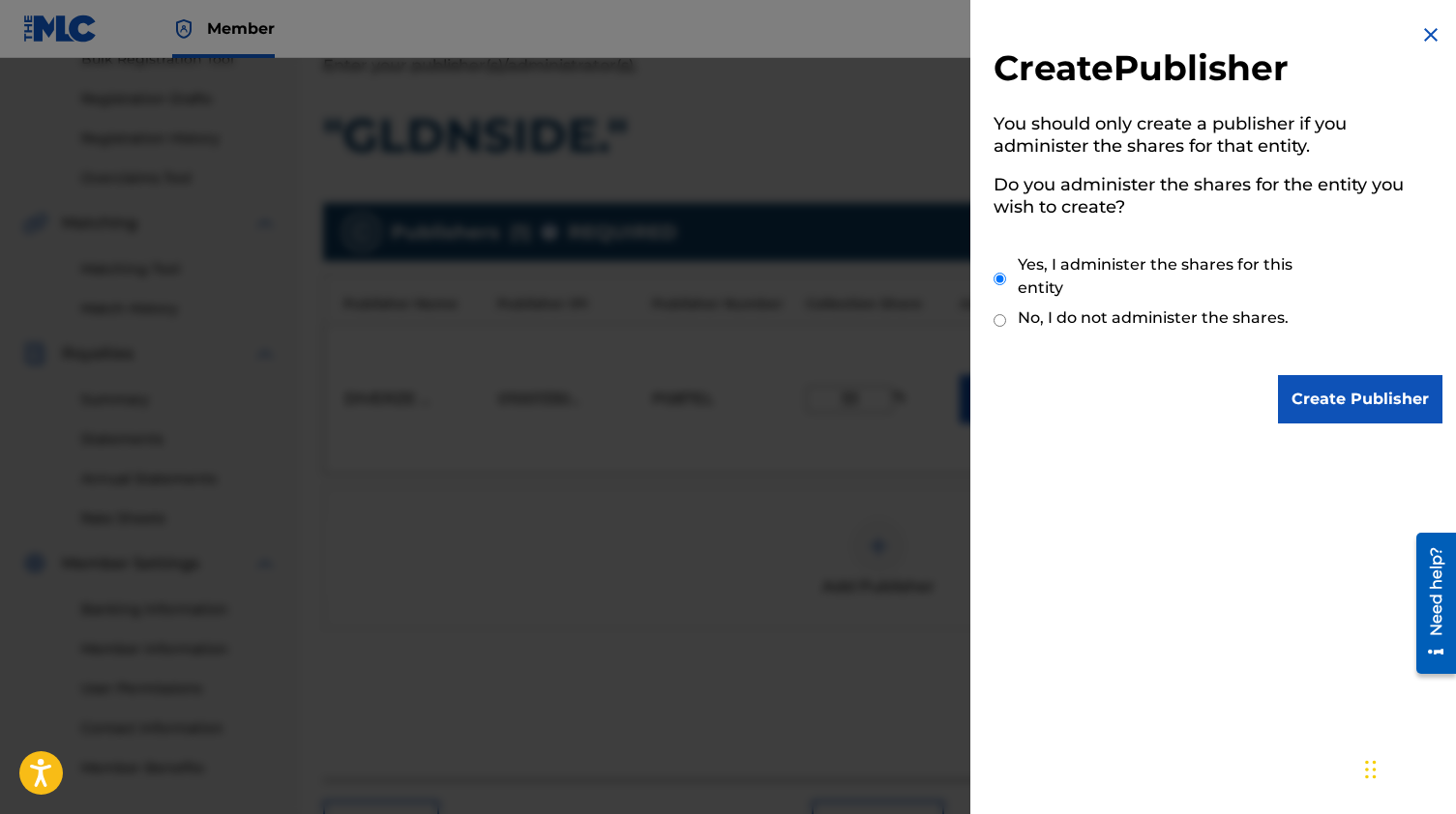
click at [1232, 314] on label "No, I do not administer the shares." at bounding box center [1153, 318] width 271 height 23
click at [1006, 314] on input "No, I do not administer the shares." at bounding box center [999, 321] width 13 height 19
radio input "true"
click at [1318, 390] on input "Create Publisher" at bounding box center [1360, 399] width 165 height 49
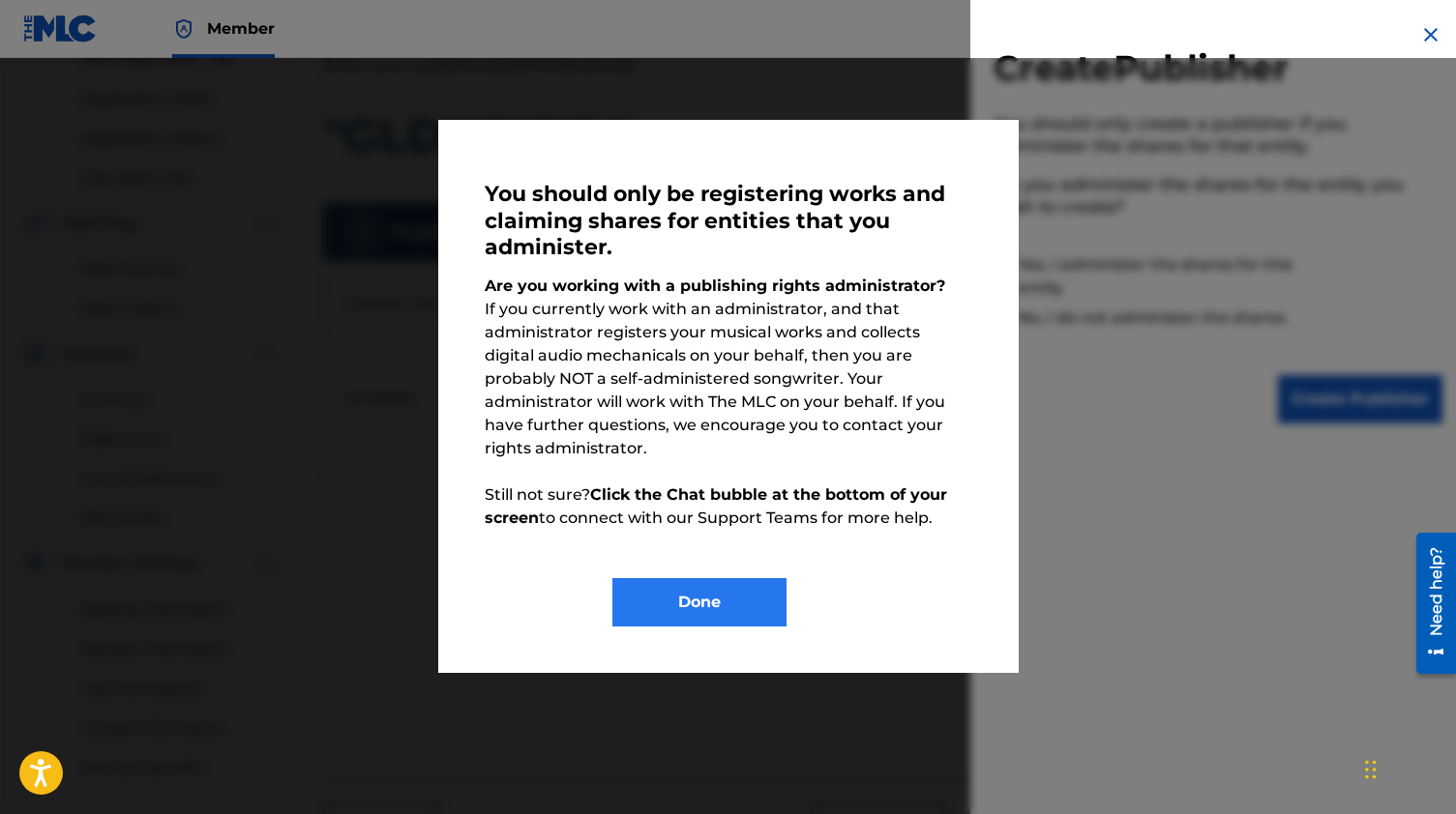
click at [710, 578] on button "Done" at bounding box center [698, 602] width 174 height 49
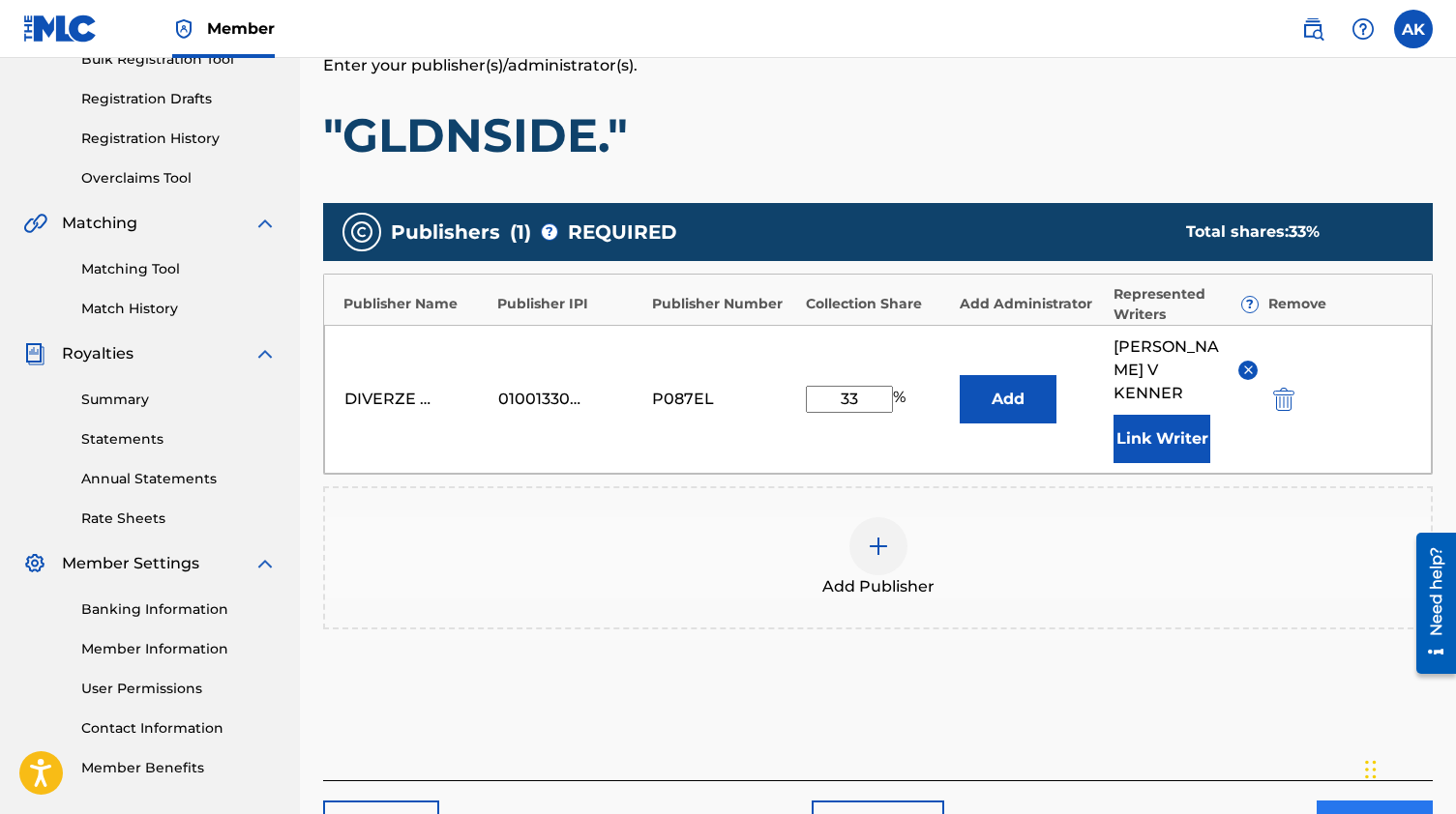
click at [1316, 800] on button "Next" at bounding box center [1374, 824] width 116 height 49
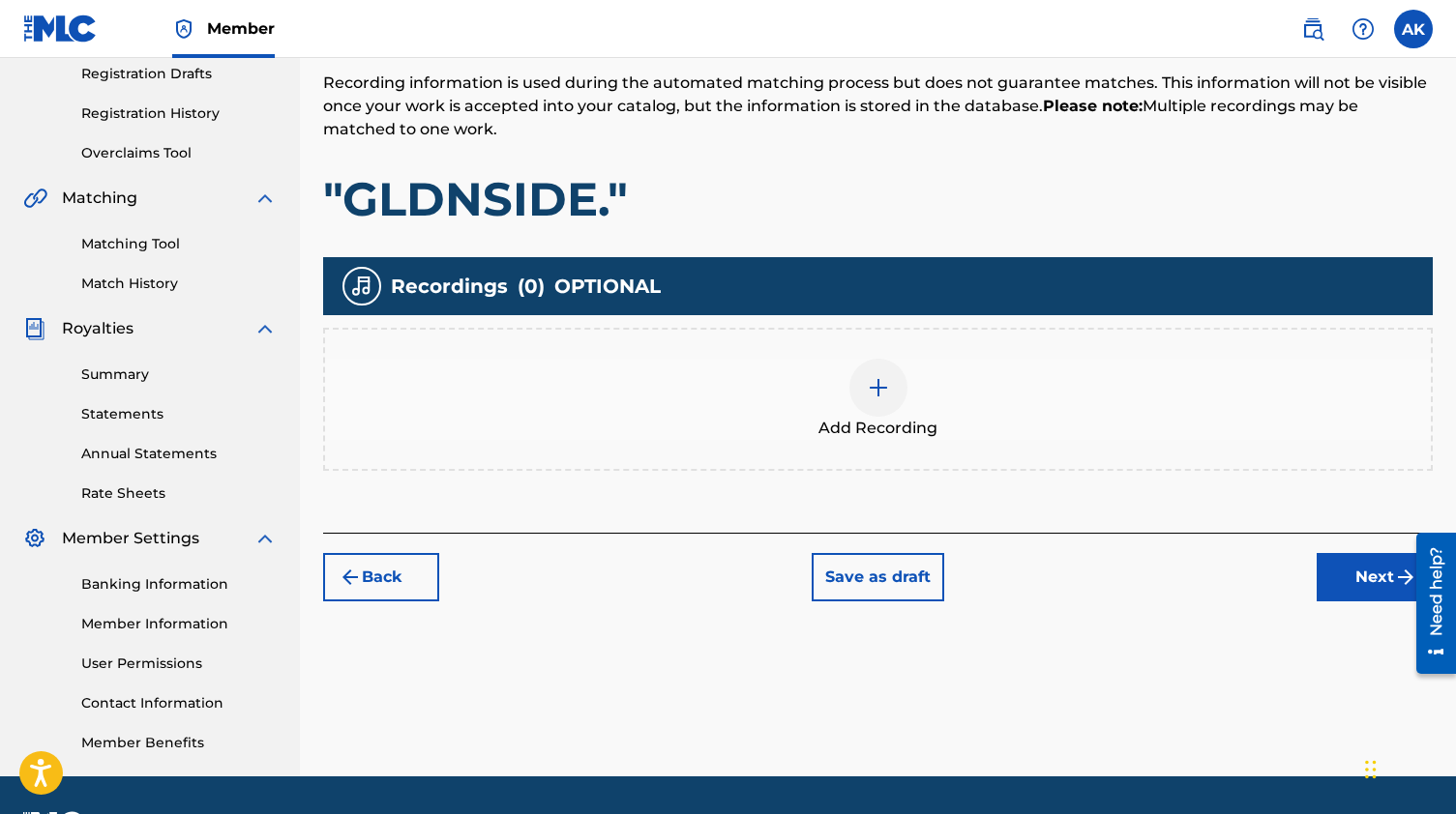
scroll to position [332, 0]
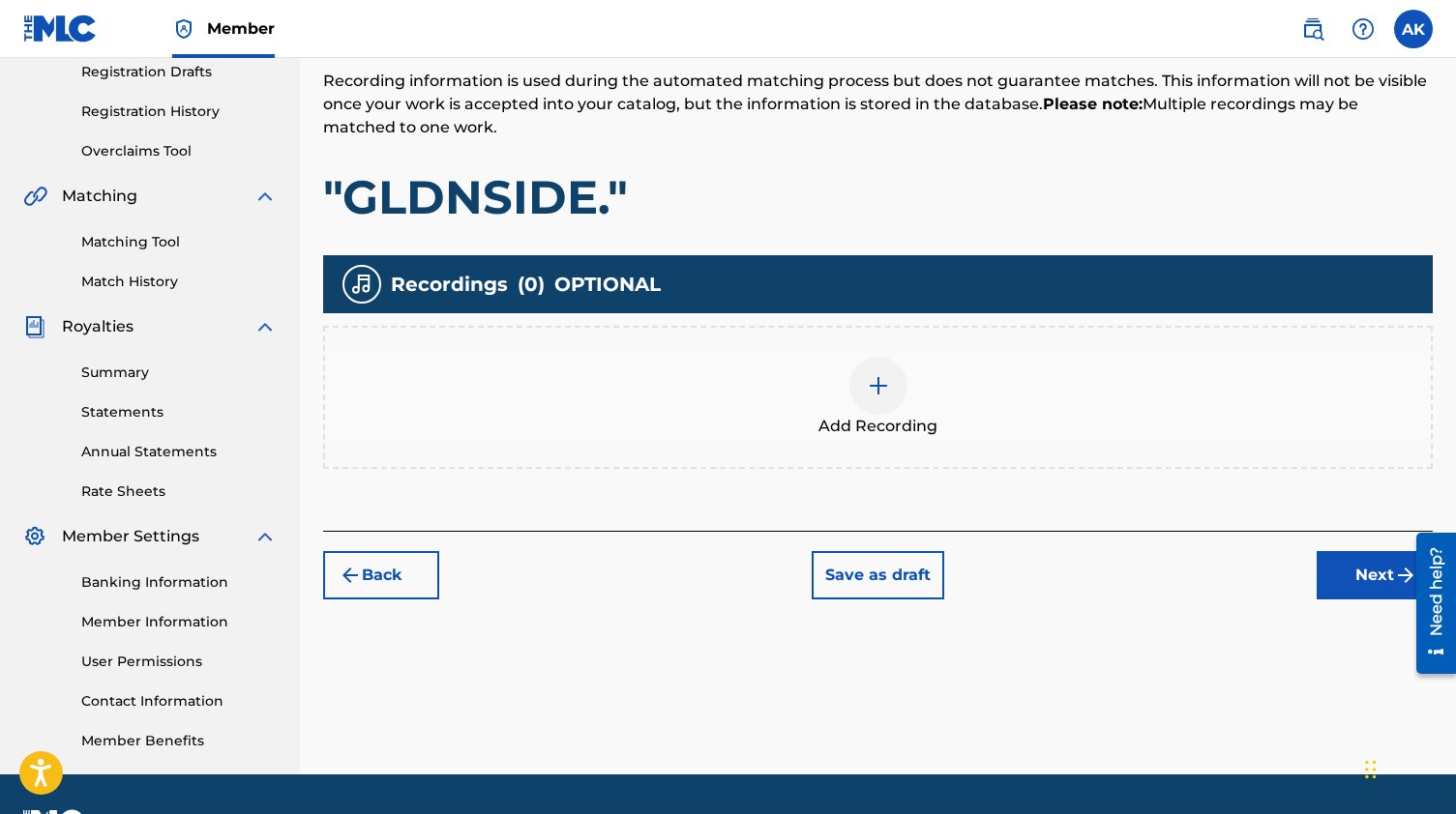
click at [857, 401] on div at bounding box center [878, 385] width 58 height 58
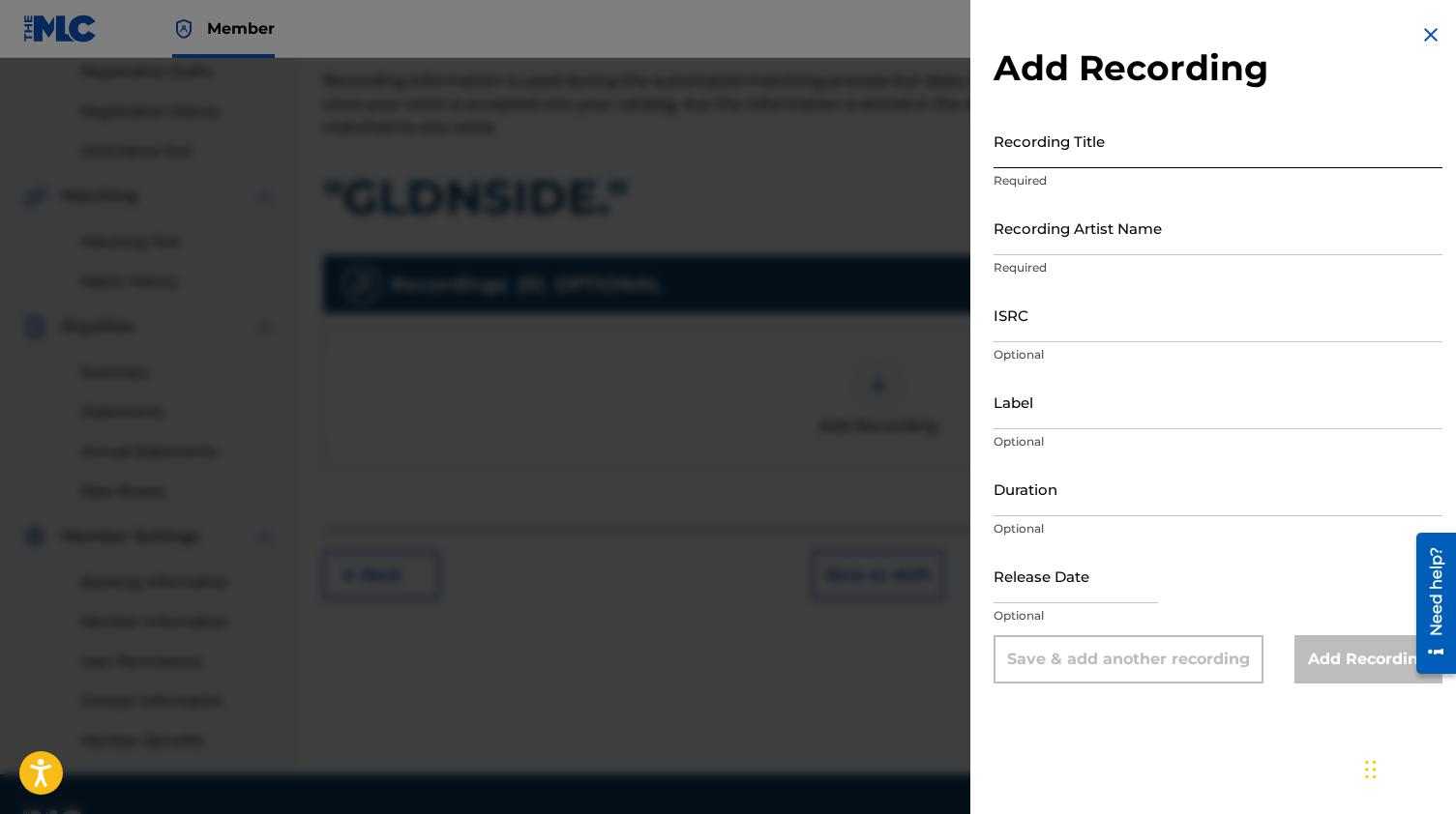
click at [1071, 151] on input "Recording Title" at bounding box center [1218, 141] width 449 height 56
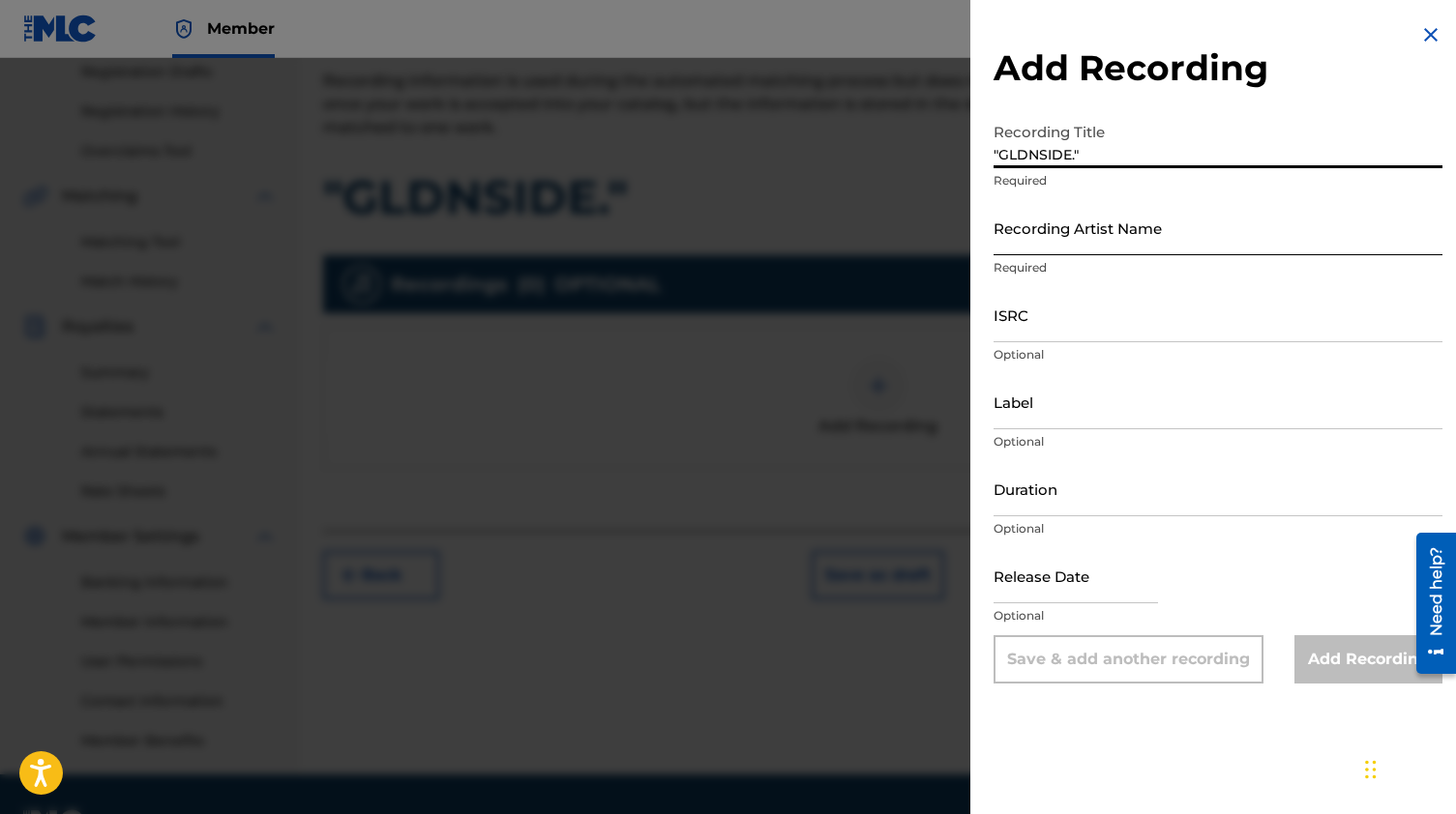
type input ""GLDNSIDE.""
click at [1055, 240] on input "Recording Artist Name" at bounding box center [1218, 228] width 449 height 56
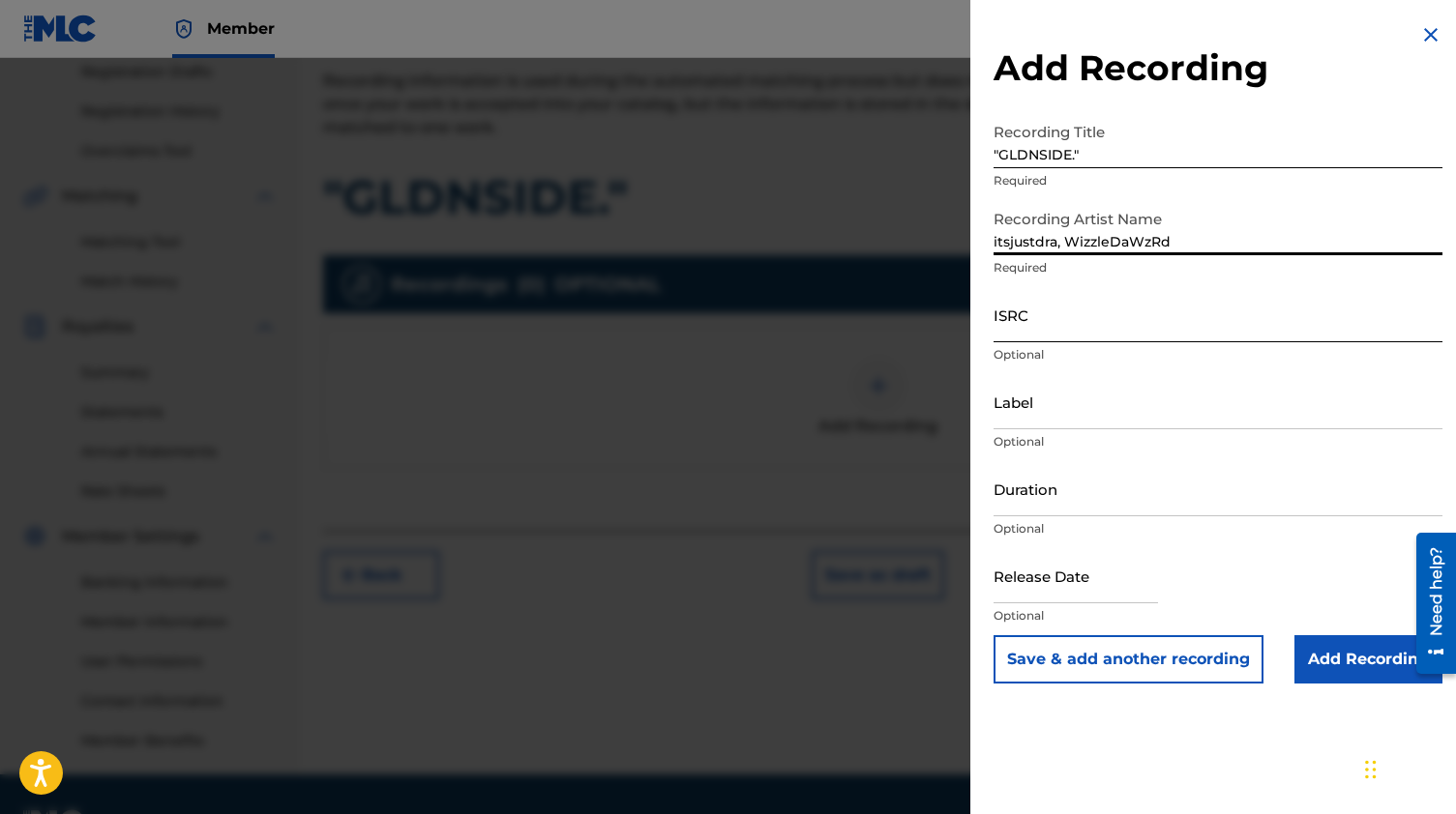
type input "itsjustdra, WizzleDaWzRd"
click at [1050, 335] on input "ISRC" at bounding box center [1218, 315] width 449 height 56
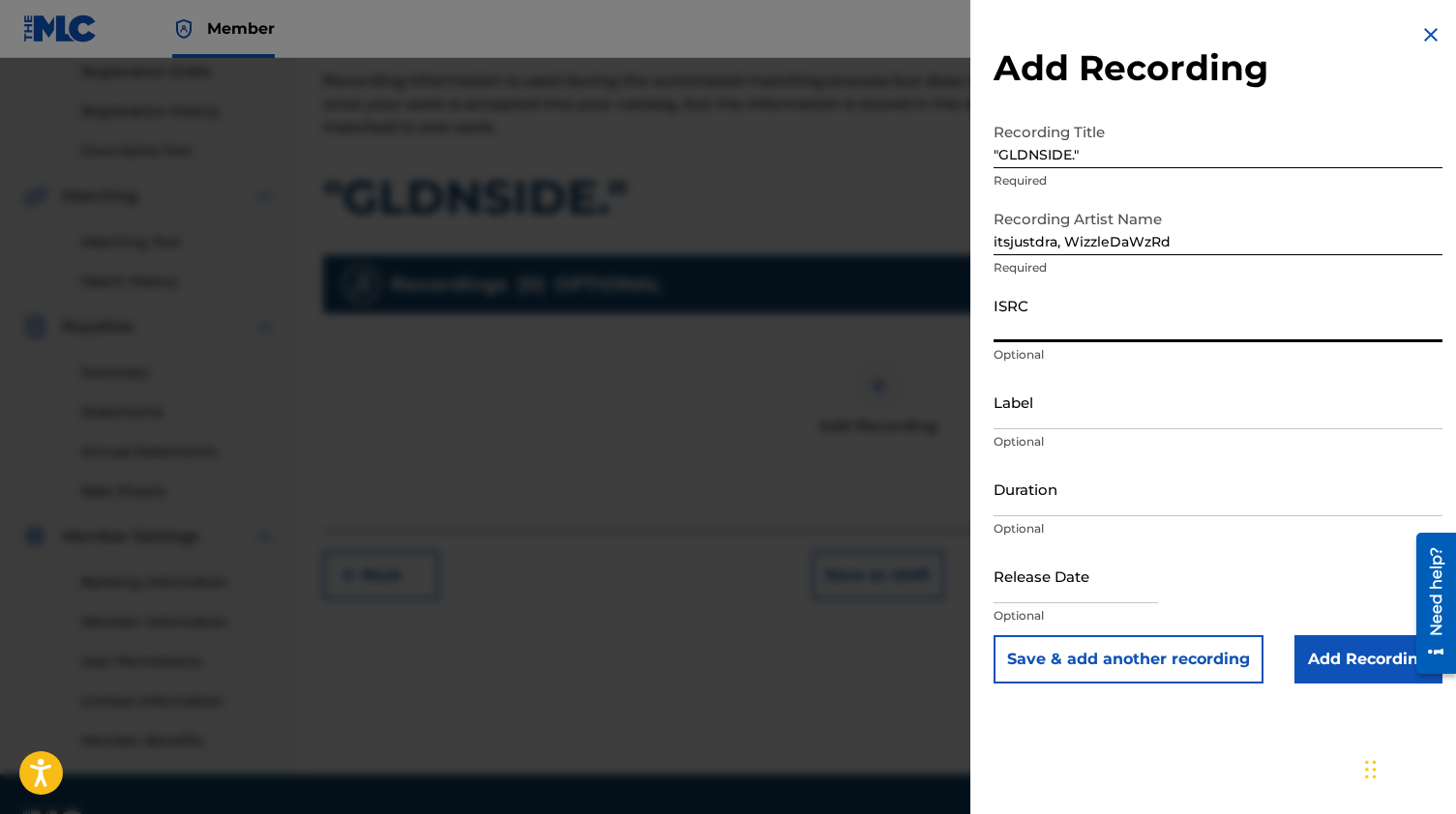
paste input "QZLBC2513615"
type input "QZLBC2513615"
click at [1108, 405] on input "Label" at bounding box center [1218, 402] width 449 height 56
click at [1081, 415] on input "Label" at bounding box center [1218, 402] width 449 height 56
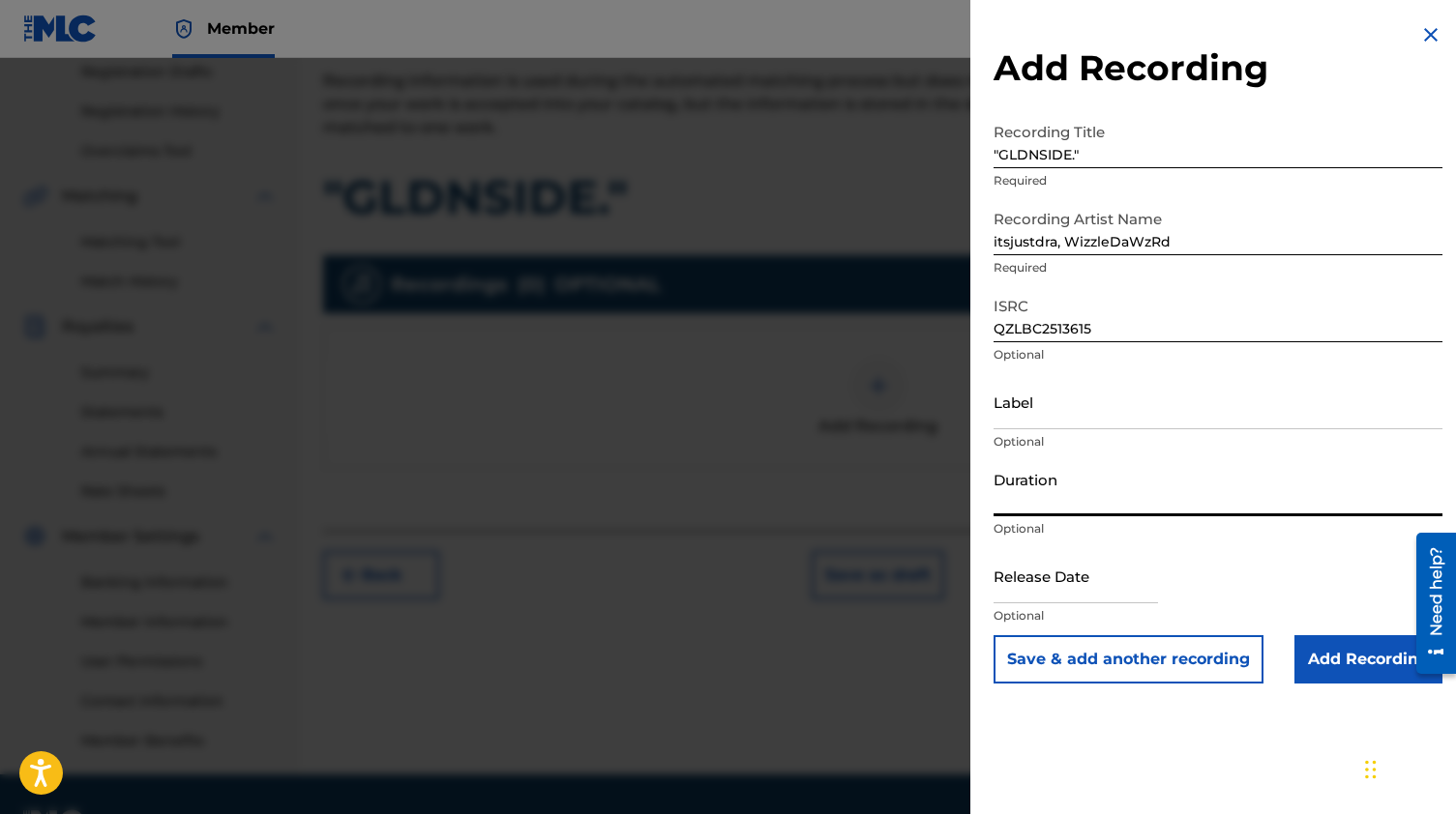
click at [1059, 510] on input "Duration" at bounding box center [1218, 489] width 449 height 56
type input "03:16"
click at [1049, 592] on input "text" at bounding box center [1076, 576] width 165 height 56
select select "8"
select select "2025"
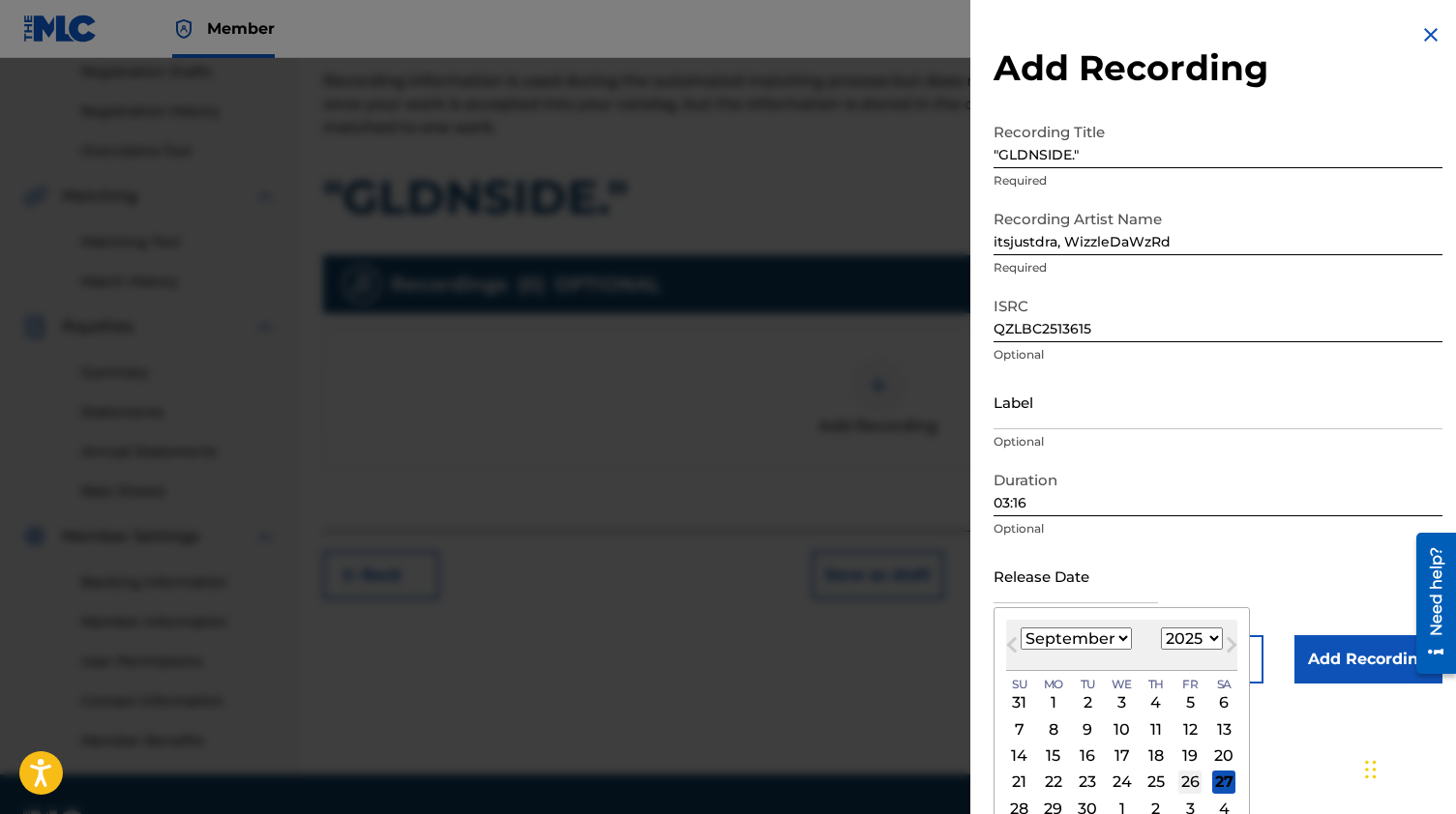
click at [1178, 777] on div "26" at bounding box center [1189, 781] width 23 height 23
type input "[DATE]"
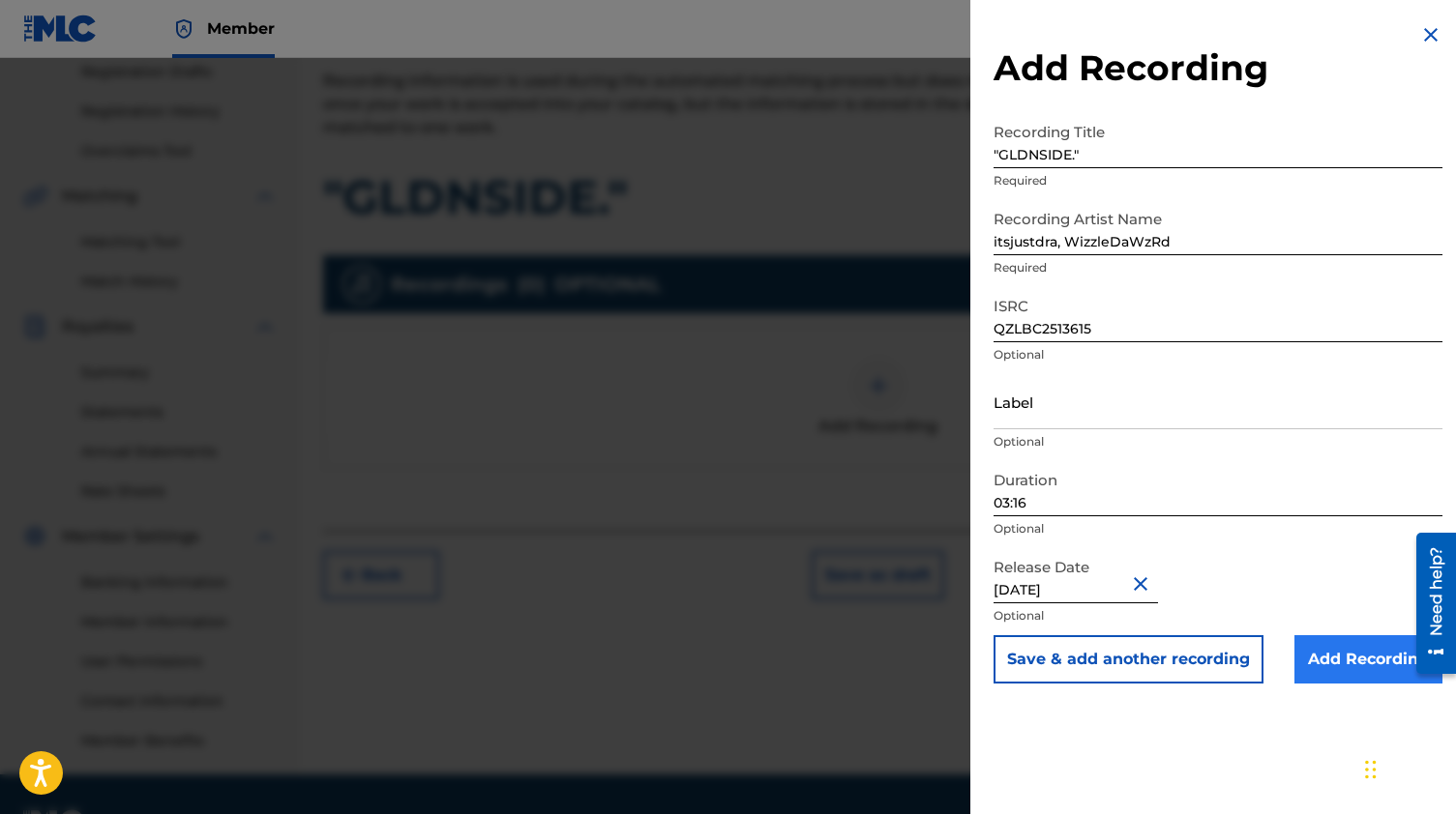
click at [1337, 666] on input "Add Recording" at bounding box center [1368, 659] width 148 height 49
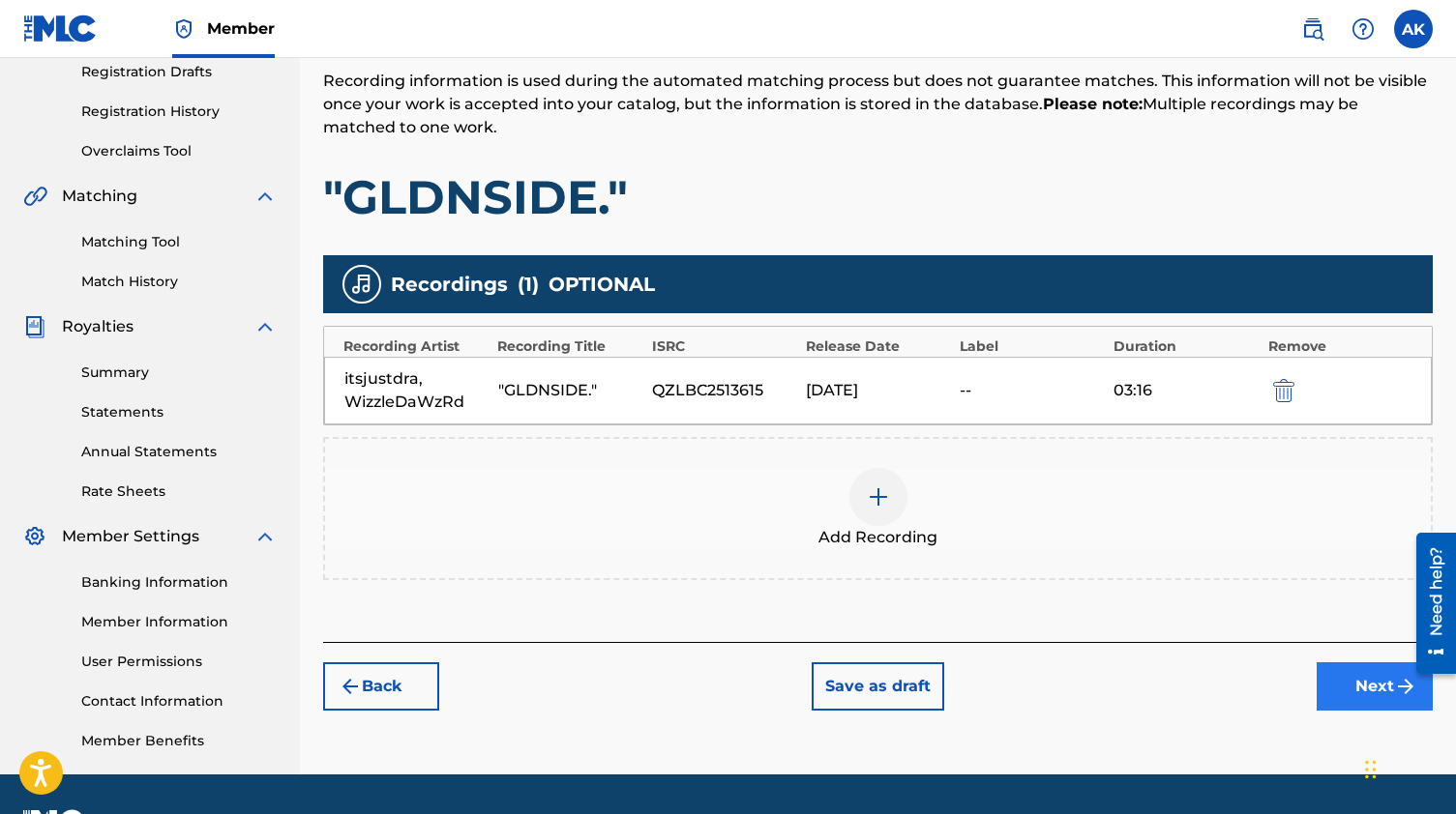
click at [1324, 674] on button "Next" at bounding box center [1374, 686] width 116 height 49
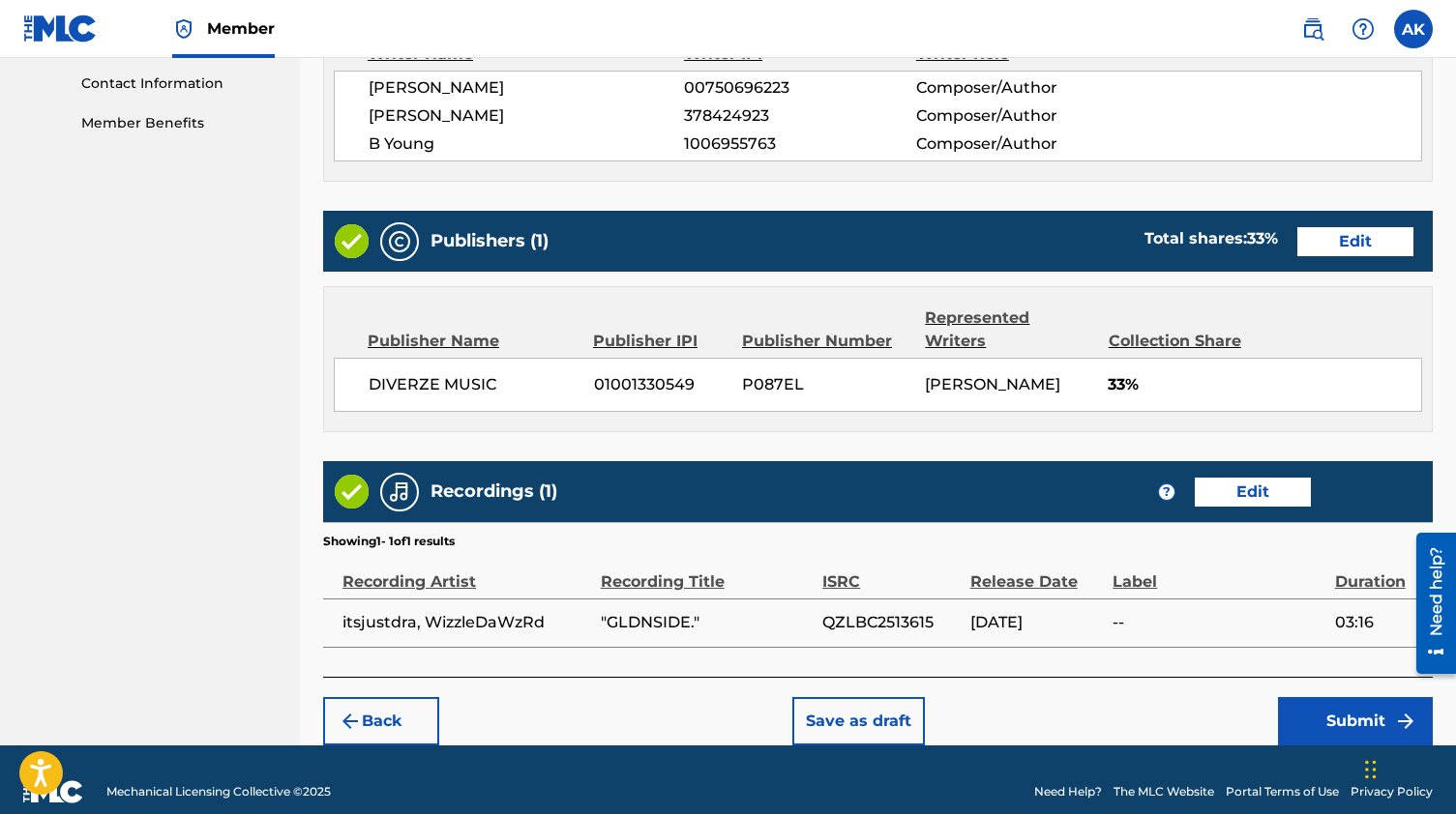
scroll to position [948, 0]
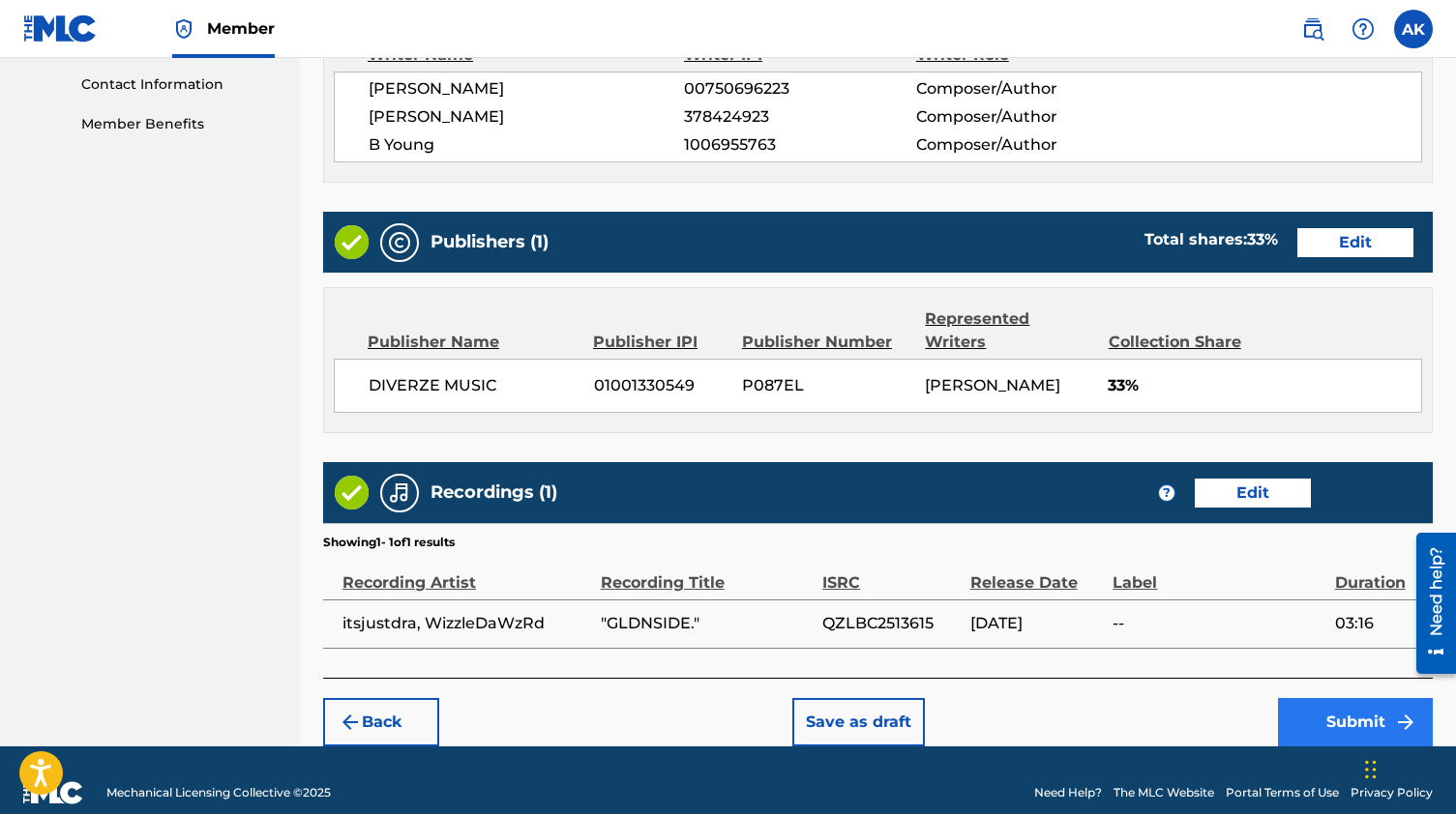
click at [1353, 698] on button "Submit" at bounding box center [1355, 722] width 155 height 49
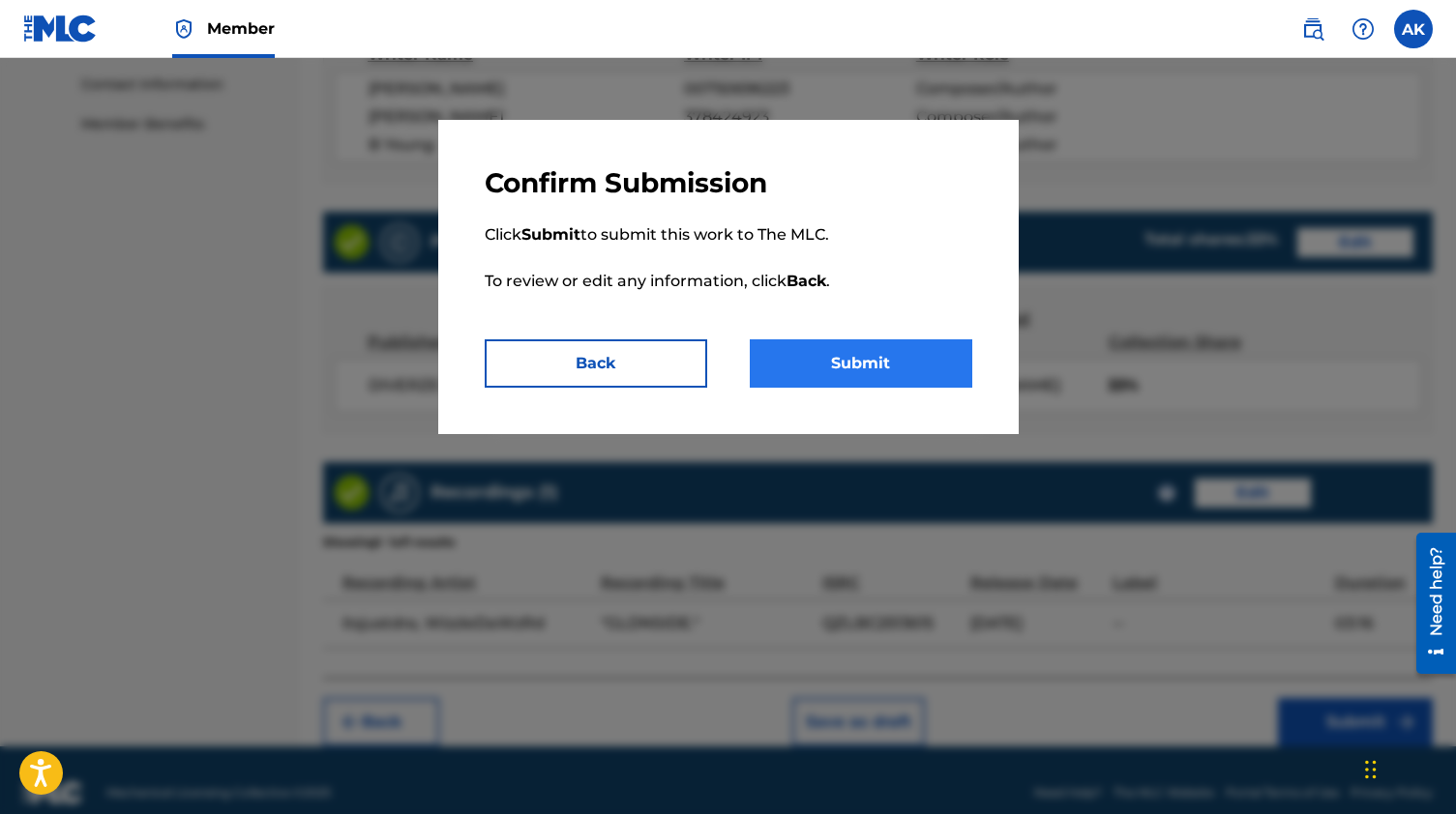
click at [880, 356] on button "Submit" at bounding box center [861, 363] width 222 height 49
